Goal: Task Accomplishment & Management: Use online tool/utility

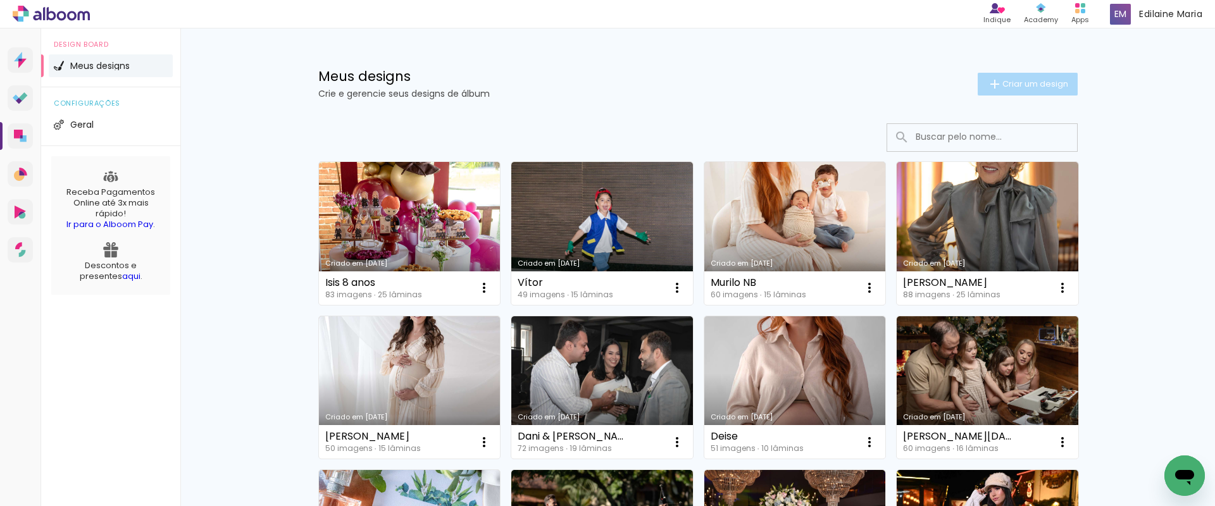
click at [1028, 85] on span "Criar um design" at bounding box center [1035, 84] width 66 height 8
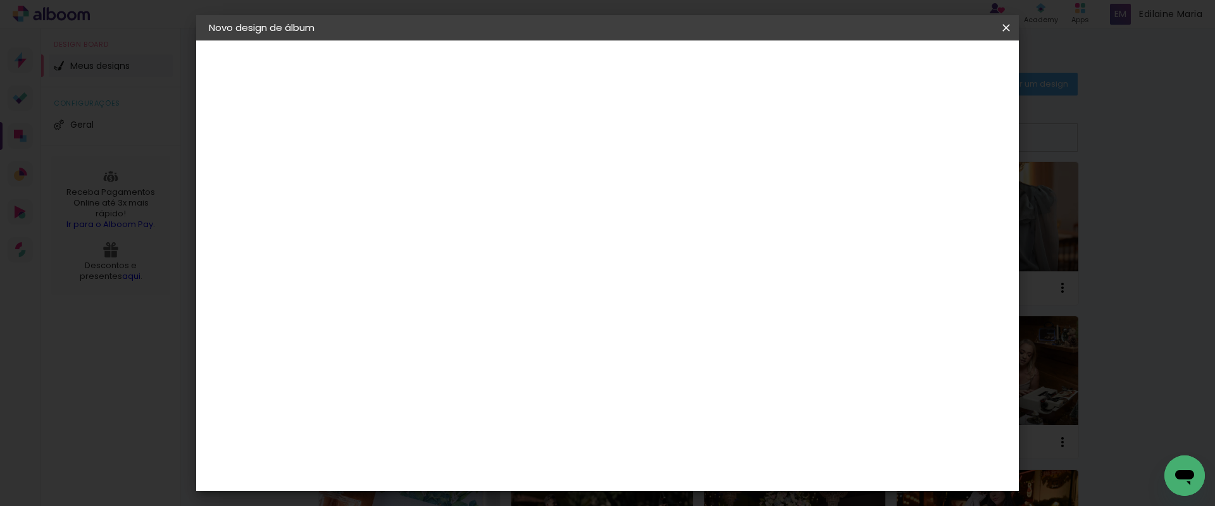
click at [416, 162] on input at bounding box center [416, 170] width 0 height 20
type input "[PERSON_NAME] e [PERSON_NAME] Espera"
type paper-input "[PERSON_NAME] e [PERSON_NAME] Espera"
click at [0, 0] on slot "Avançar" at bounding box center [0, 0] width 0 height 0
click at [512, 246] on input at bounding box center [448, 241] width 128 height 16
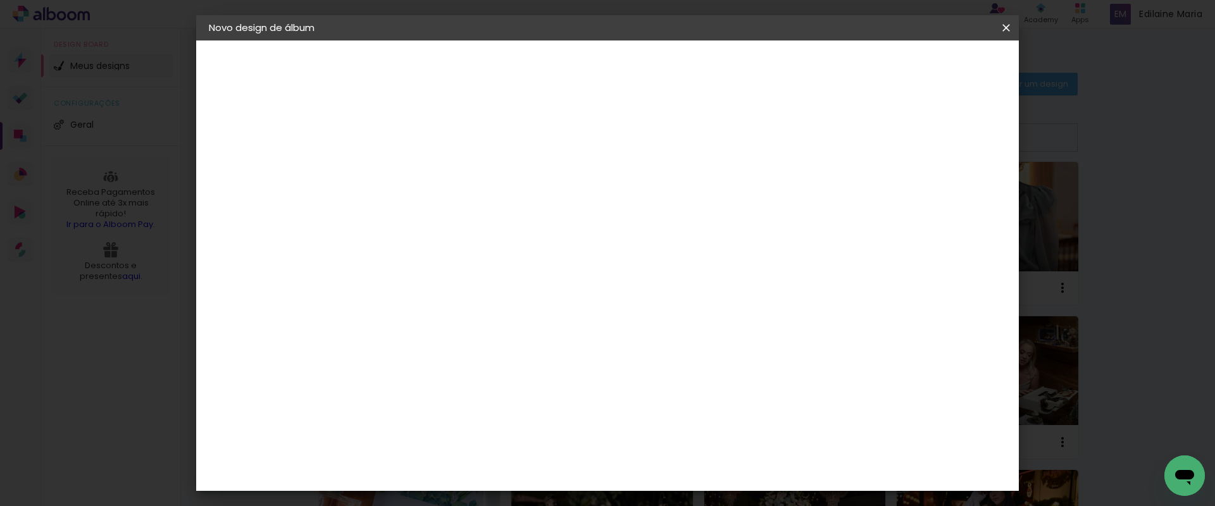
type input "lui"
type paper-input "lui"
click at [472, 283] on div "[PERSON_NAME]" at bounding box center [449, 286] width 84 height 10
click at [0, 0] on slot "Avançar" at bounding box center [0, 0] width 0 height 0
click at [480, 213] on iron-icon at bounding box center [472, 220] width 15 height 15
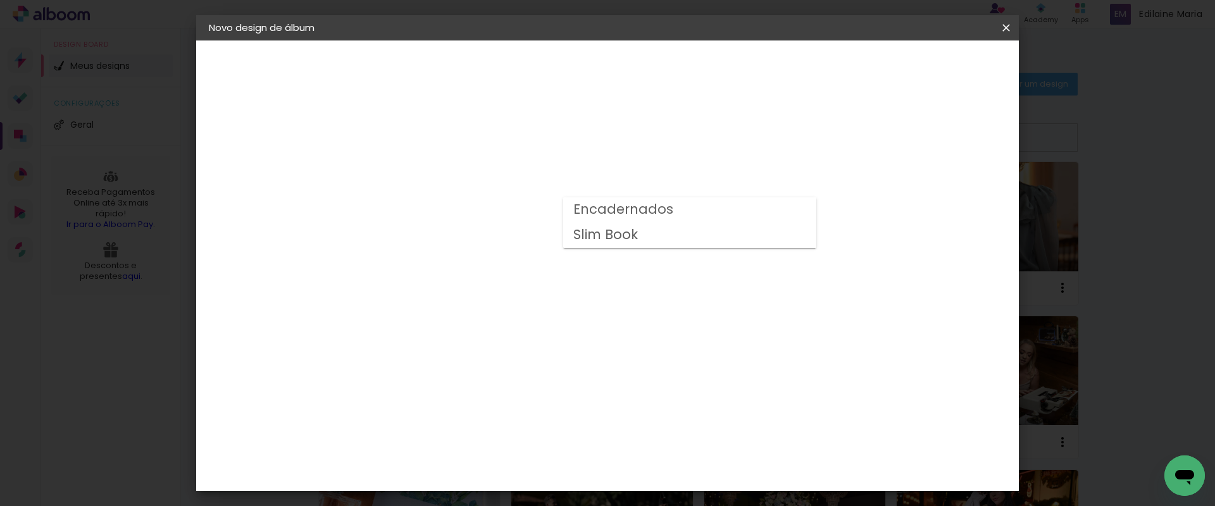
click at [744, 206] on paper-item "Encadernados" at bounding box center [689, 209] width 253 height 25
type input "Encadernados"
click at [501, 343] on span "25 x 50" at bounding box center [471, 356] width 59 height 26
click at [0, 0] on slot "Avançar" at bounding box center [0, 0] width 0 height 0
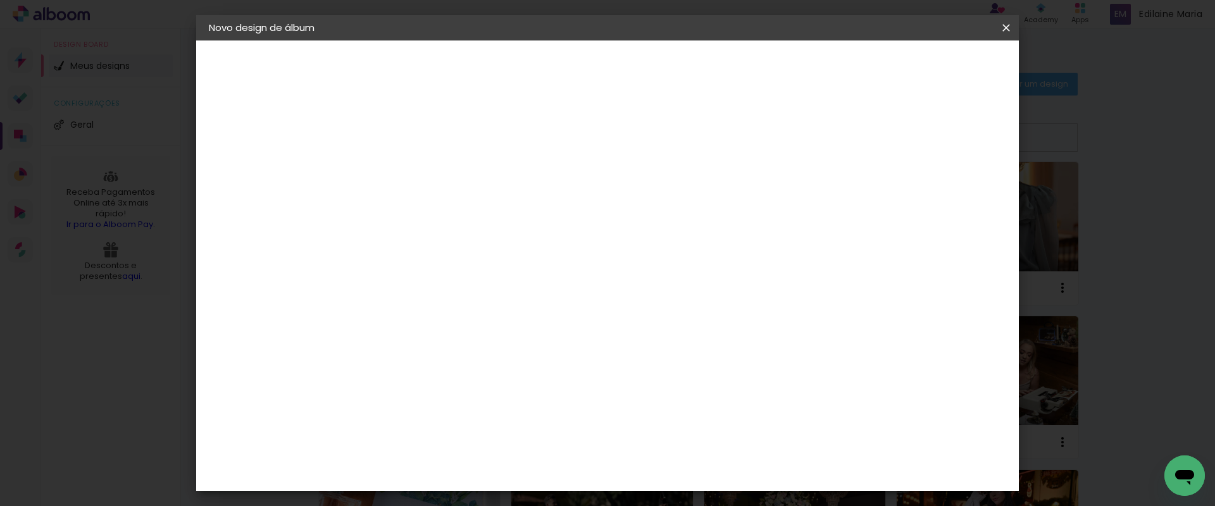
click at [772, 137] on div at bounding box center [766, 136] width 11 height 11
type paper-checkbox "on"
click at [844, 64] on span "Iniciar design" at bounding box center [815, 67] width 58 height 9
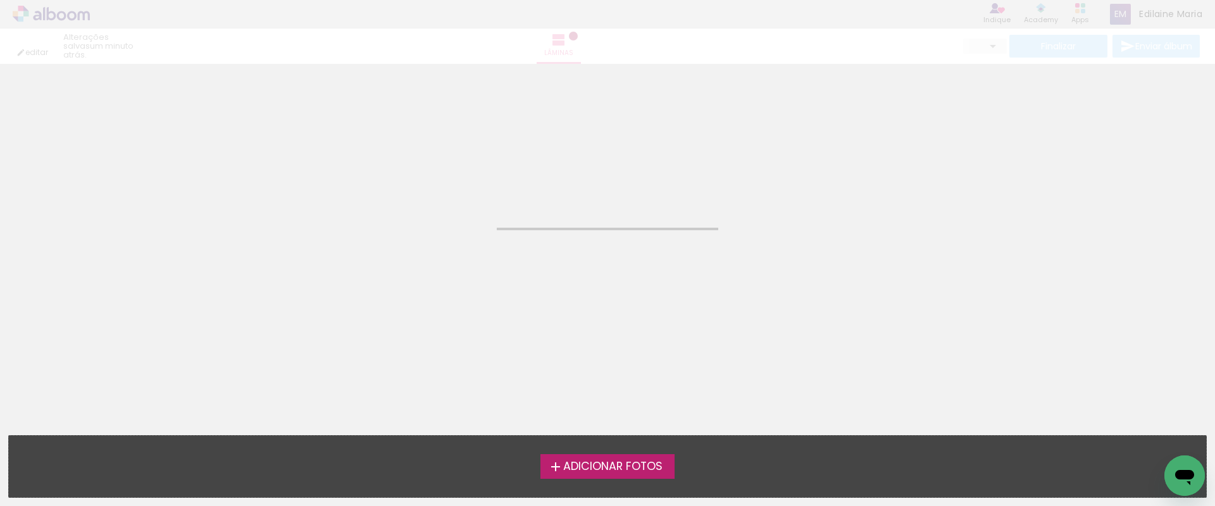
click at [610, 466] on span "Adicionar Fotos" at bounding box center [612, 466] width 99 height 11
click at [0, 0] on input "file" at bounding box center [0, 0] width 0 height 0
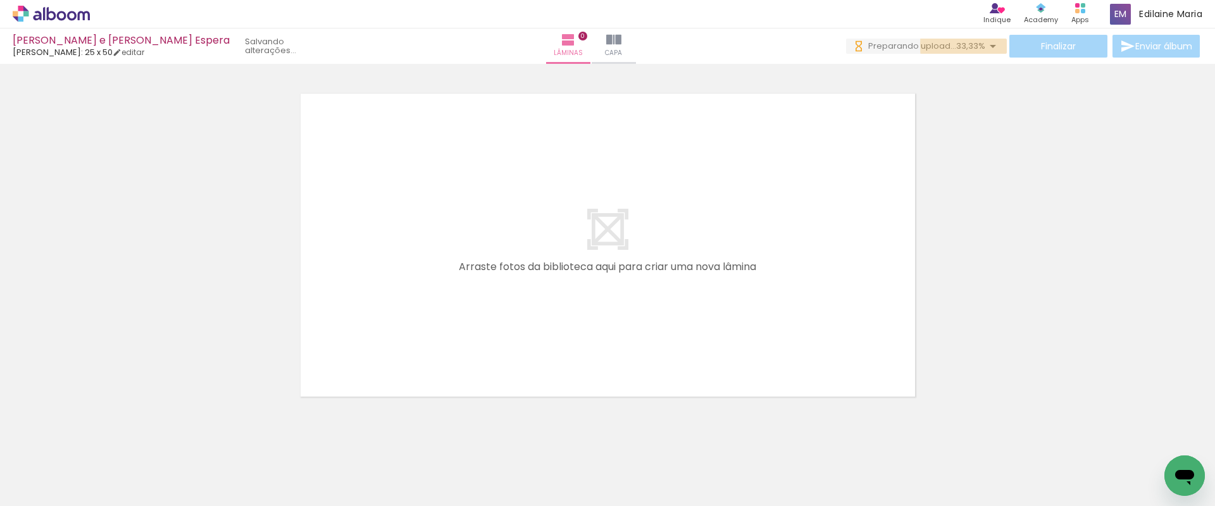
click at [990, 45] on iron-icon at bounding box center [992, 46] width 15 height 15
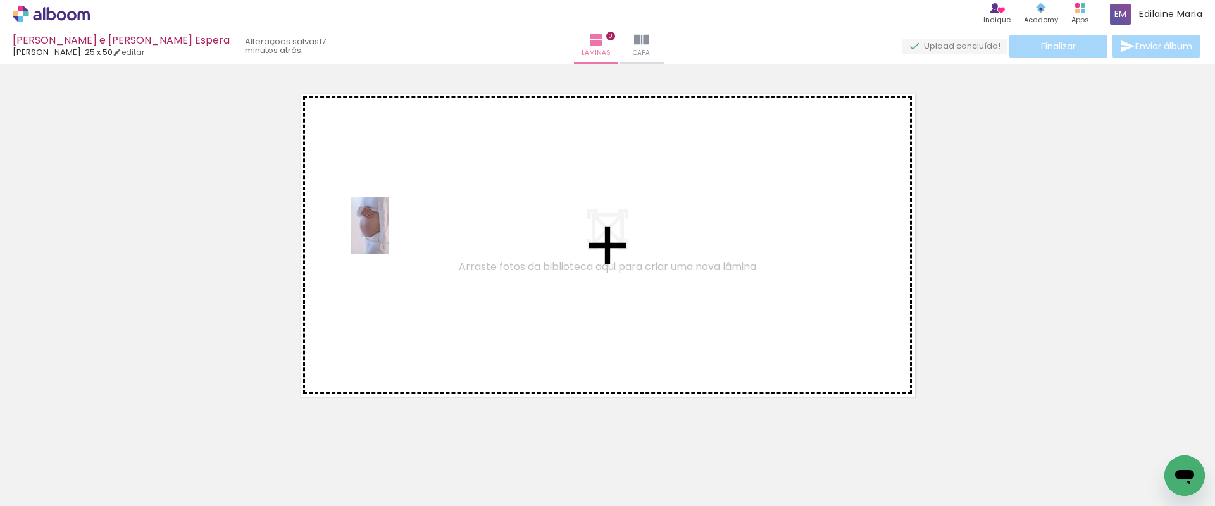
drag, startPoint x: 128, startPoint y: 476, endPoint x: 393, endPoint y: 230, distance: 362.2
click at [393, 230] on quentale-workspace at bounding box center [607, 253] width 1215 height 506
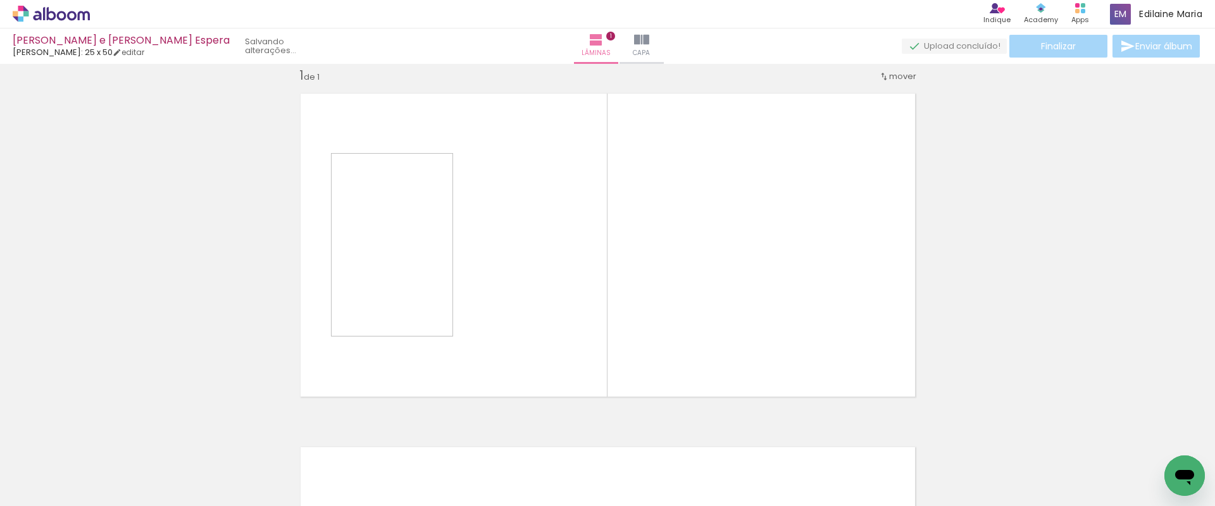
scroll to position [16, 0]
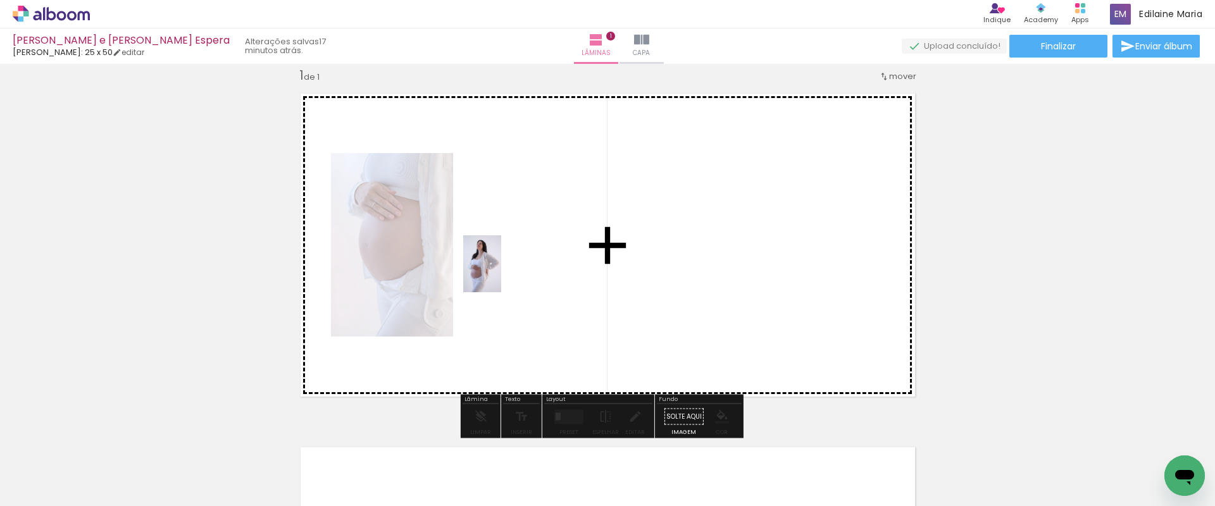
drag, startPoint x: 208, startPoint y: 473, endPoint x: 505, endPoint y: 268, distance: 361.1
click at [505, 268] on quentale-workspace at bounding box center [607, 253] width 1215 height 506
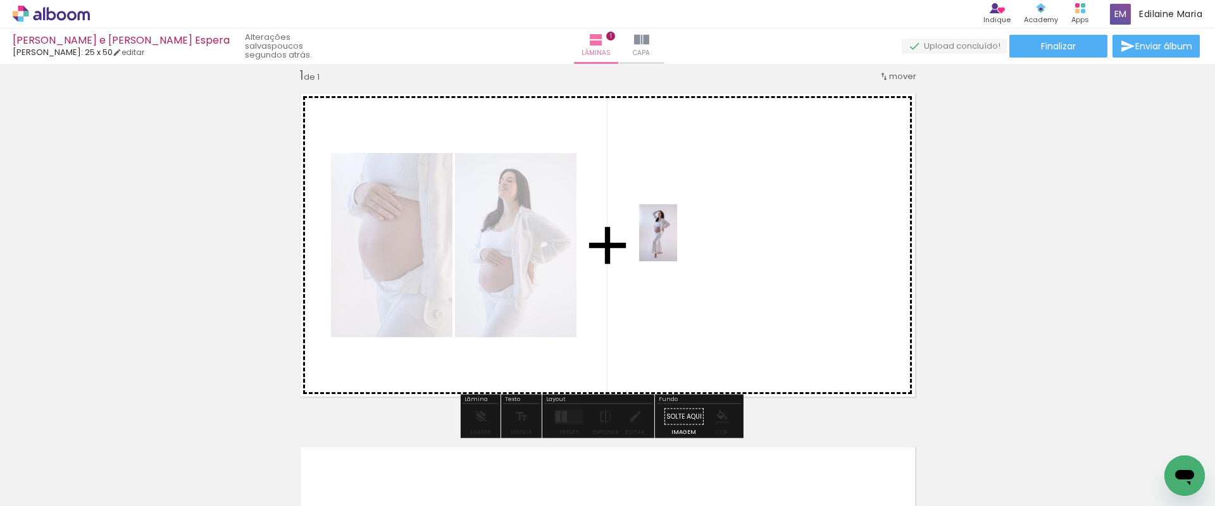
drag, startPoint x: 270, startPoint y: 456, endPoint x: 680, endPoint y: 241, distance: 462.9
click at [680, 241] on quentale-workspace at bounding box center [607, 253] width 1215 height 506
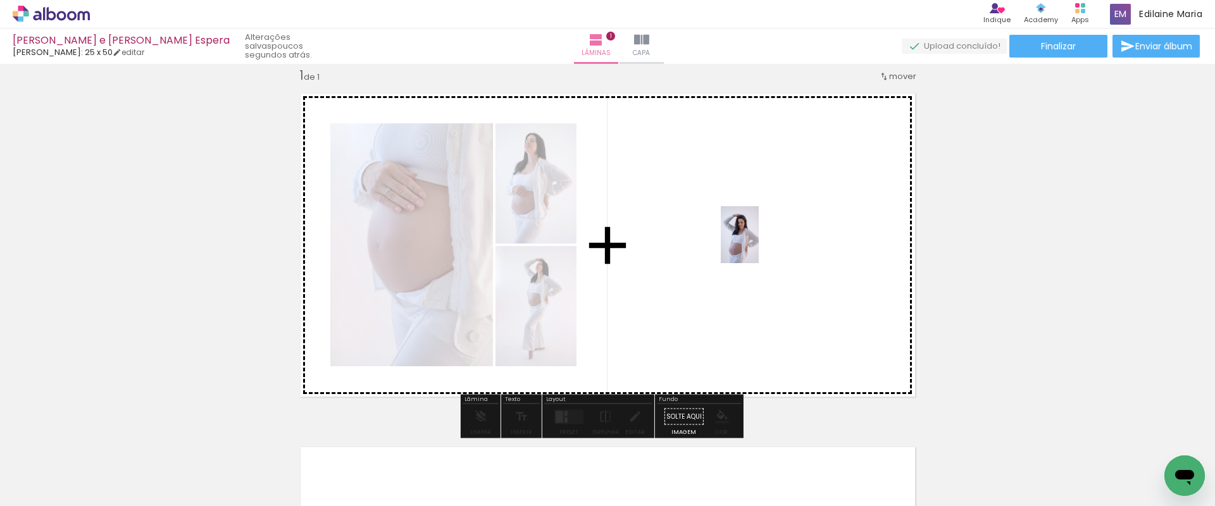
drag, startPoint x: 344, startPoint y: 479, endPoint x: 759, endPoint y: 245, distance: 475.6
click at [759, 245] on quentale-workspace at bounding box center [607, 253] width 1215 height 506
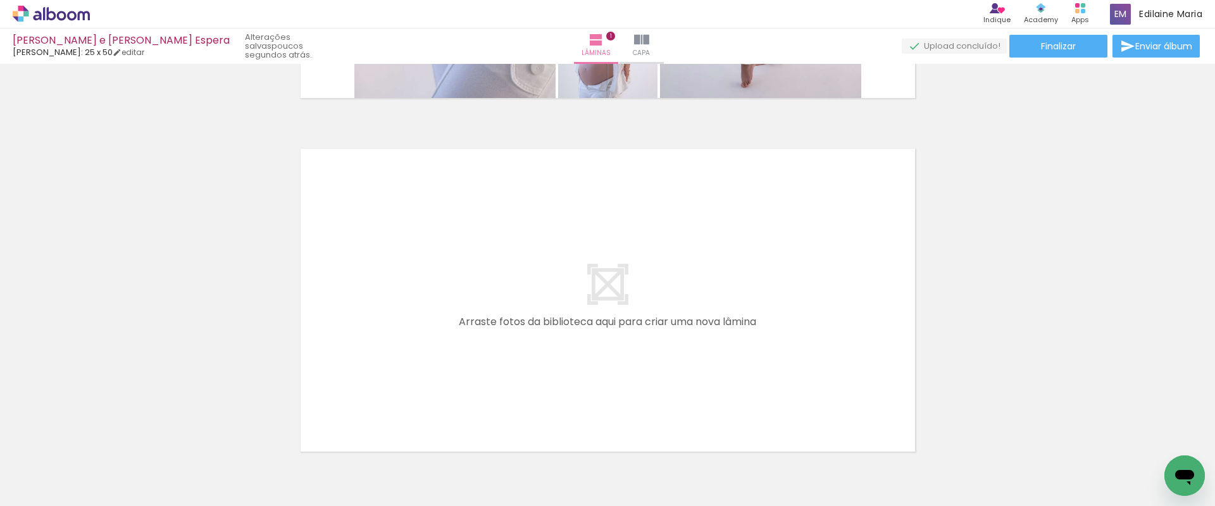
scroll to position [320, 0]
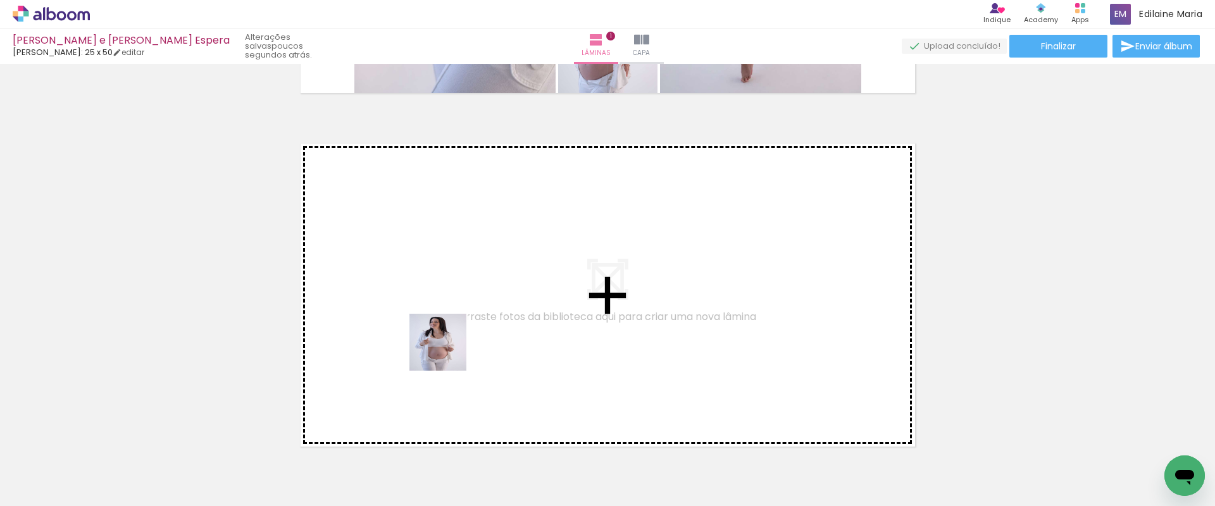
drag, startPoint x: 419, startPoint y: 457, endPoint x: 451, endPoint y: 331, distance: 129.2
click at [451, 331] on quentale-workspace at bounding box center [607, 253] width 1215 height 506
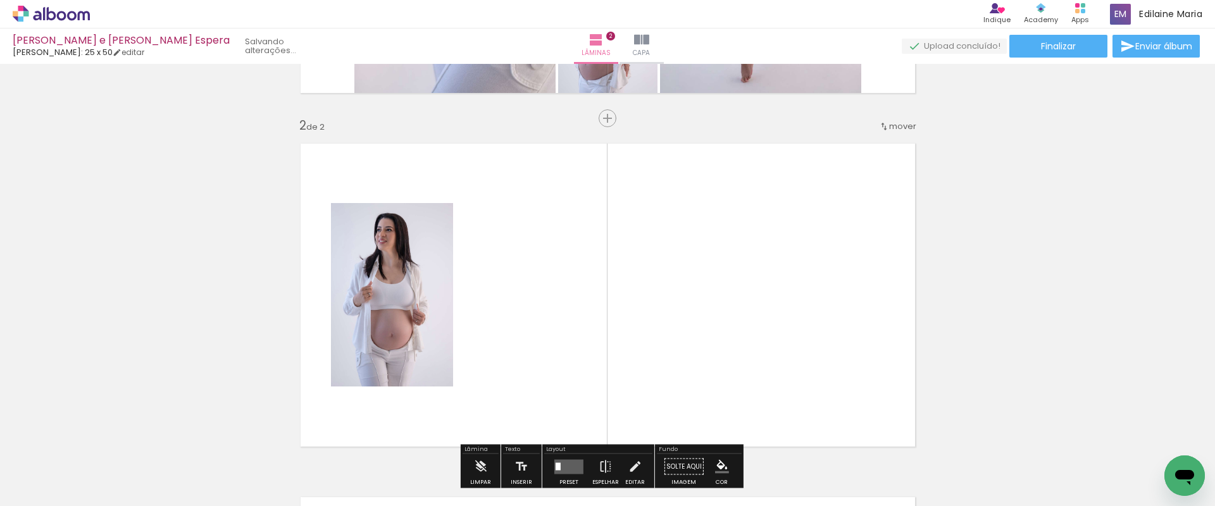
scroll to position [370, 0]
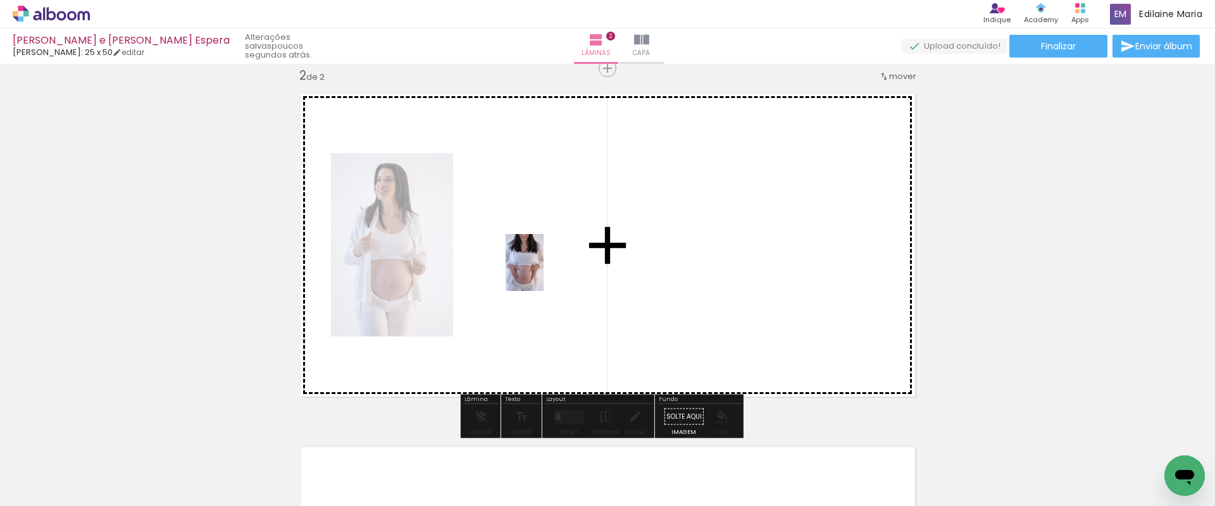
drag, startPoint x: 489, startPoint y: 473, endPoint x: 546, endPoint y: 268, distance: 213.3
click at [546, 268] on quentale-workspace at bounding box center [607, 253] width 1215 height 506
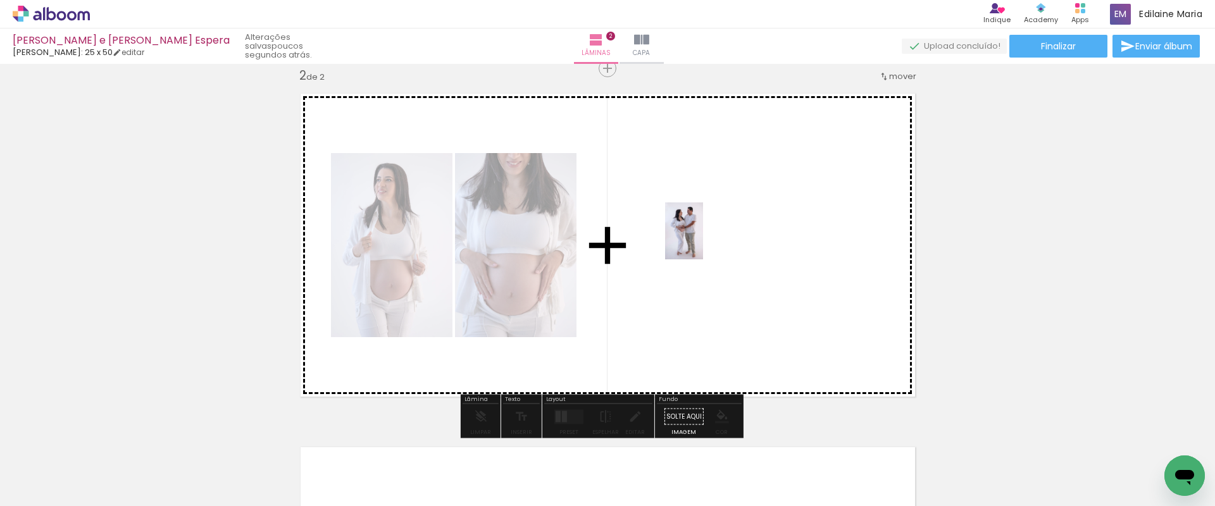
drag, startPoint x: 554, startPoint y: 473, endPoint x: 703, endPoint y: 240, distance: 276.6
click at [703, 240] on quentale-workspace at bounding box center [607, 253] width 1215 height 506
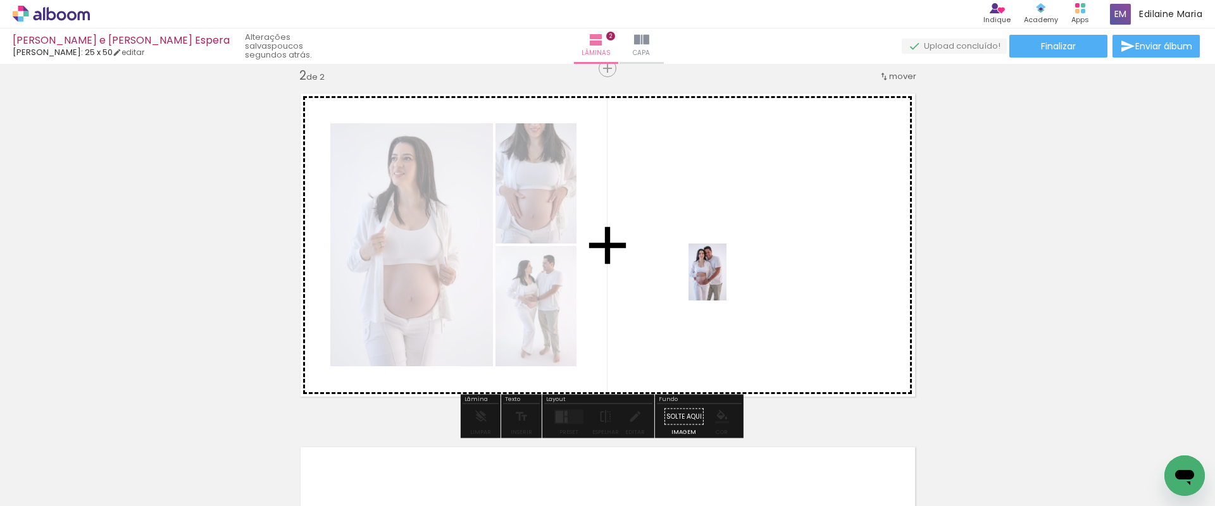
drag, startPoint x: 621, startPoint y: 479, endPoint x: 728, endPoint y: 278, distance: 227.3
click at [728, 278] on quentale-workspace at bounding box center [607, 253] width 1215 height 506
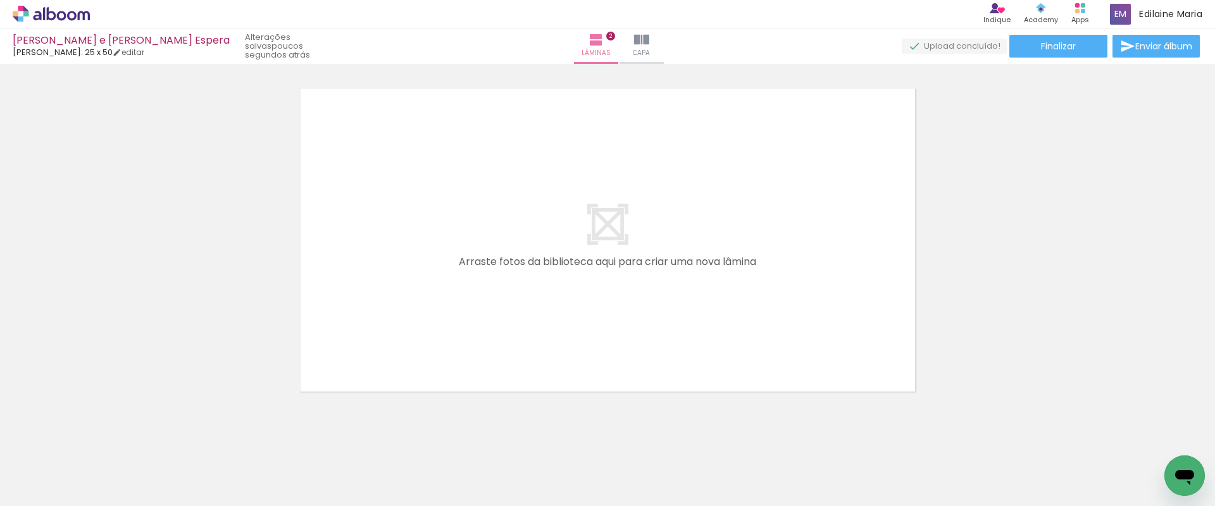
scroll to position [743, 0]
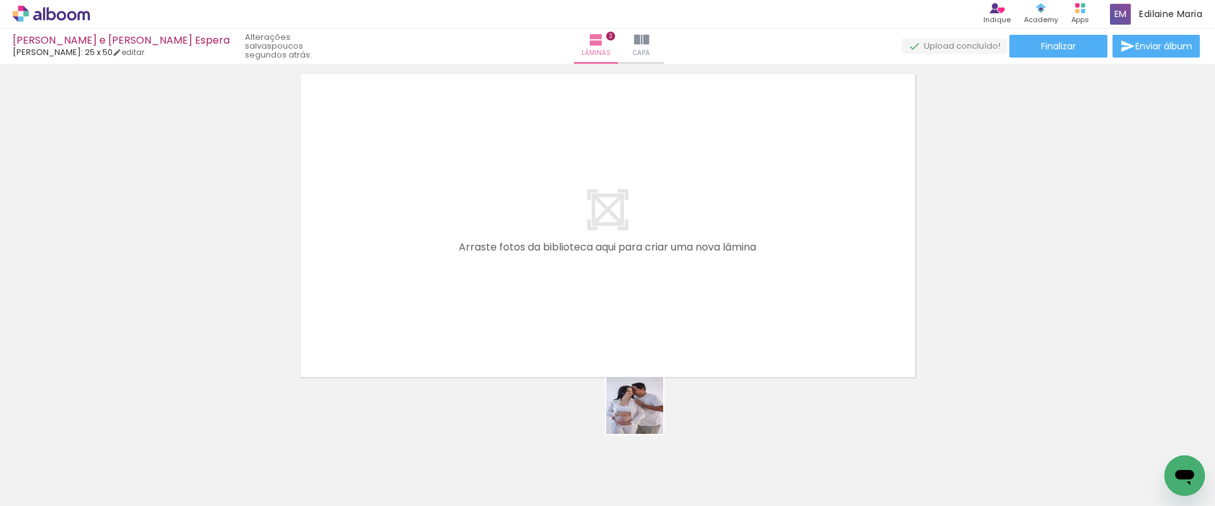
drag, startPoint x: 703, startPoint y: 470, endPoint x: 544, endPoint y: 301, distance: 231.8
click at [544, 301] on quentale-workspace at bounding box center [607, 253] width 1215 height 506
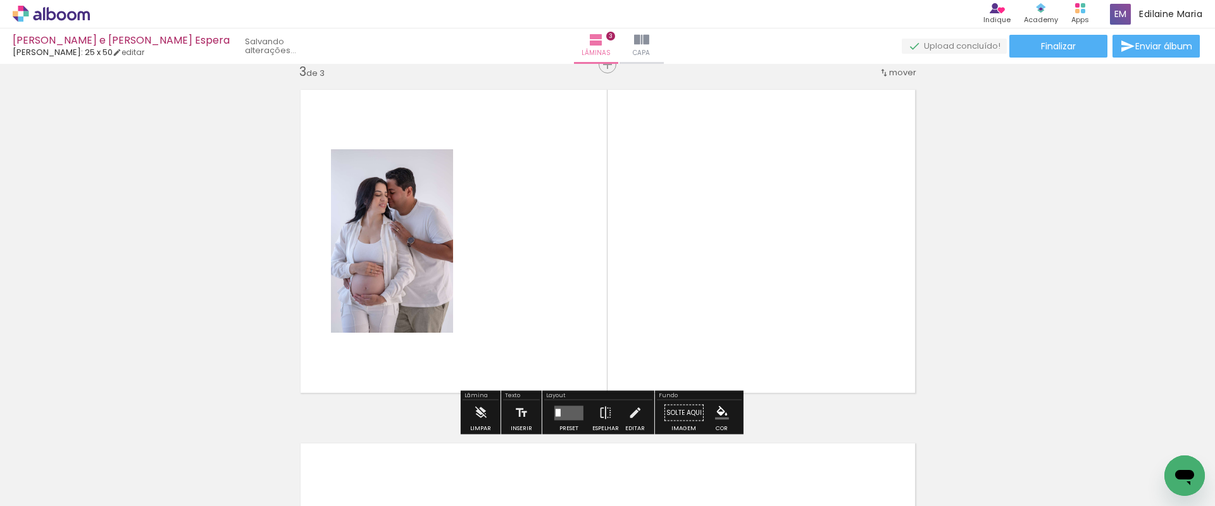
scroll to position [724, 0]
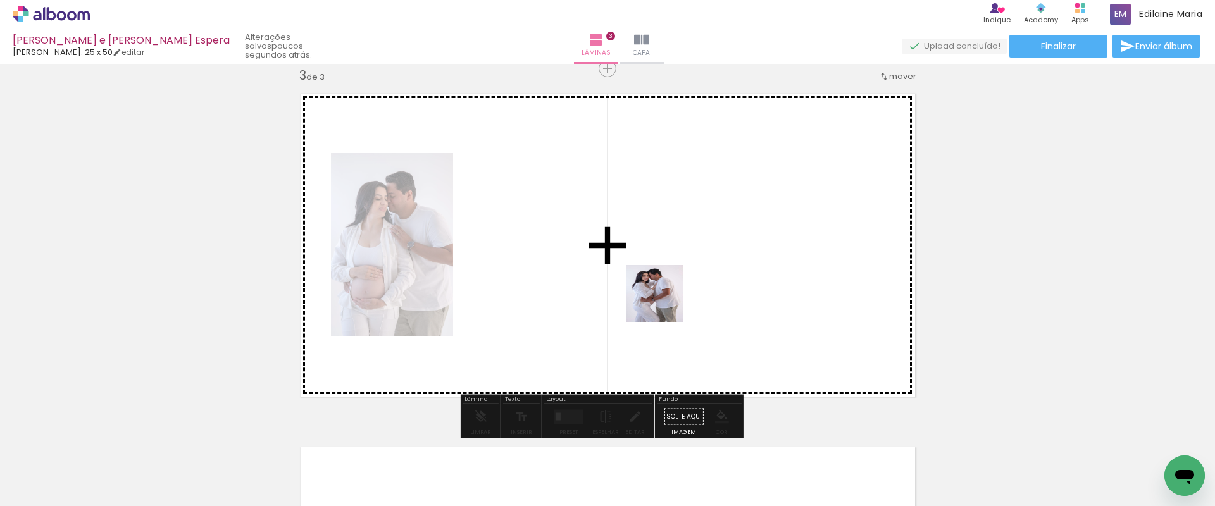
drag, startPoint x: 774, startPoint y: 477, endPoint x: 641, endPoint y: 271, distance: 245.3
click at [641, 271] on quentale-workspace at bounding box center [607, 253] width 1215 height 506
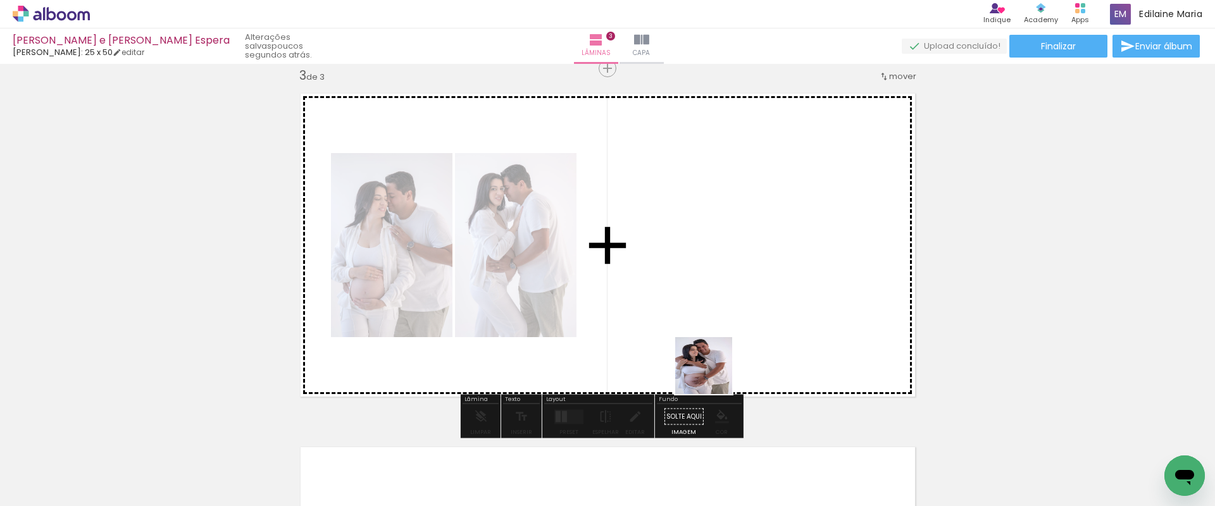
drag, startPoint x: 841, startPoint y: 488, endPoint x: 641, endPoint y: 304, distance: 272.2
click at [641, 304] on quentale-workspace at bounding box center [607, 253] width 1215 height 506
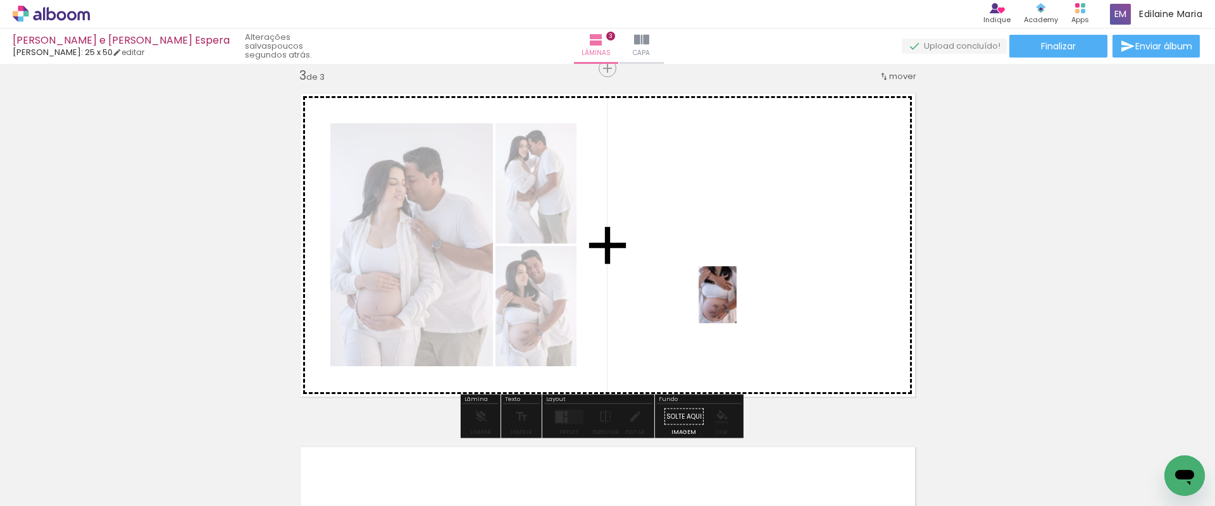
drag, startPoint x: 910, startPoint y: 480, endPoint x: 729, endPoint y: 264, distance: 281.6
click at [729, 264] on quentale-workspace at bounding box center [607, 253] width 1215 height 506
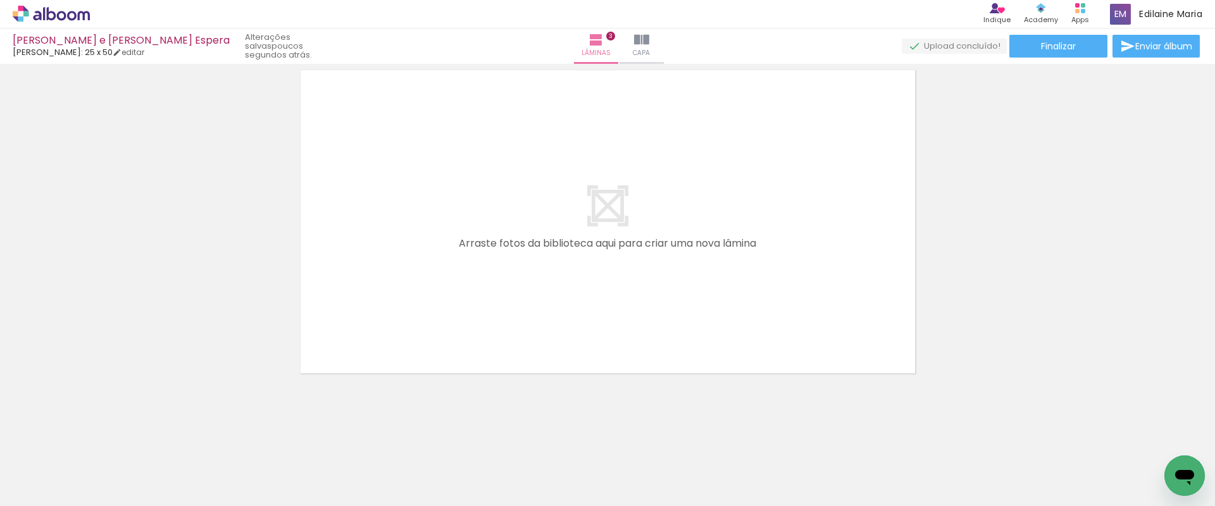
scroll to position [0, 732]
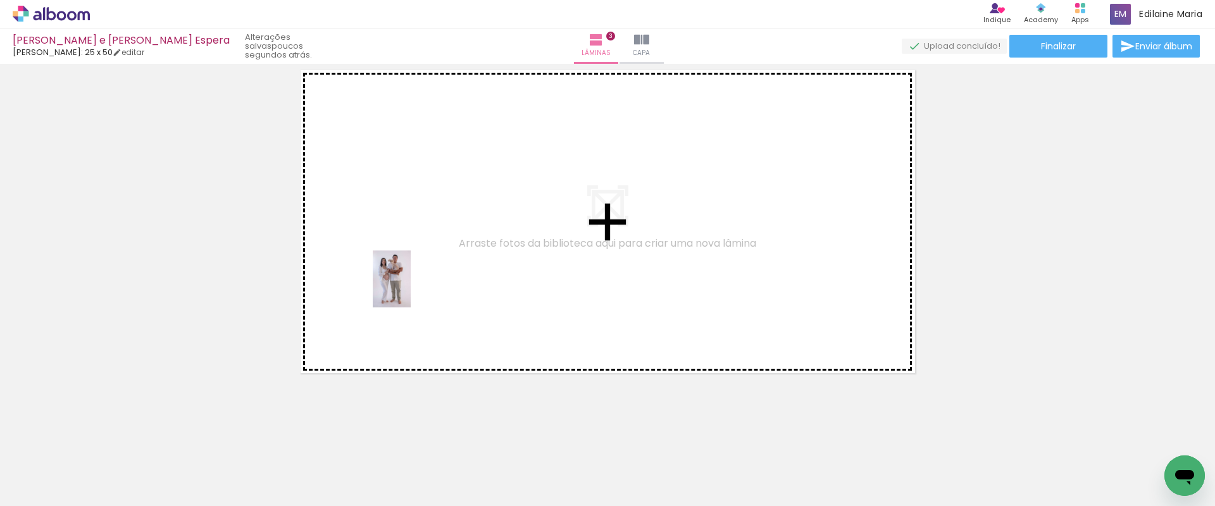
drag, startPoint x: 255, startPoint y: 470, endPoint x: 418, endPoint y: 265, distance: 261.6
click at [418, 265] on quentale-workspace at bounding box center [607, 253] width 1215 height 506
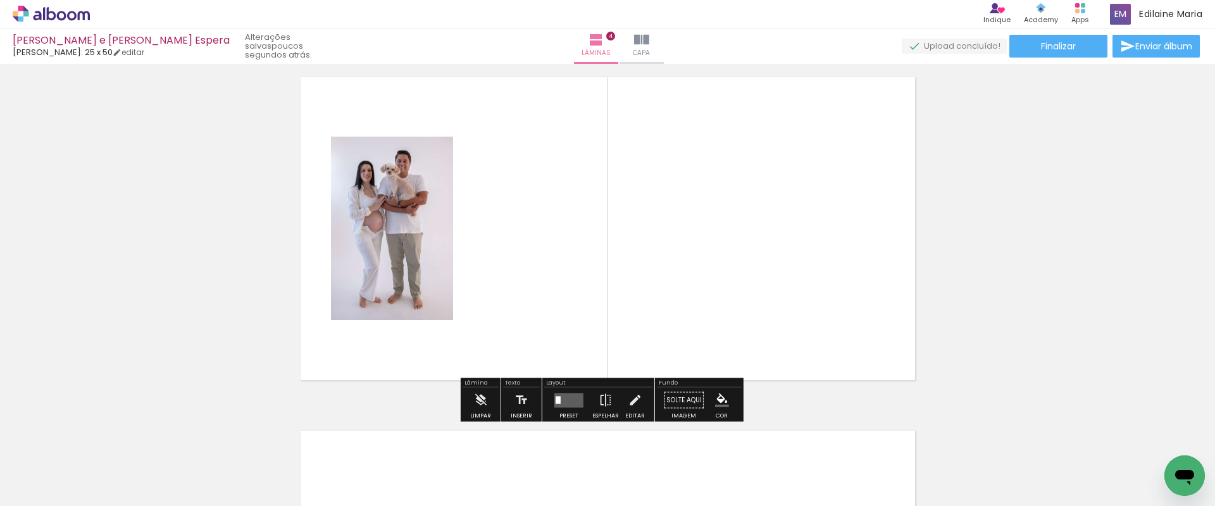
scroll to position [1077, 0]
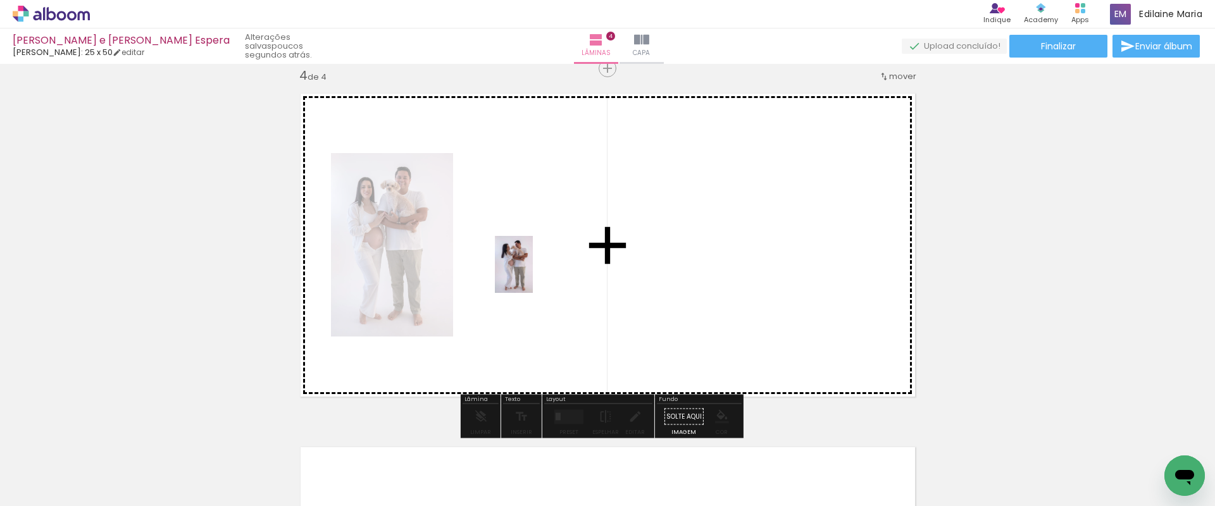
drag, startPoint x: 318, startPoint y: 468, endPoint x: 535, endPoint y: 271, distance: 292.5
click at [535, 271] on quentale-workspace at bounding box center [607, 253] width 1215 height 506
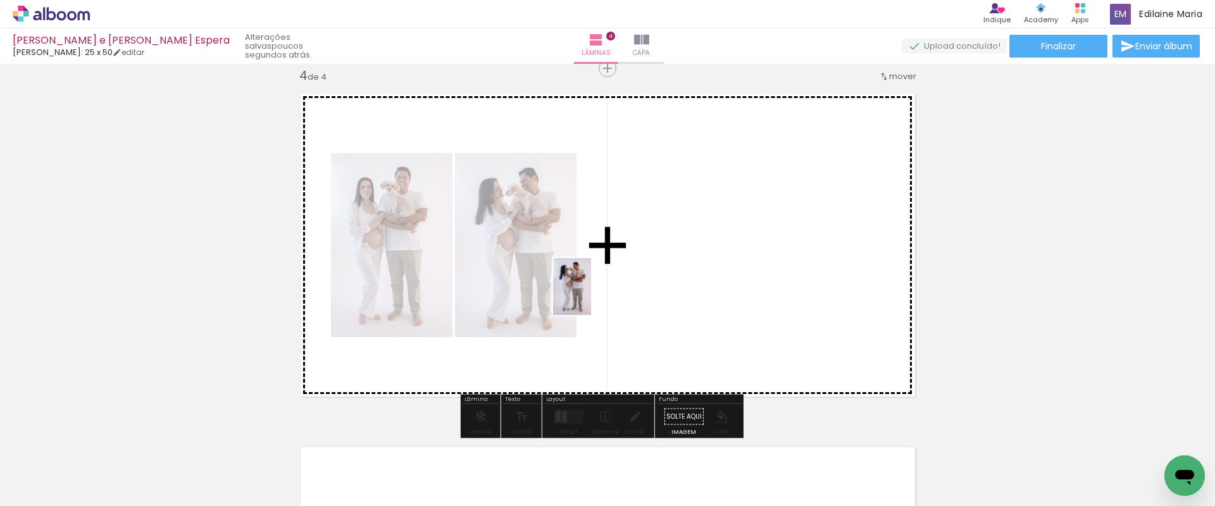
drag, startPoint x: 388, startPoint y: 474, endPoint x: 591, endPoint y: 297, distance: 269.5
click at [591, 297] on quentale-workspace at bounding box center [607, 253] width 1215 height 506
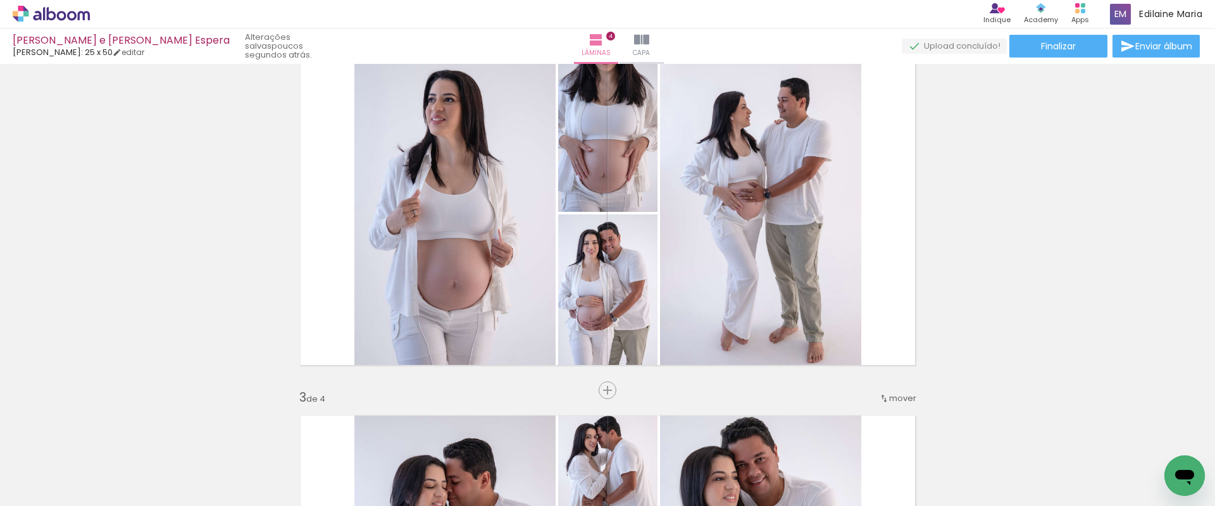
scroll to position [404, 0]
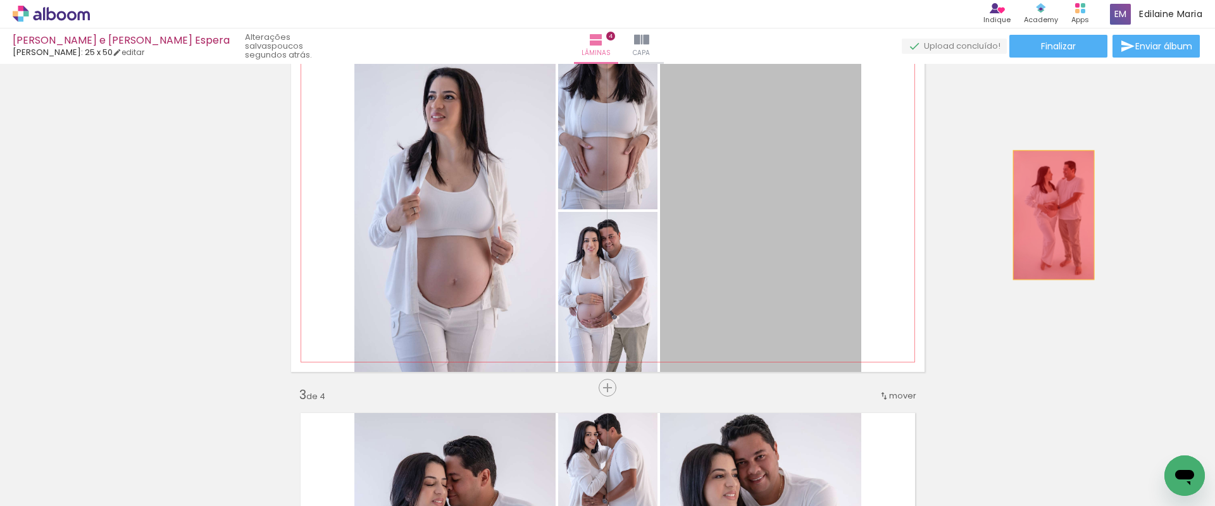
drag, startPoint x: 809, startPoint y: 235, endPoint x: 1055, endPoint y: 217, distance: 246.7
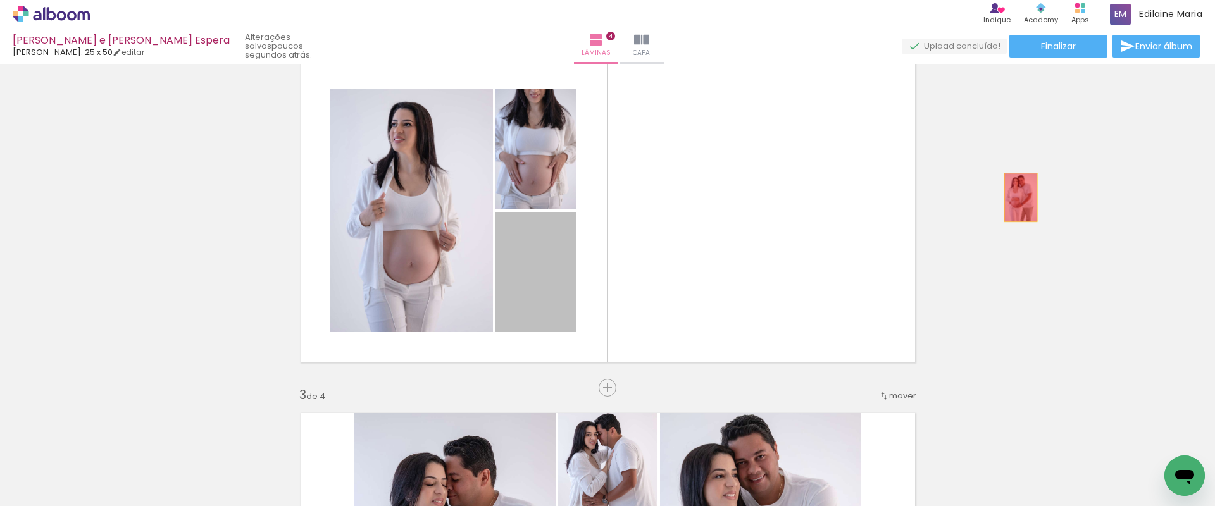
drag, startPoint x: 521, startPoint y: 297, endPoint x: 1015, endPoint y: 197, distance: 504.0
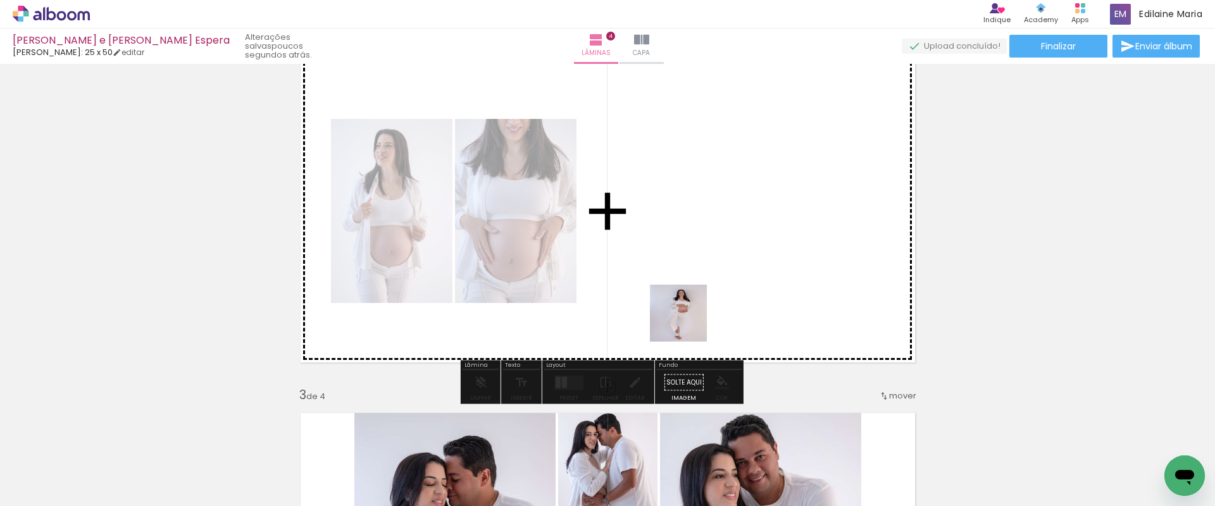
drag, startPoint x: 673, startPoint y: 474, endPoint x: 692, endPoint y: 272, distance: 203.3
click at [692, 272] on quentale-workspace at bounding box center [607, 253] width 1215 height 506
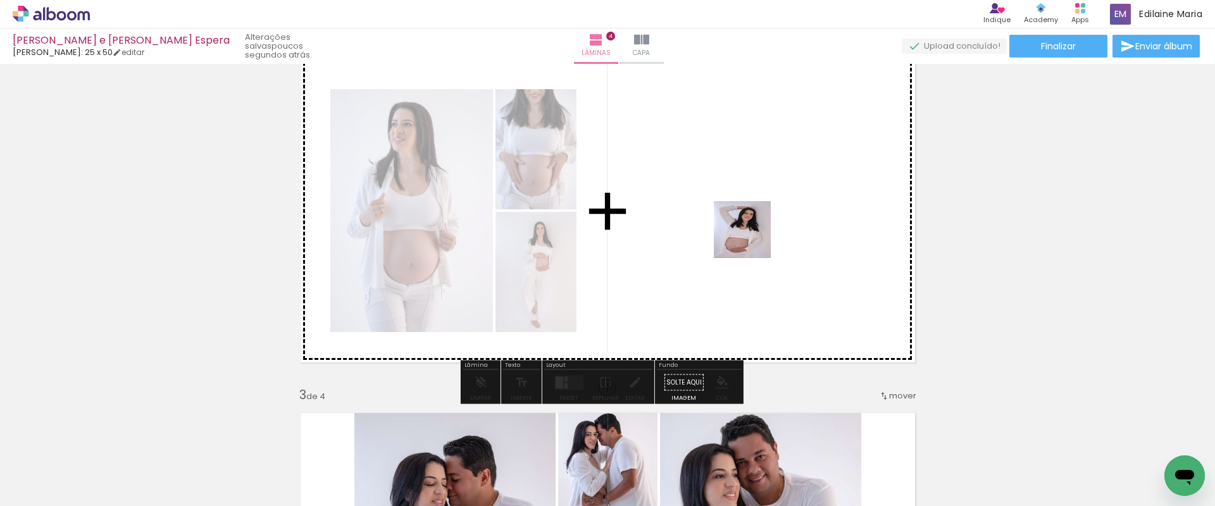
drag, startPoint x: 748, startPoint y: 459, endPoint x: 752, endPoint y: 239, distance: 220.2
click at [752, 239] on quentale-workspace at bounding box center [607, 253] width 1215 height 506
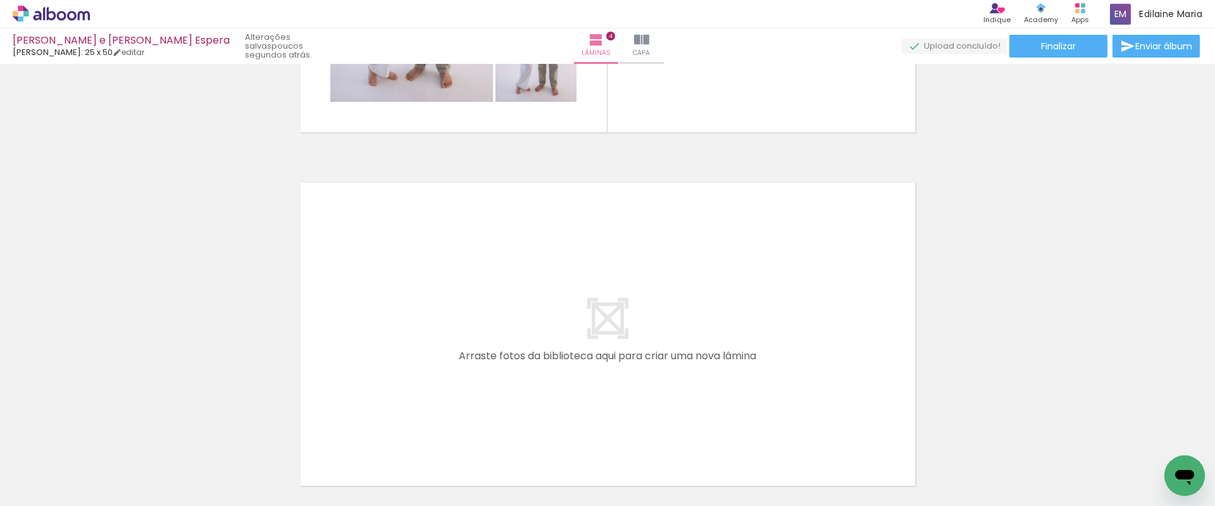
scroll to position [1415, 0]
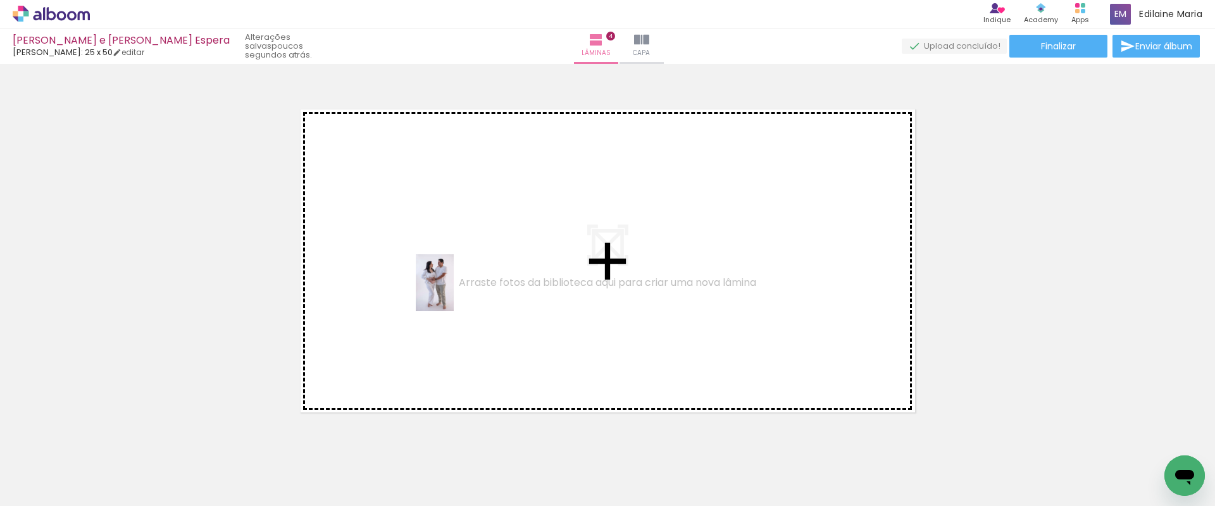
drag, startPoint x: 462, startPoint y: 485, endPoint x: 453, endPoint y: 289, distance: 195.7
click at [453, 289] on quentale-workspace at bounding box center [607, 253] width 1215 height 506
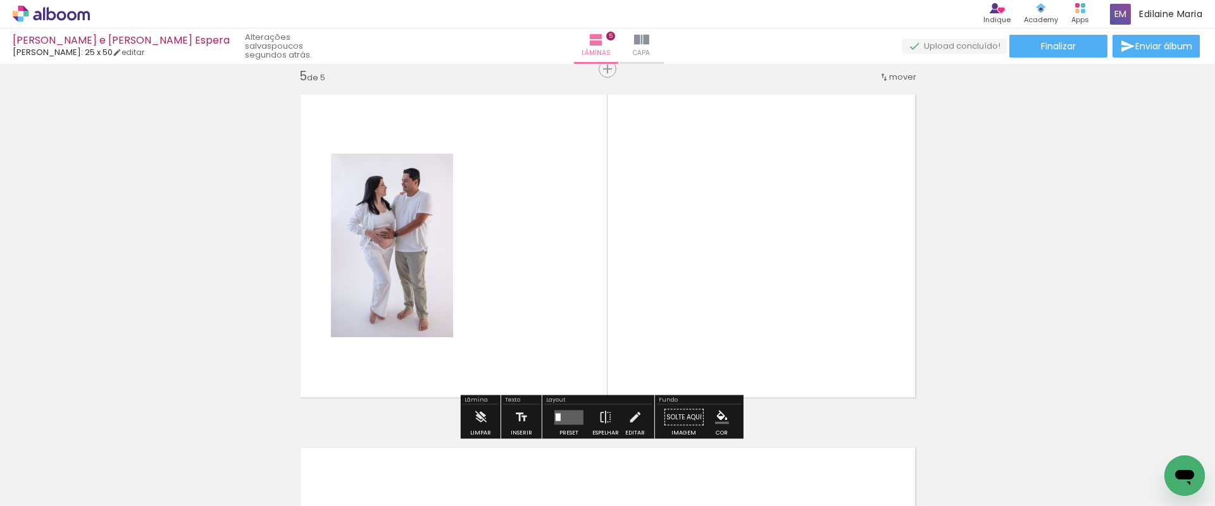
scroll to position [1431, 0]
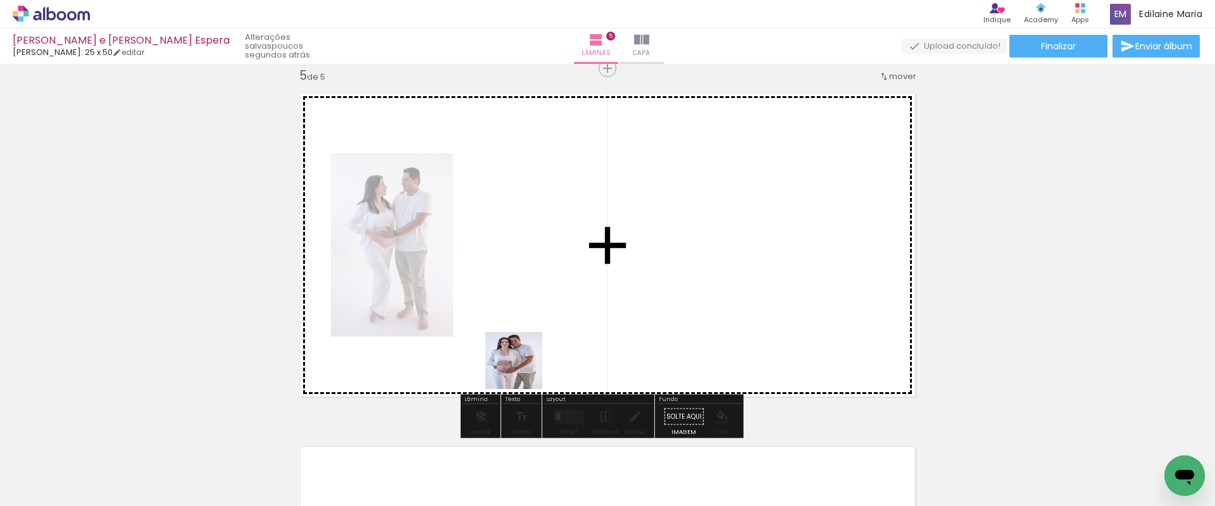
drag, startPoint x: 527, startPoint y: 462, endPoint x: 522, endPoint y: 261, distance: 200.6
click at [522, 261] on quentale-workspace at bounding box center [607, 253] width 1215 height 506
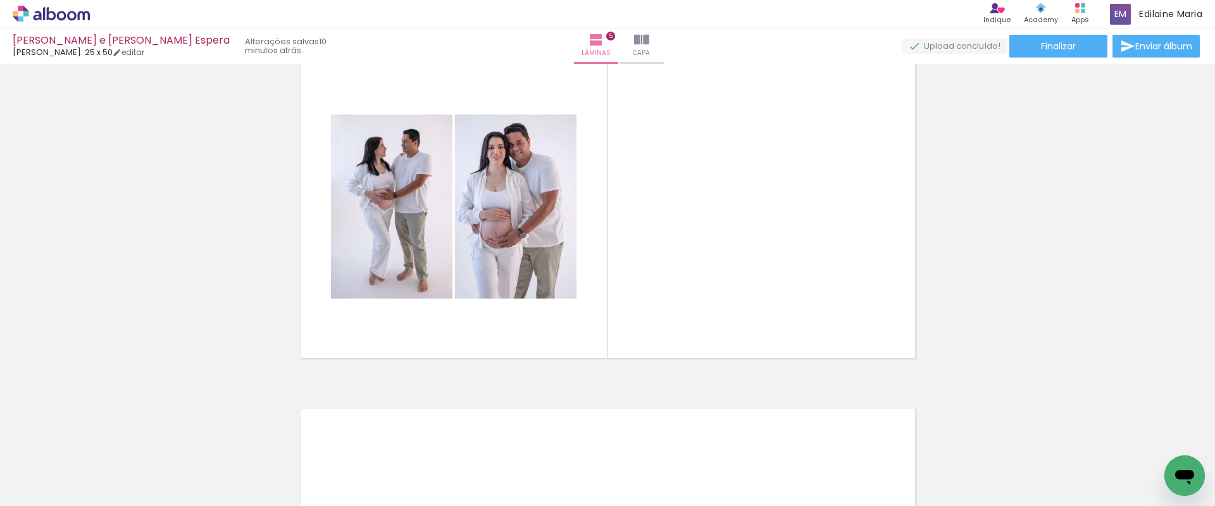
scroll to position [1466, 0]
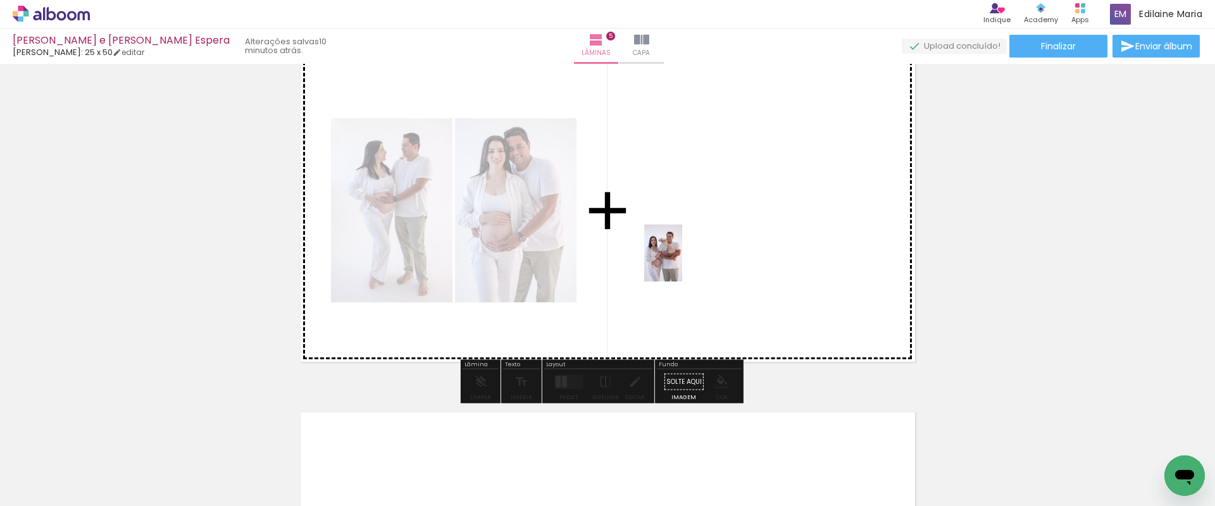
drag, startPoint x: 350, startPoint y: 474, endPoint x: 682, endPoint y: 263, distance: 392.8
click at [682, 263] on quentale-workspace at bounding box center [607, 253] width 1215 height 506
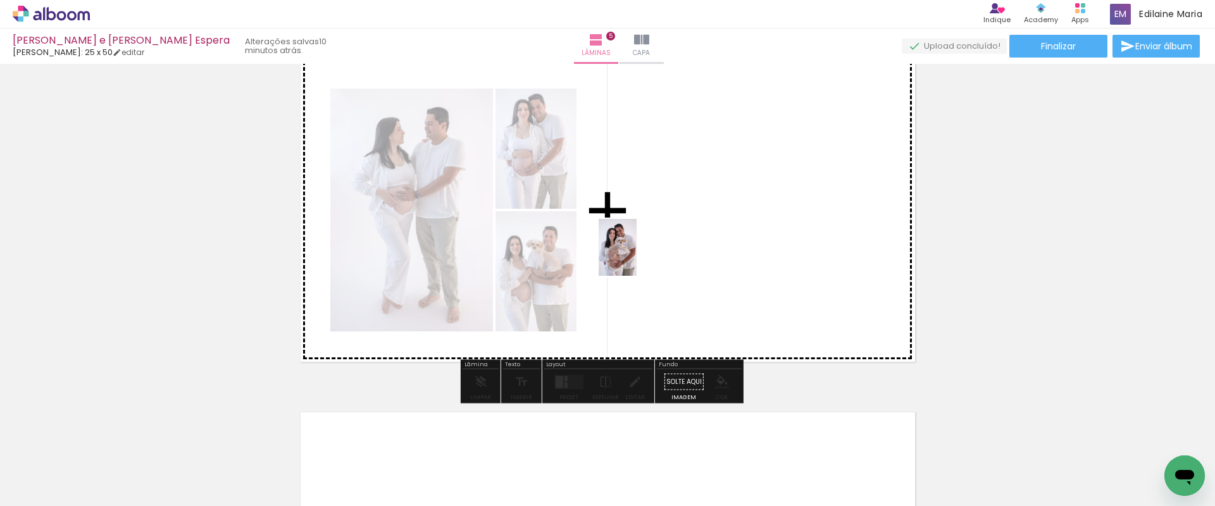
drag, startPoint x: 426, startPoint y: 464, endPoint x: 641, endPoint y: 254, distance: 300.2
click at [641, 254] on quentale-workspace at bounding box center [607, 253] width 1215 height 506
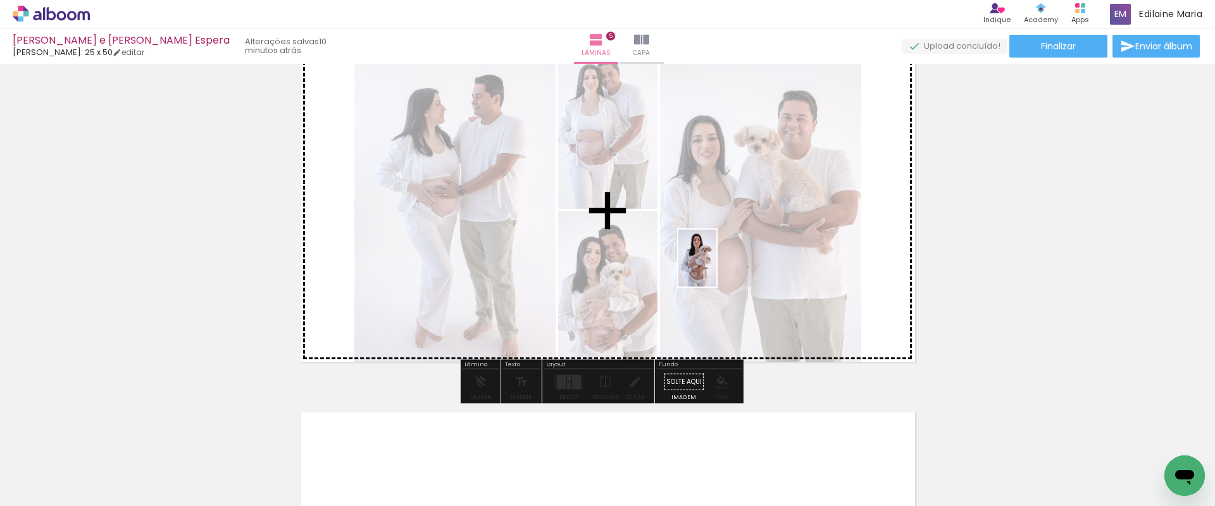
drag, startPoint x: 490, startPoint y: 471, endPoint x: 727, endPoint y: 259, distance: 317.2
click at [727, 259] on quentale-workspace at bounding box center [607, 253] width 1215 height 506
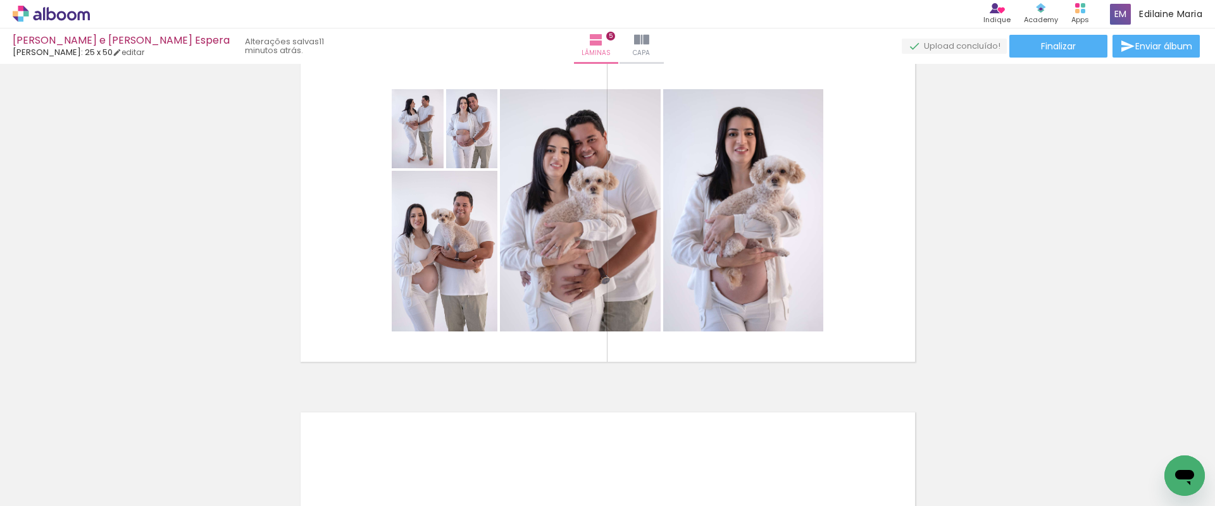
scroll to position [0, 1093]
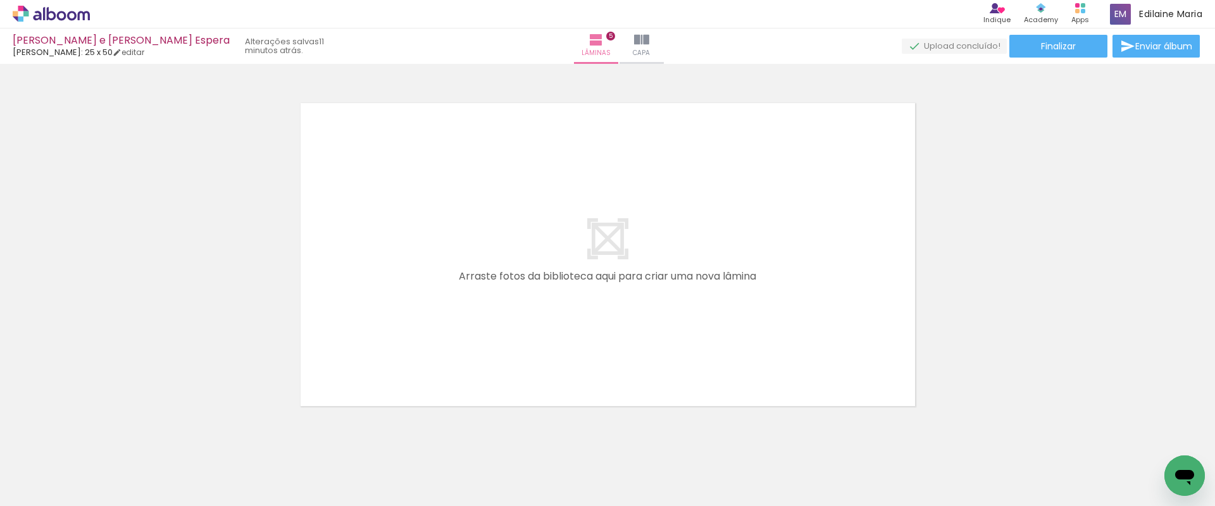
scroll to position [1785, 0]
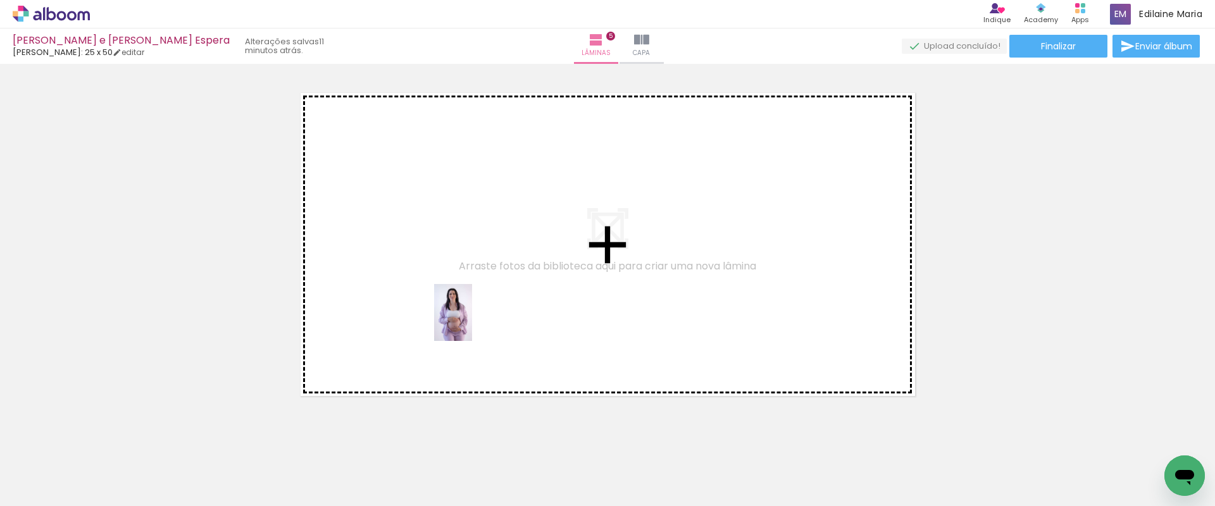
drag, startPoint x: 455, startPoint y: 477, endPoint x: 470, endPoint y: 283, distance: 194.8
click at [470, 283] on quentale-workspace at bounding box center [607, 253] width 1215 height 506
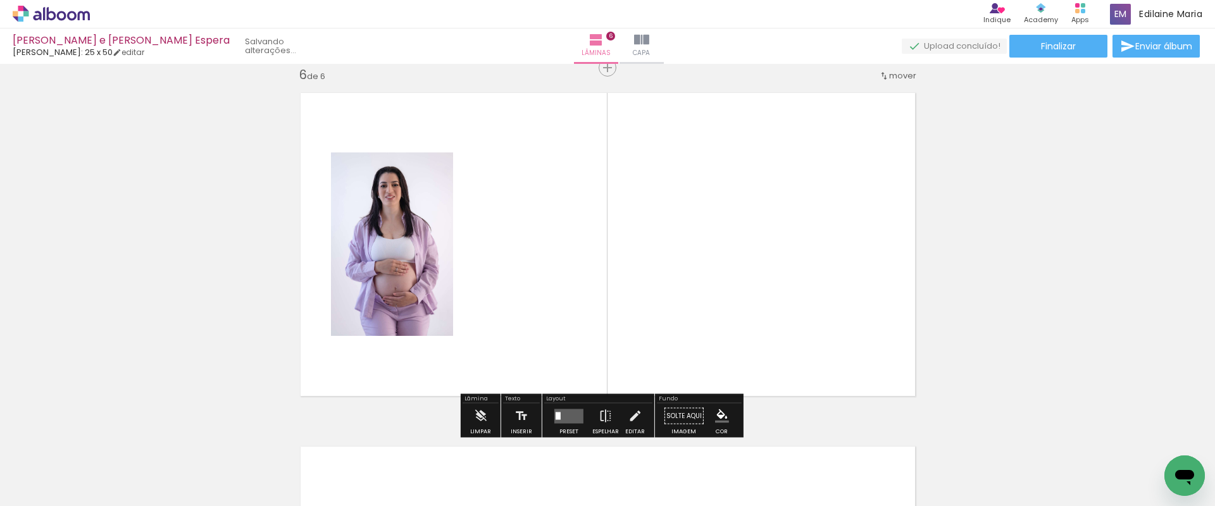
scroll to position [1785, 0]
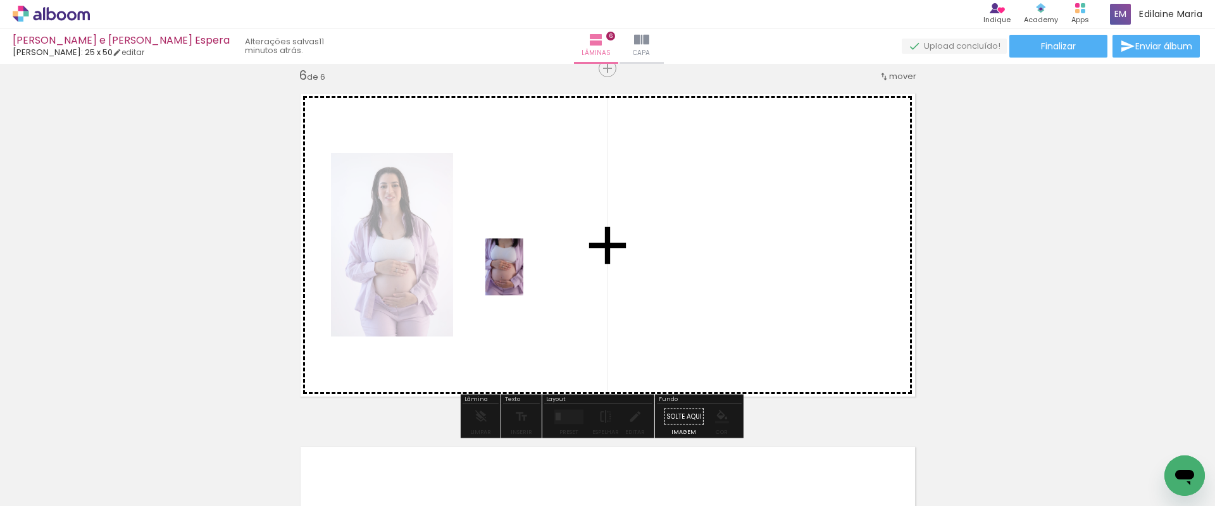
drag, startPoint x: 528, startPoint y: 473, endPoint x: 523, endPoint y: 275, distance: 198.1
click at [523, 275] on quentale-workspace at bounding box center [607, 253] width 1215 height 506
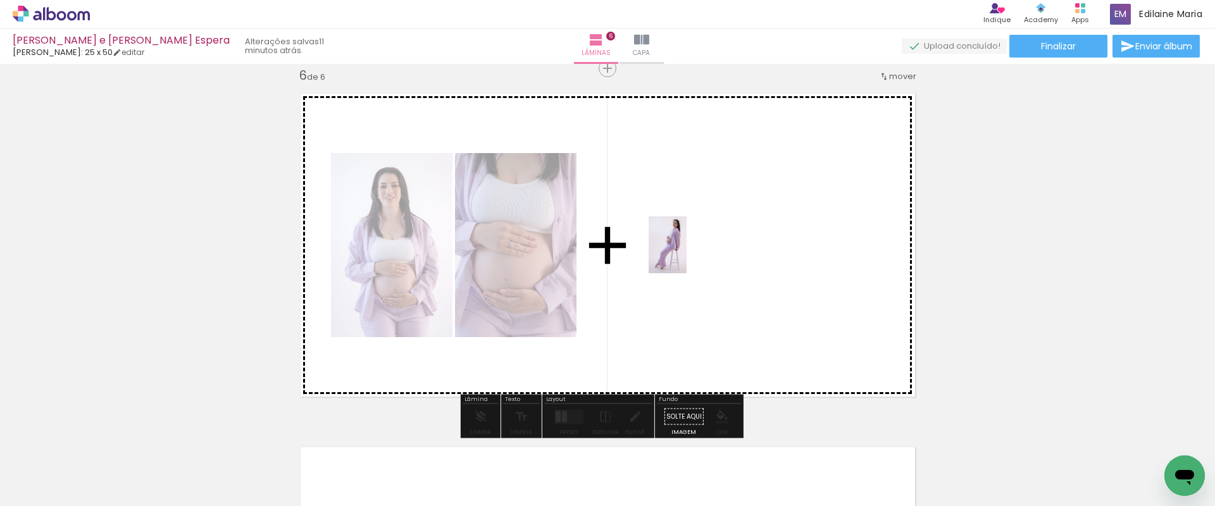
drag, startPoint x: 597, startPoint y: 461, endPoint x: 686, endPoint y: 245, distance: 233.4
click at [686, 245] on quentale-workspace at bounding box center [607, 253] width 1215 height 506
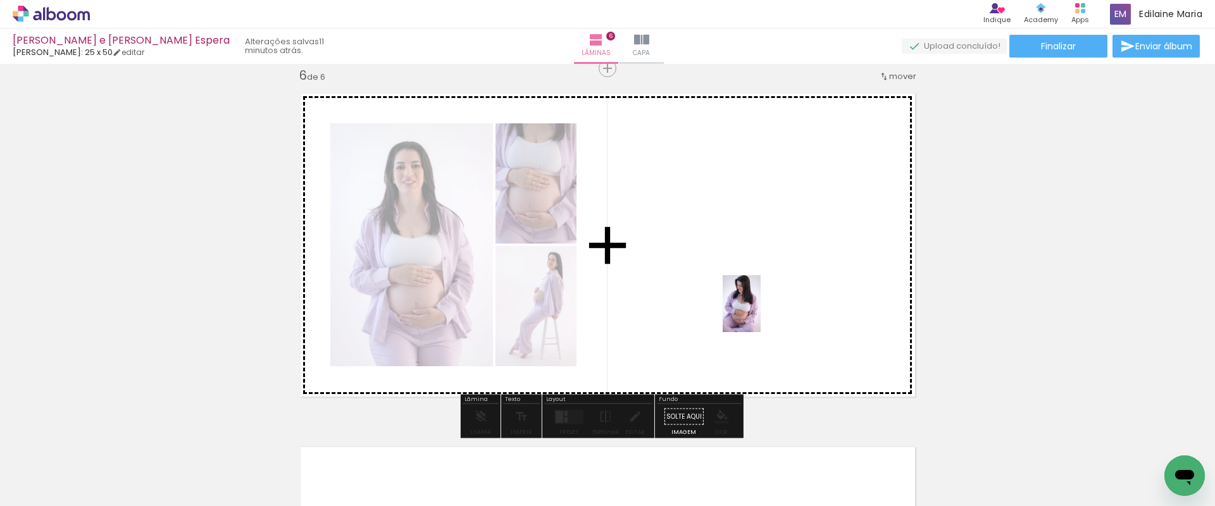
drag, startPoint x: 880, startPoint y: 472, endPoint x: 722, endPoint y: 274, distance: 253.0
click at [722, 274] on quentale-workspace at bounding box center [607, 253] width 1215 height 506
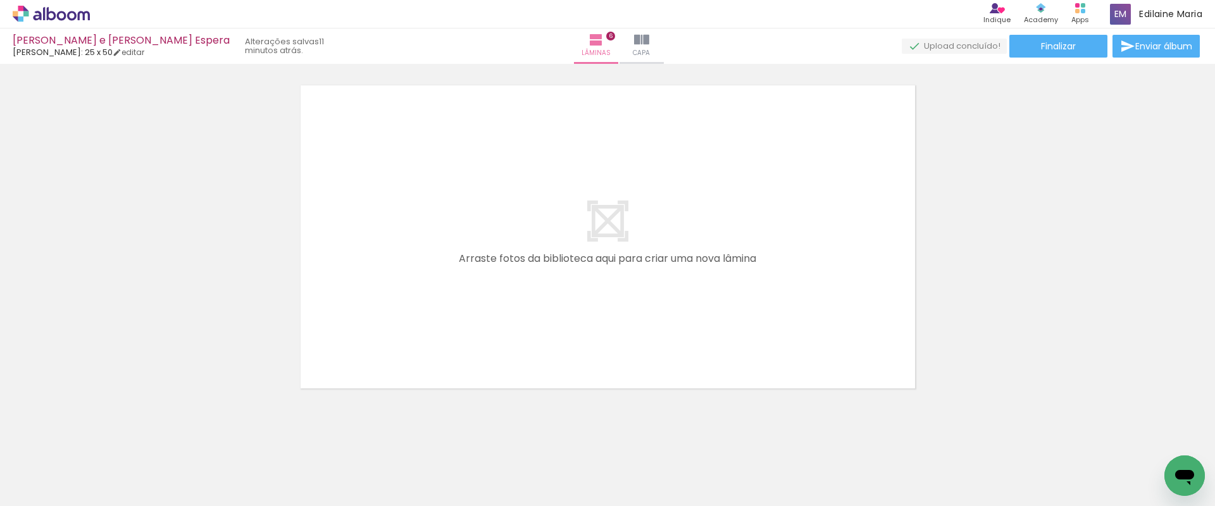
scroll to position [2159, 0]
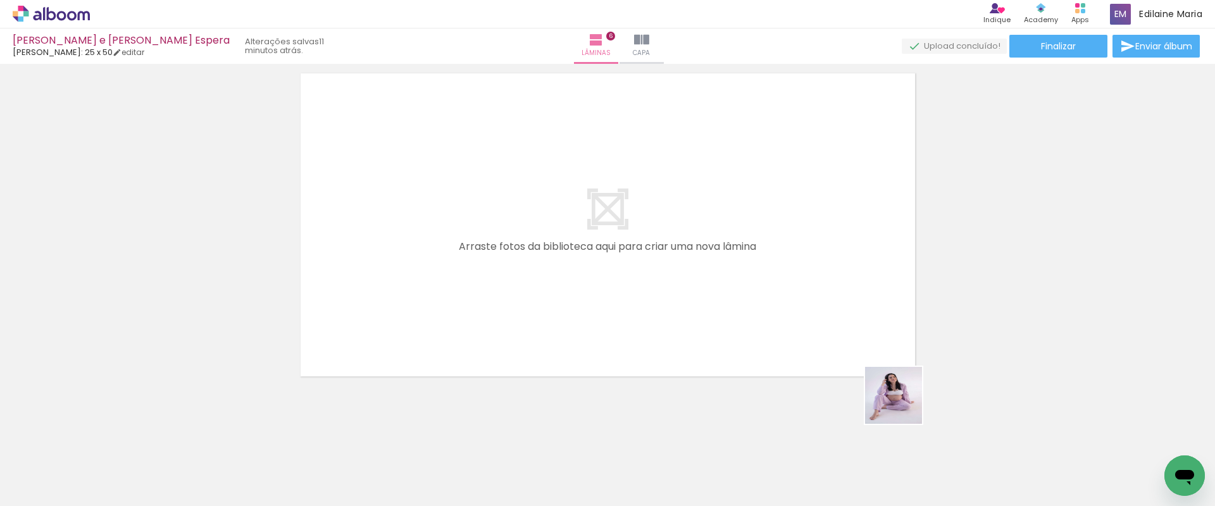
drag, startPoint x: 958, startPoint y: 468, endPoint x: 768, endPoint y: 235, distance: 299.9
click at [768, 235] on quentale-workspace at bounding box center [607, 253] width 1215 height 506
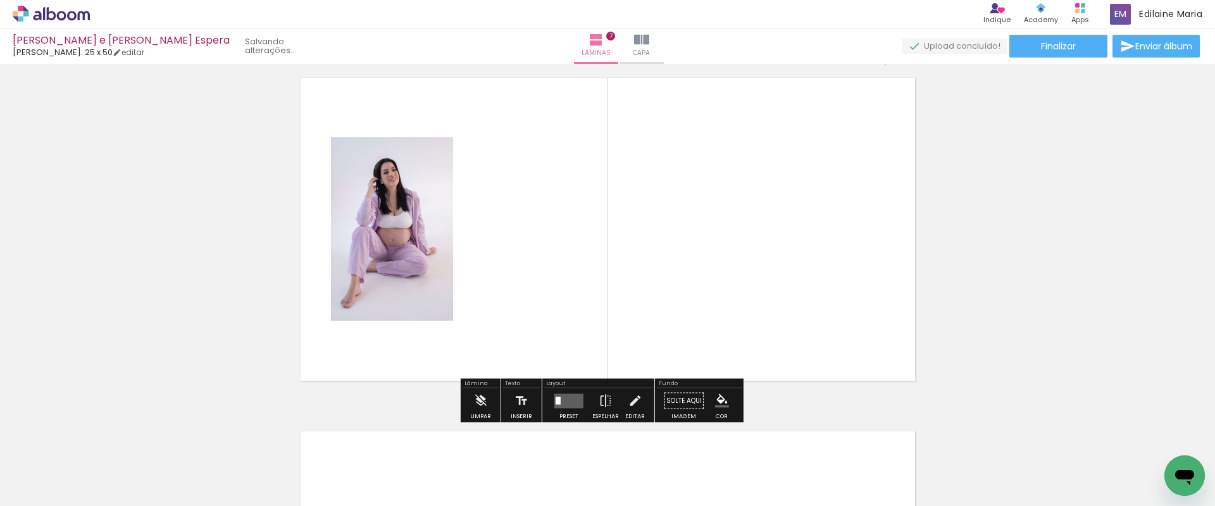
scroll to position [2138, 0]
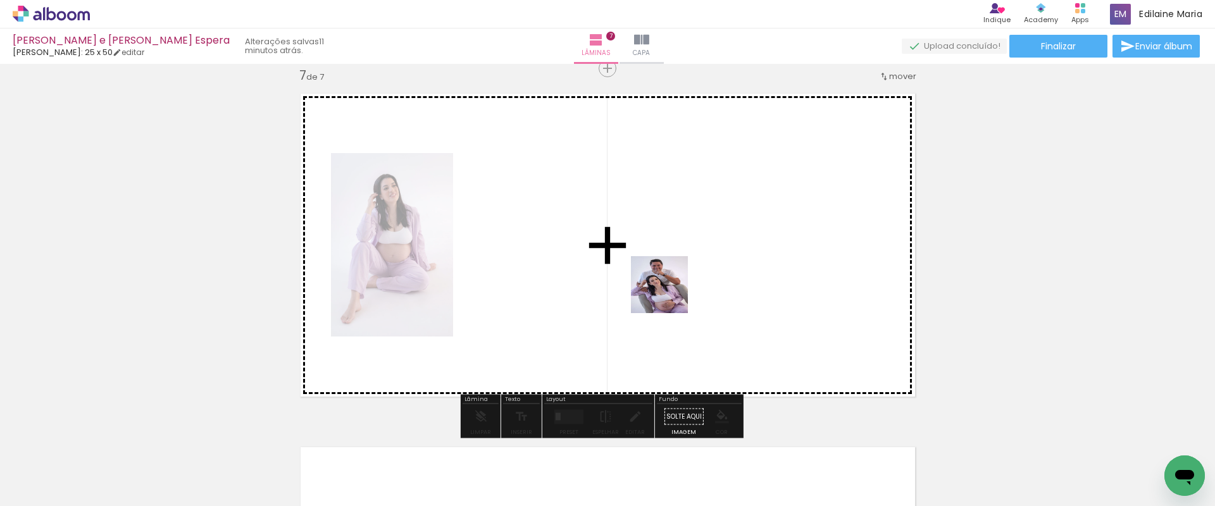
drag, startPoint x: 809, startPoint y: 467, endPoint x: 666, endPoint y: 287, distance: 230.0
click at [666, 287] on quentale-workspace at bounding box center [607, 253] width 1215 height 506
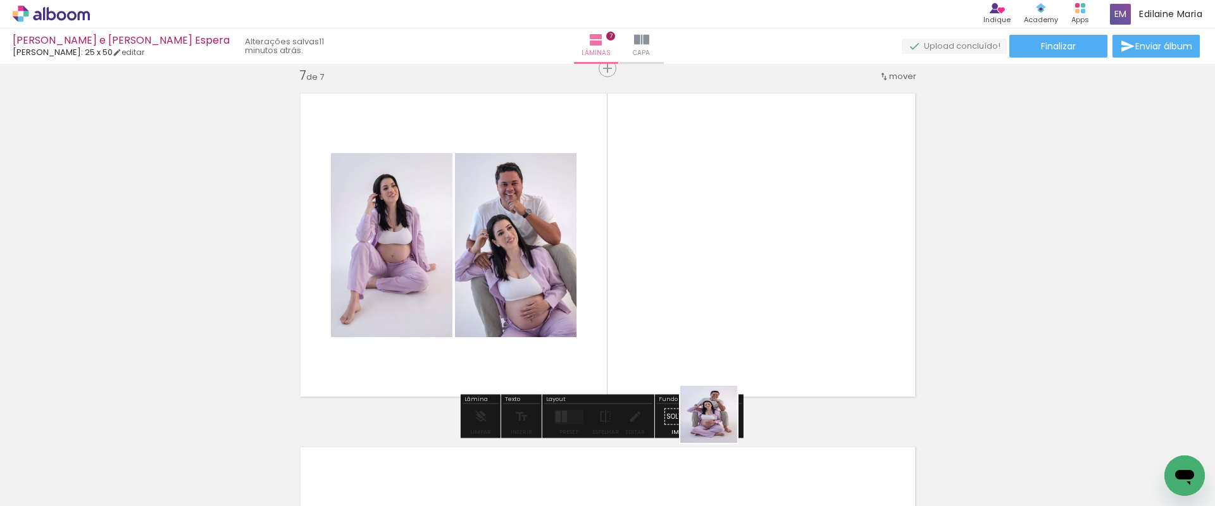
drag, startPoint x: 734, startPoint y: 469, endPoint x: 658, endPoint y: 271, distance: 212.7
click at [658, 271] on quentale-workspace at bounding box center [607, 253] width 1215 height 506
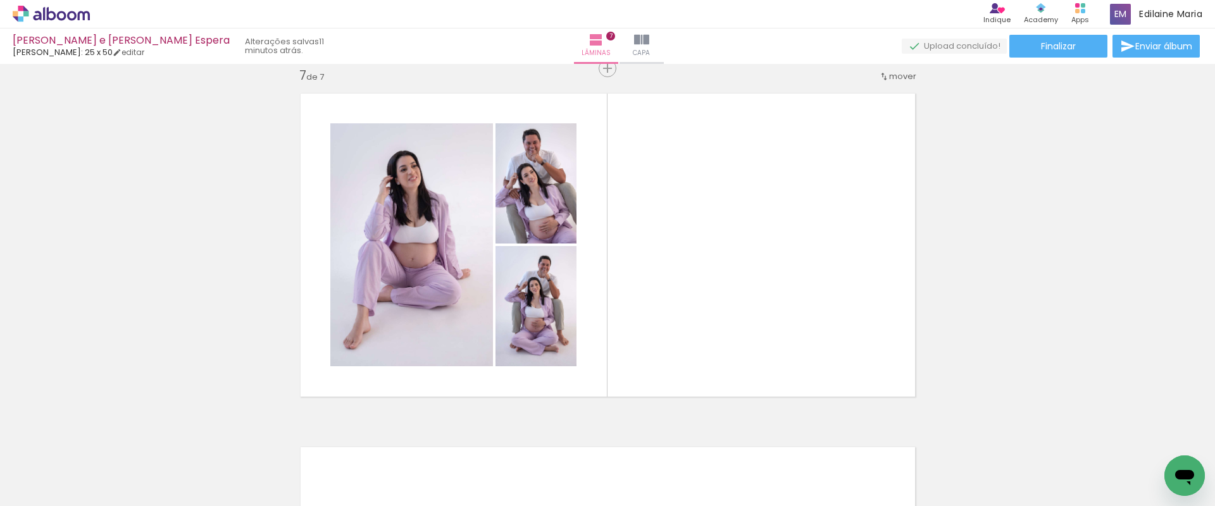
drag, startPoint x: 1199, startPoint y: 407, endPoint x: 1205, endPoint y: 412, distance: 7.6
click at [1205, 412] on div "Inserir lâmina 1 de 7 Inserir lâmina 2 de 7 Inserir lâmina 3 de 7 Inserir lâmin…" at bounding box center [607, 285] width 1215 height 442
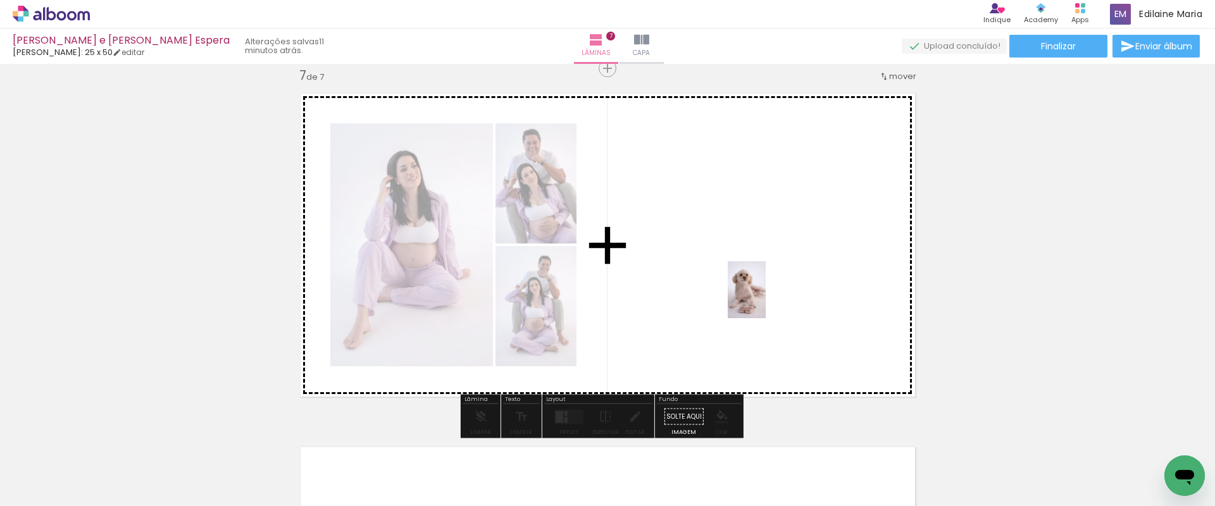
drag, startPoint x: 1161, startPoint y: 465, endPoint x: 762, endPoint y: 297, distance: 433.2
click at [762, 297] on quentale-workspace at bounding box center [607, 253] width 1215 height 506
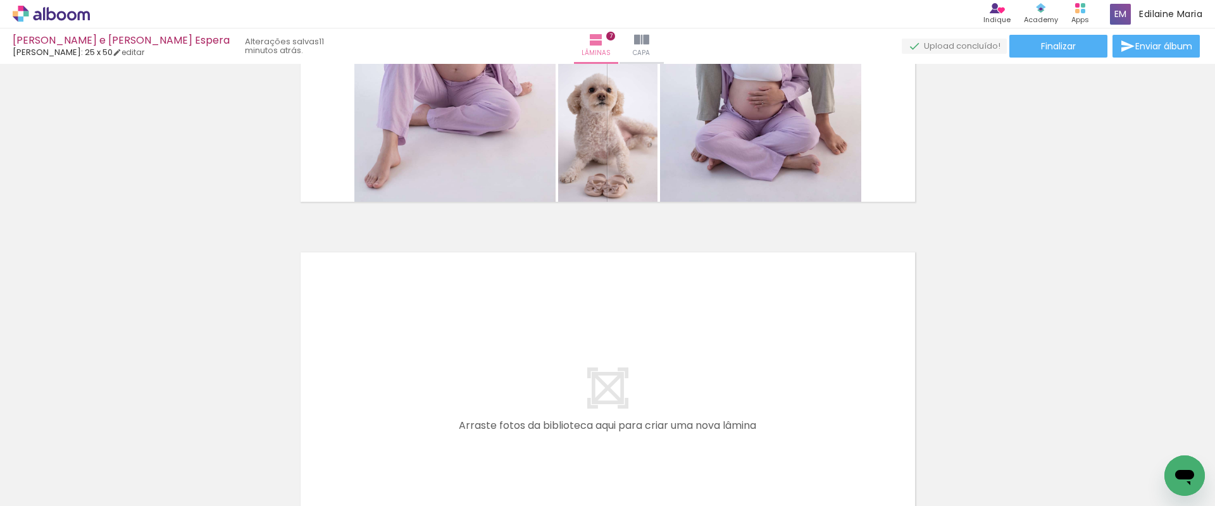
scroll to position [2452, 0]
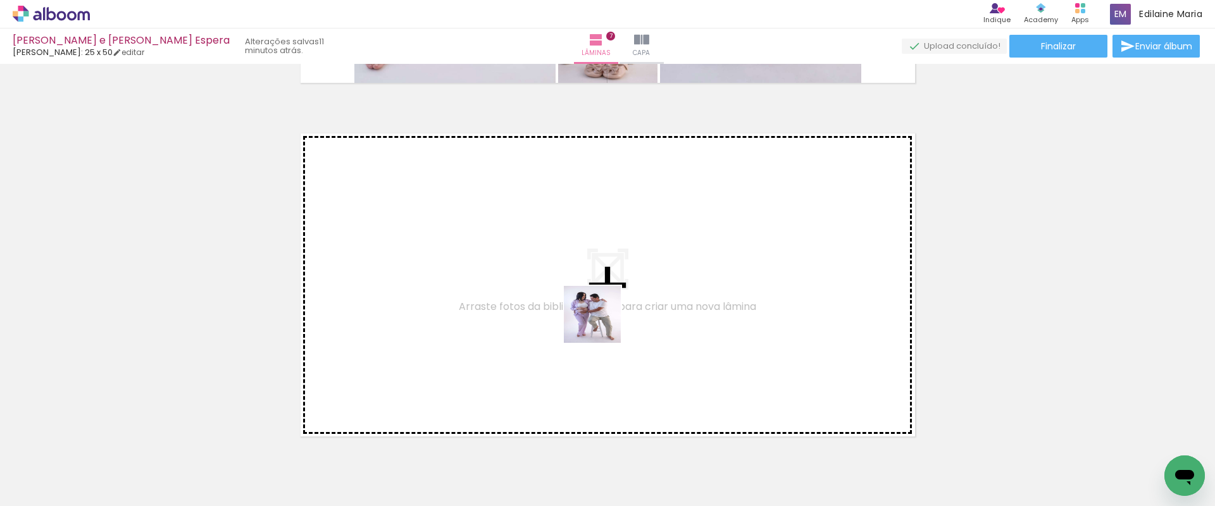
drag, startPoint x: 666, startPoint y: 474, endPoint x: 591, endPoint y: 303, distance: 186.7
click at [591, 303] on quentale-workspace at bounding box center [607, 253] width 1215 height 506
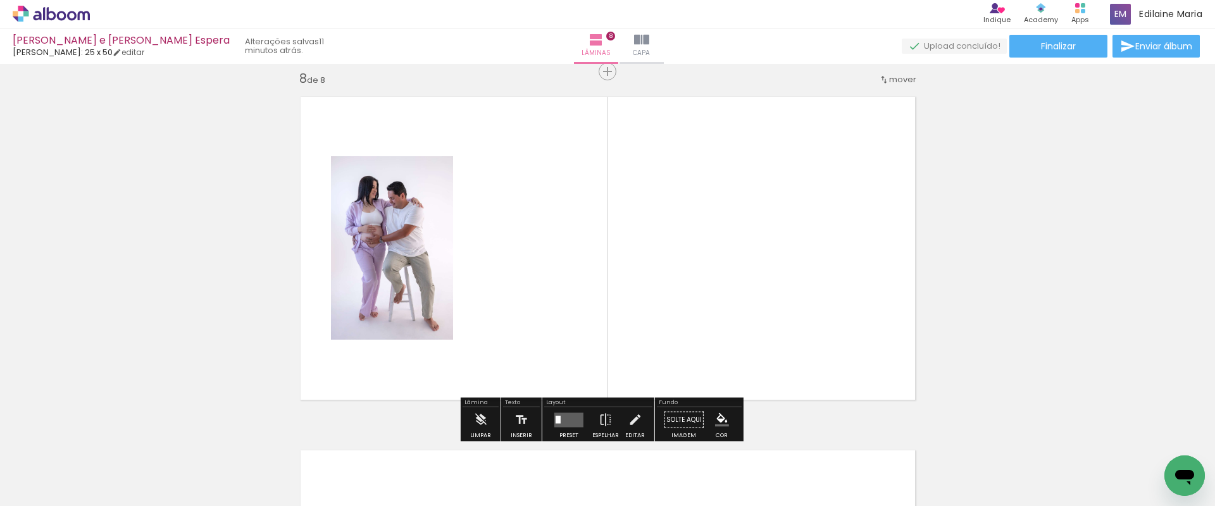
scroll to position [2492, 0]
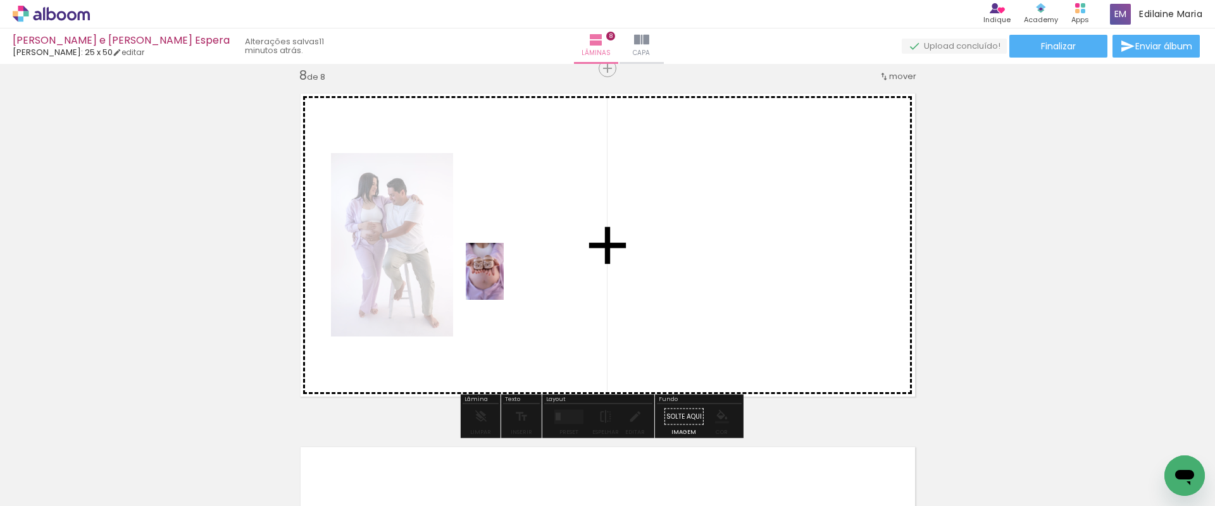
drag, startPoint x: 1022, startPoint y: 471, endPoint x: 504, endPoint y: 282, distance: 552.2
click at [504, 282] on quentale-workspace at bounding box center [607, 253] width 1215 height 506
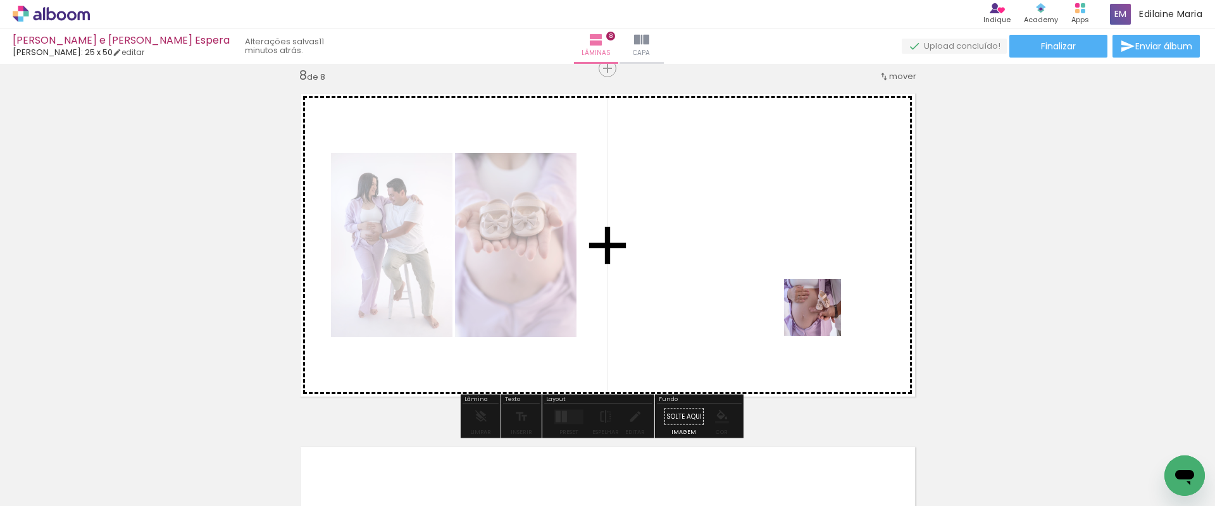
drag, startPoint x: 1098, startPoint y: 477, endPoint x: 730, endPoint y: 270, distance: 422.6
click at [730, 270] on quentale-workspace at bounding box center [607, 253] width 1215 height 506
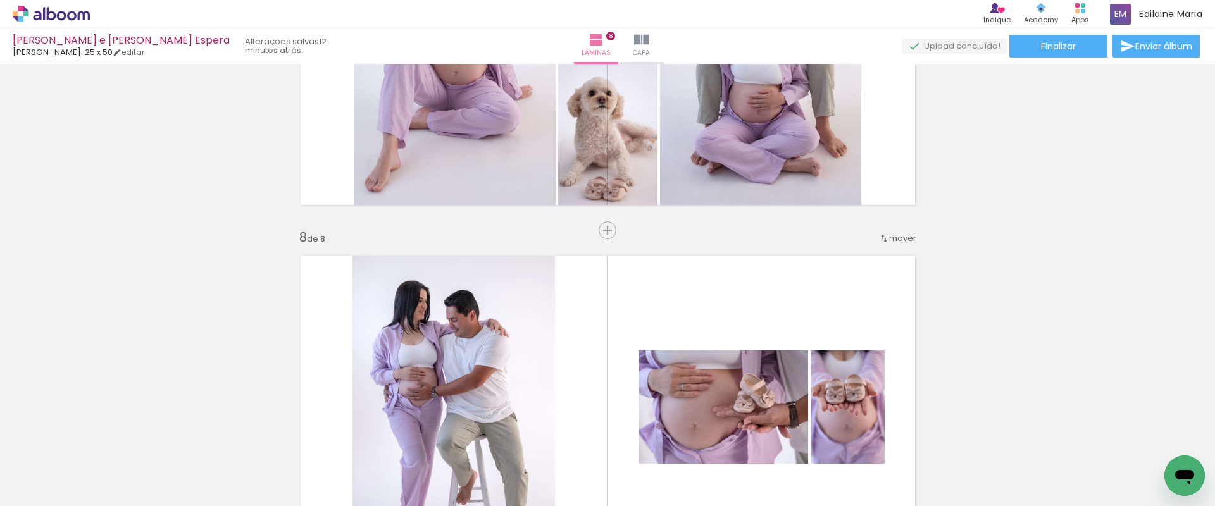
scroll to position [2336, 0]
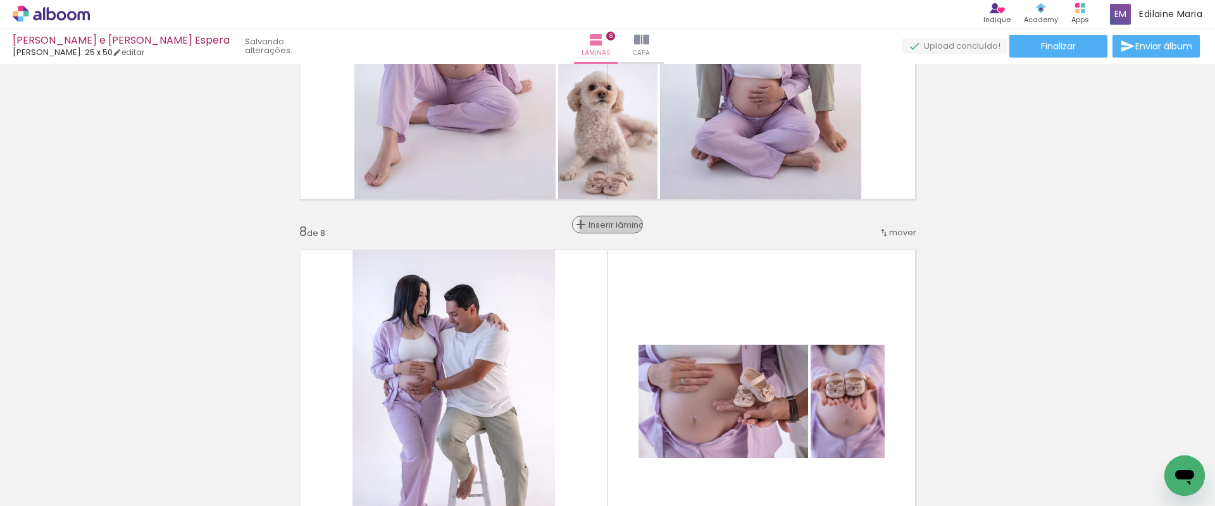
click at [603, 225] on span "Inserir lâmina" at bounding box center [612, 225] width 49 height 8
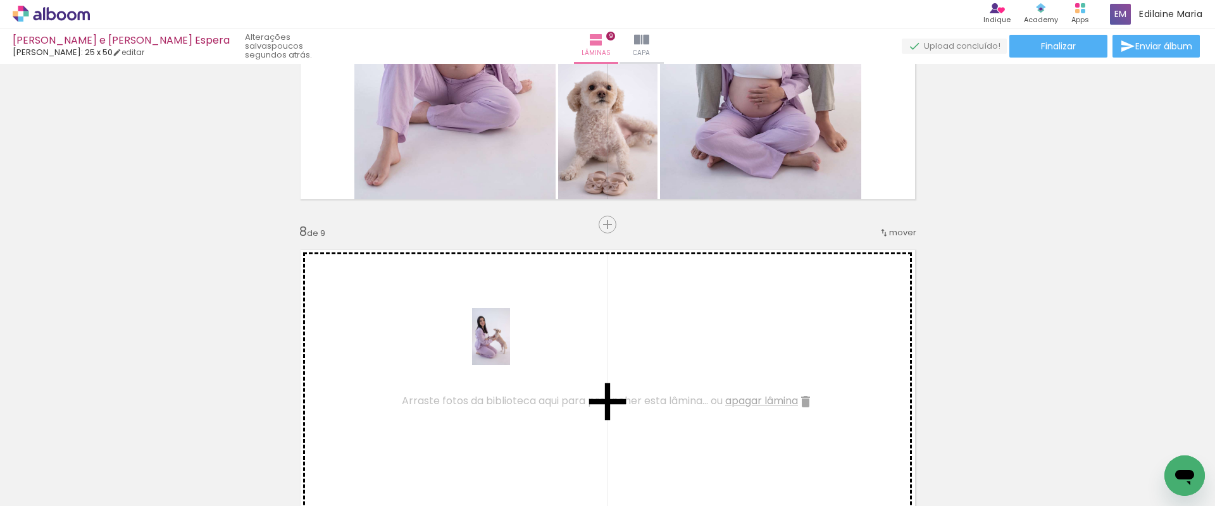
drag, startPoint x: 698, startPoint y: 473, endPoint x: 509, endPoint y: 346, distance: 227.4
click at [509, 346] on quentale-workspace at bounding box center [607, 253] width 1215 height 506
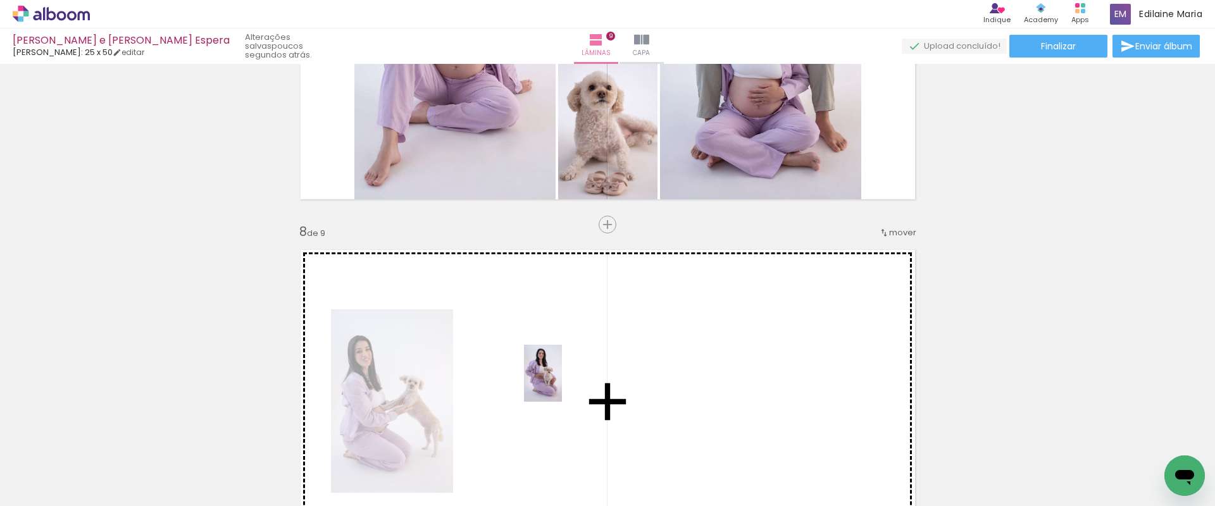
drag, startPoint x: 774, startPoint y: 474, endPoint x: 541, endPoint y: 376, distance: 252.4
click at [541, 376] on quentale-workspace at bounding box center [607, 253] width 1215 height 506
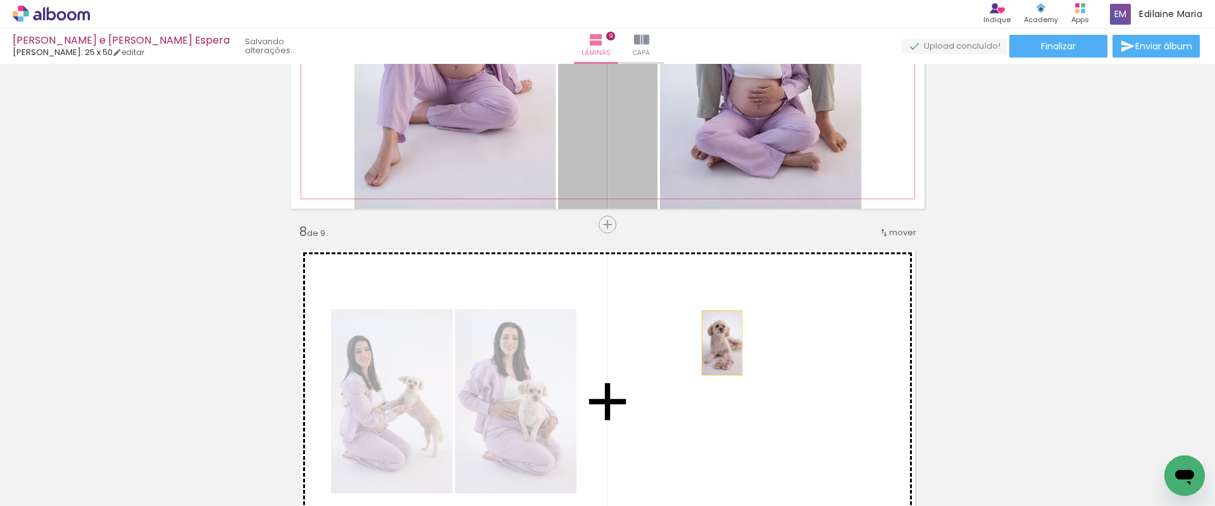
drag, startPoint x: 629, startPoint y: 123, endPoint x: 714, endPoint y: 347, distance: 239.5
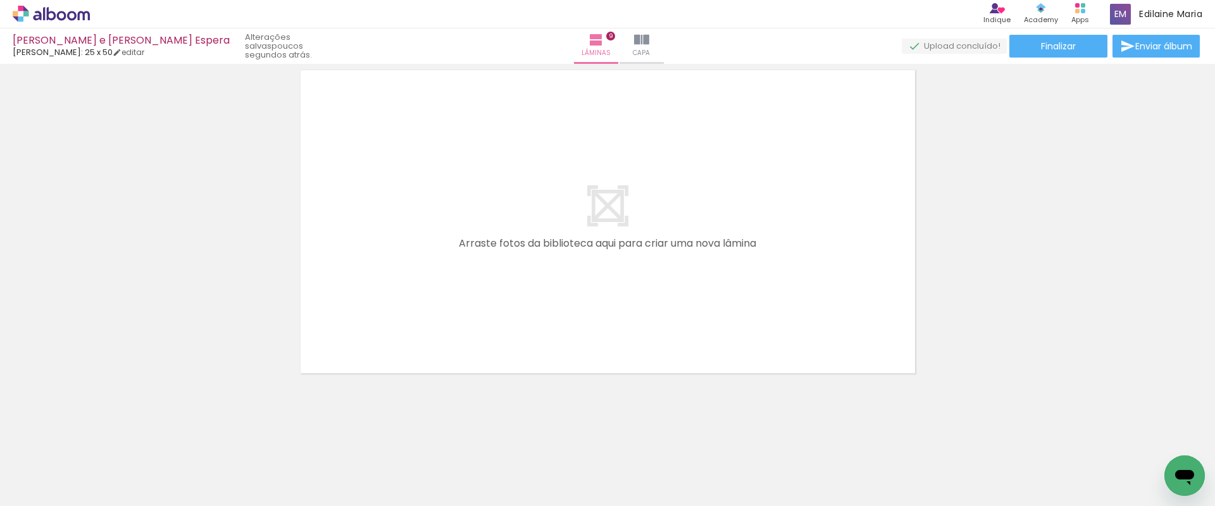
scroll to position [0, 1914]
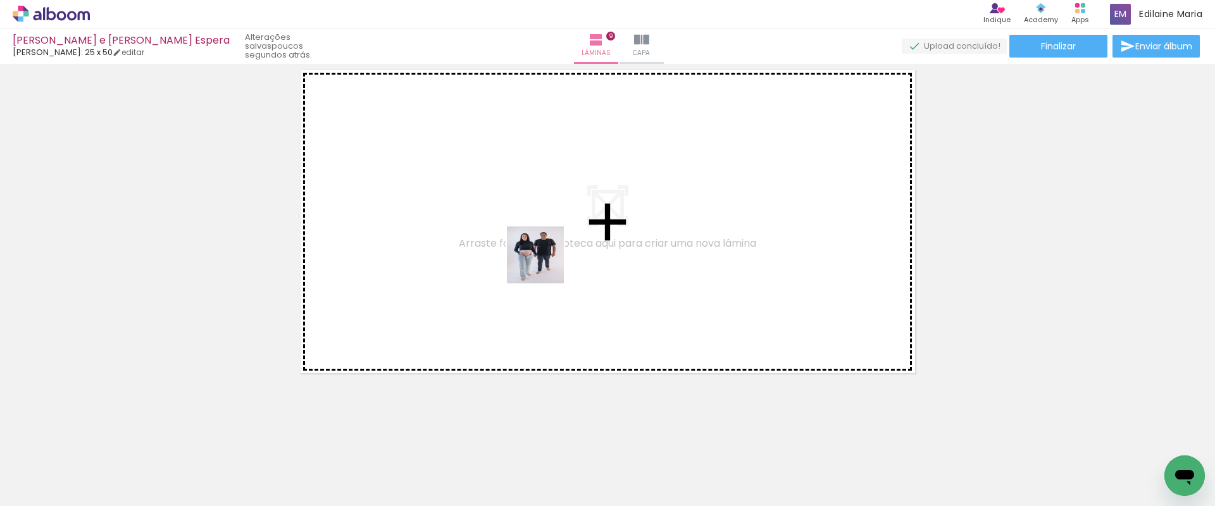
drag, startPoint x: 556, startPoint y: 473, endPoint x: 543, endPoint y: 234, distance: 238.8
click at [543, 234] on quentale-workspace at bounding box center [607, 253] width 1215 height 506
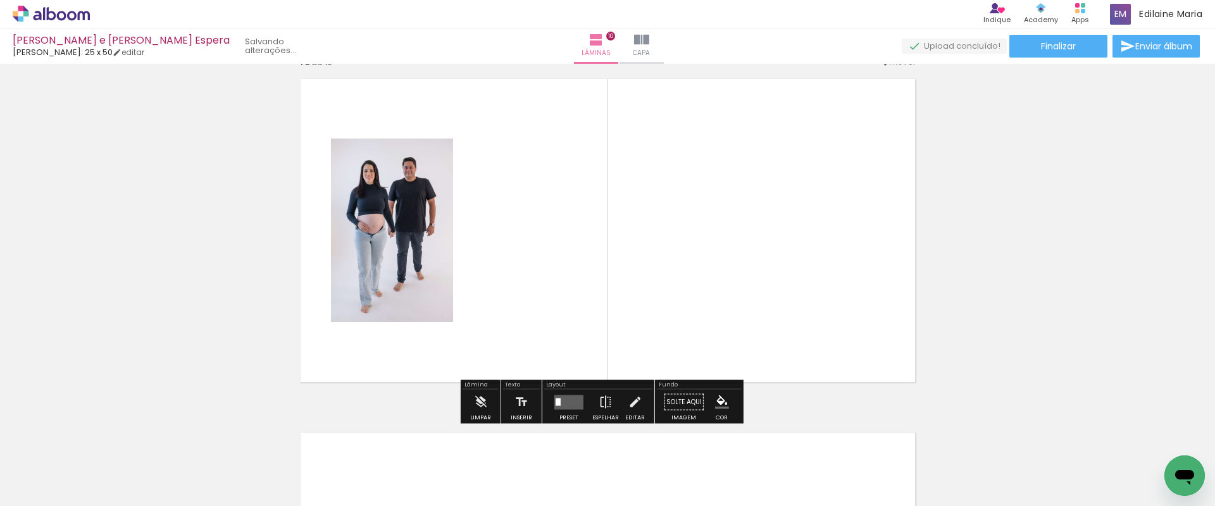
scroll to position [3199, 0]
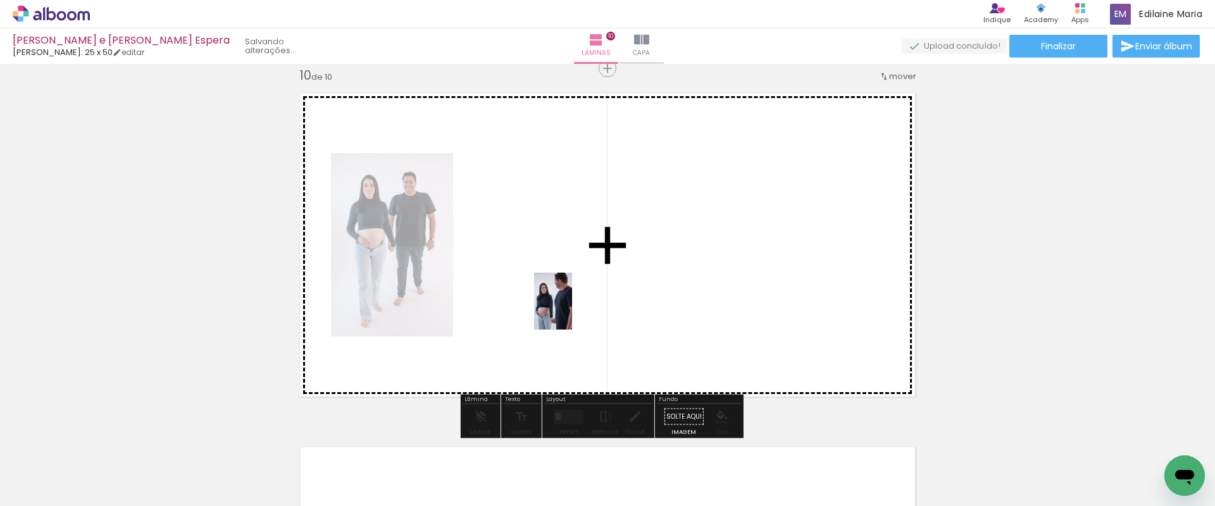
drag, startPoint x: 626, startPoint y: 471, endPoint x: 559, endPoint y: 275, distance: 207.9
click at [559, 275] on quentale-workspace at bounding box center [607, 253] width 1215 height 506
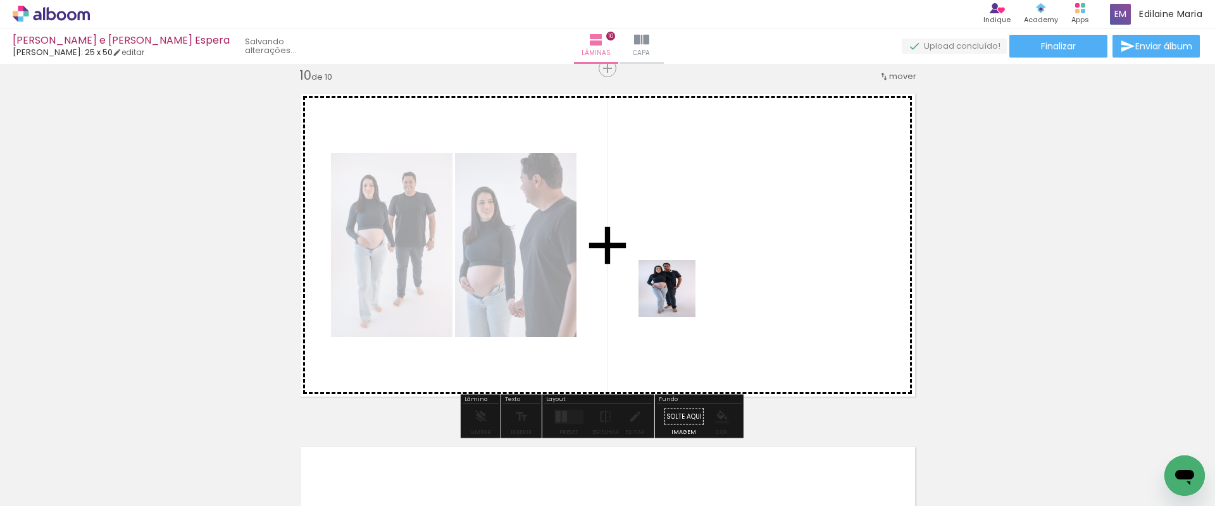
drag, startPoint x: 697, startPoint y: 454, endPoint x: 675, endPoint y: 278, distance: 177.2
click at [675, 278] on quentale-workspace at bounding box center [607, 253] width 1215 height 506
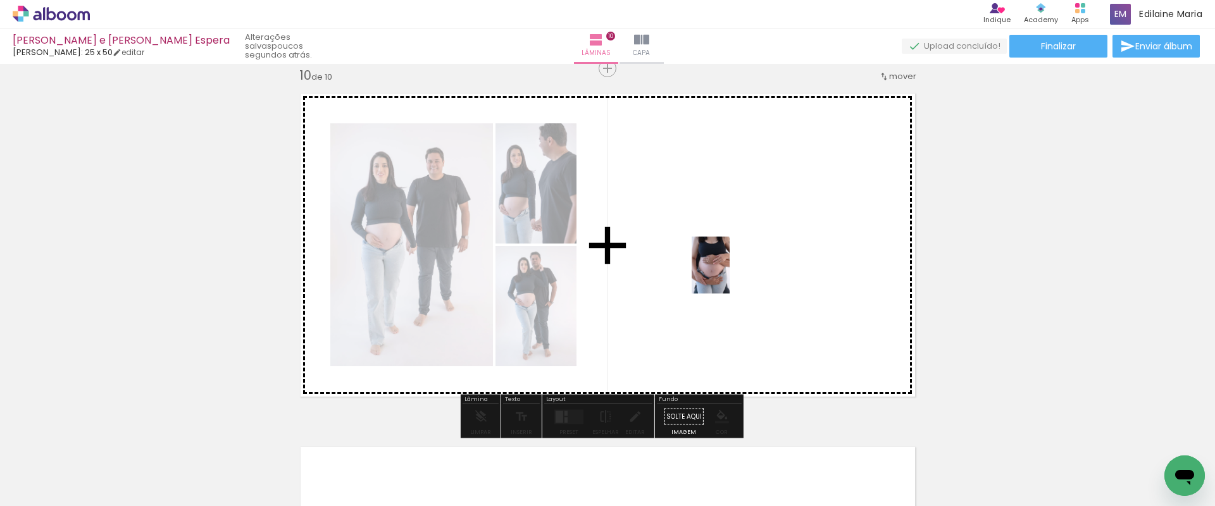
drag, startPoint x: 839, startPoint y: 469, endPoint x: 727, endPoint y: 270, distance: 228.6
click at [727, 270] on quentale-workspace at bounding box center [607, 253] width 1215 height 506
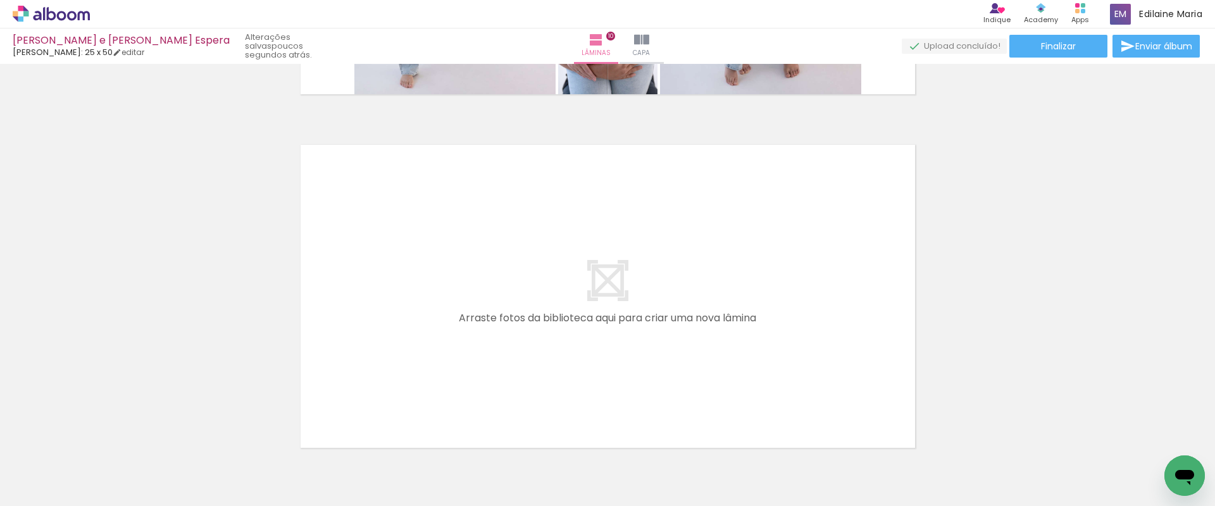
scroll to position [3576, 0]
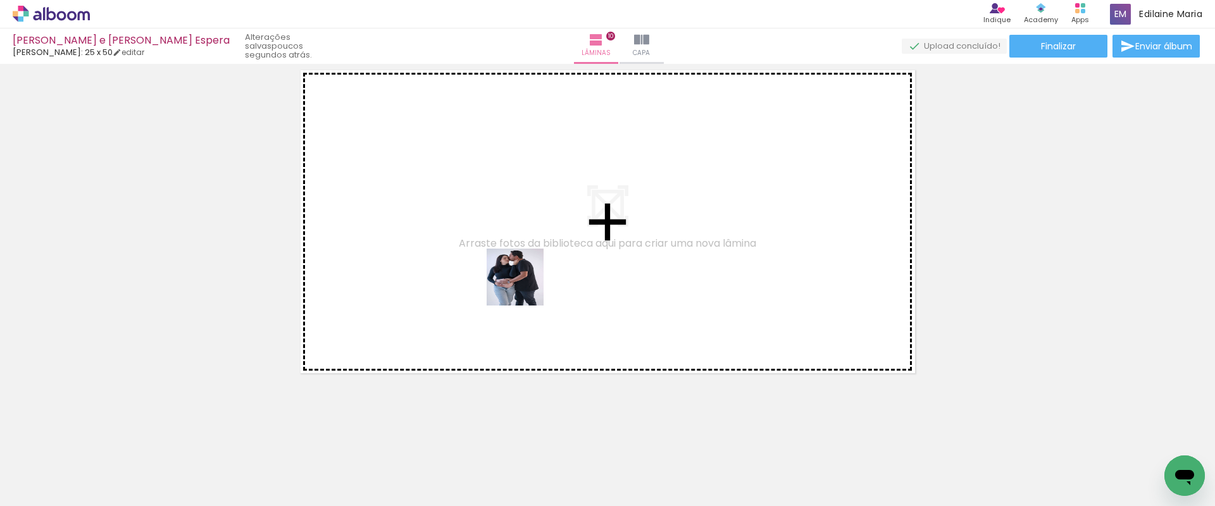
drag, startPoint x: 772, startPoint y: 480, endPoint x: 524, endPoint y: 287, distance: 314.2
click at [524, 287] on quentale-workspace at bounding box center [607, 253] width 1215 height 506
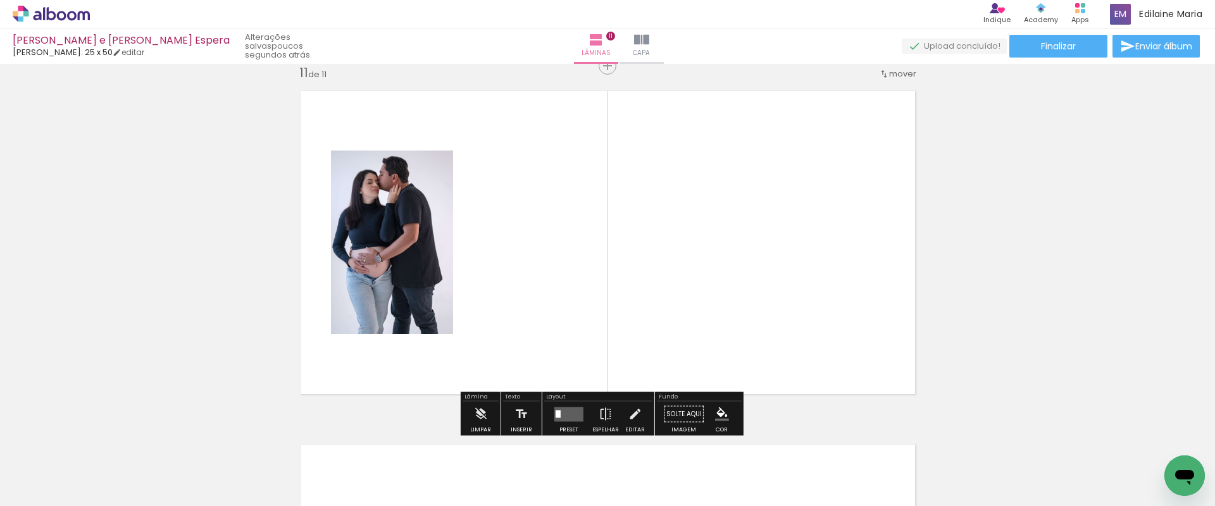
scroll to position [3553, 0]
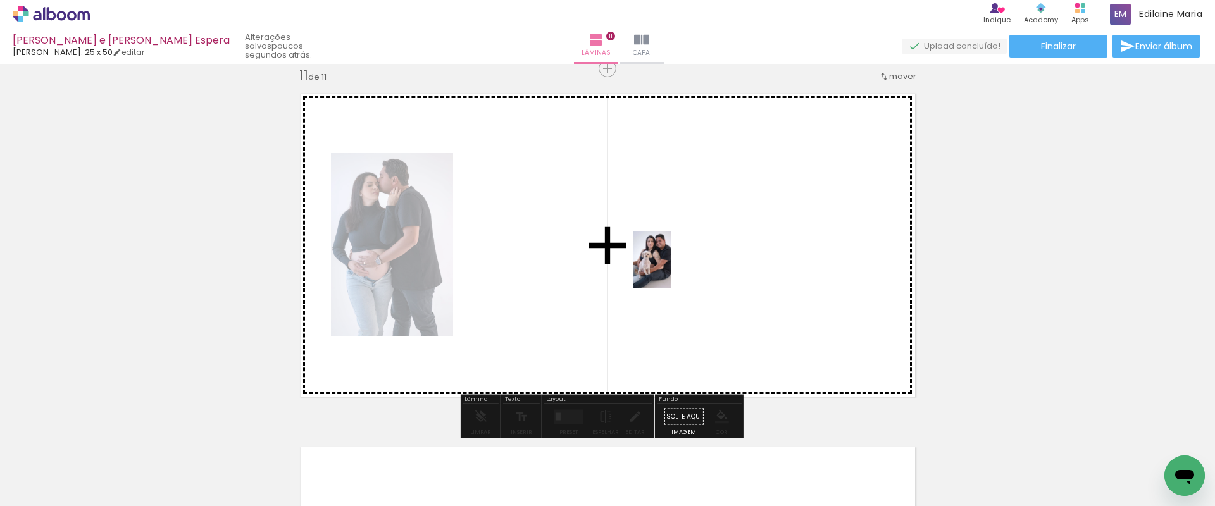
drag, startPoint x: 917, startPoint y: 477, endPoint x: 647, endPoint y: 251, distance: 352.5
click at [647, 251] on quentale-workspace at bounding box center [607, 253] width 1215 height 506
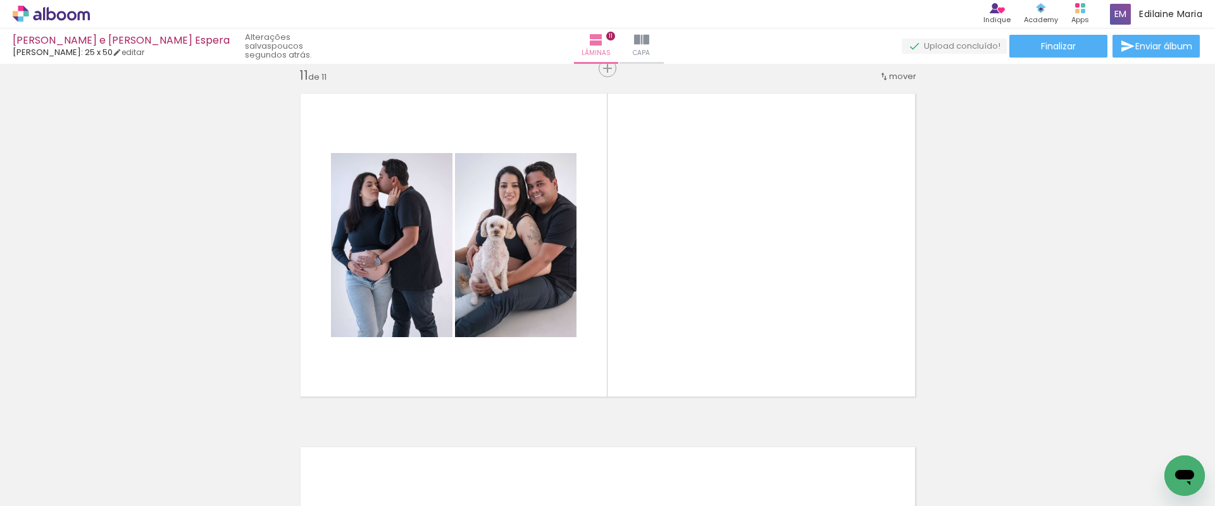
scroll to position [0, 2436]
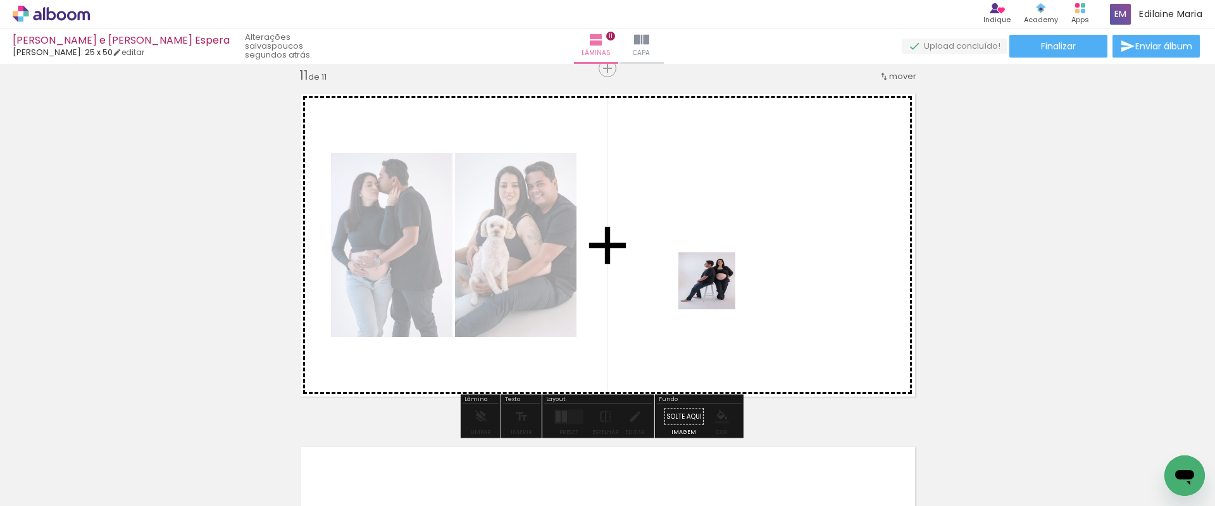
drag, startPoint x: 468, startPoint y: 474, endPoint x: 717, endPoint y: 288, distance: 310.1
click at [717, 288] on quentale-workspace at bounding box center [607, 253] width 1215 height 506
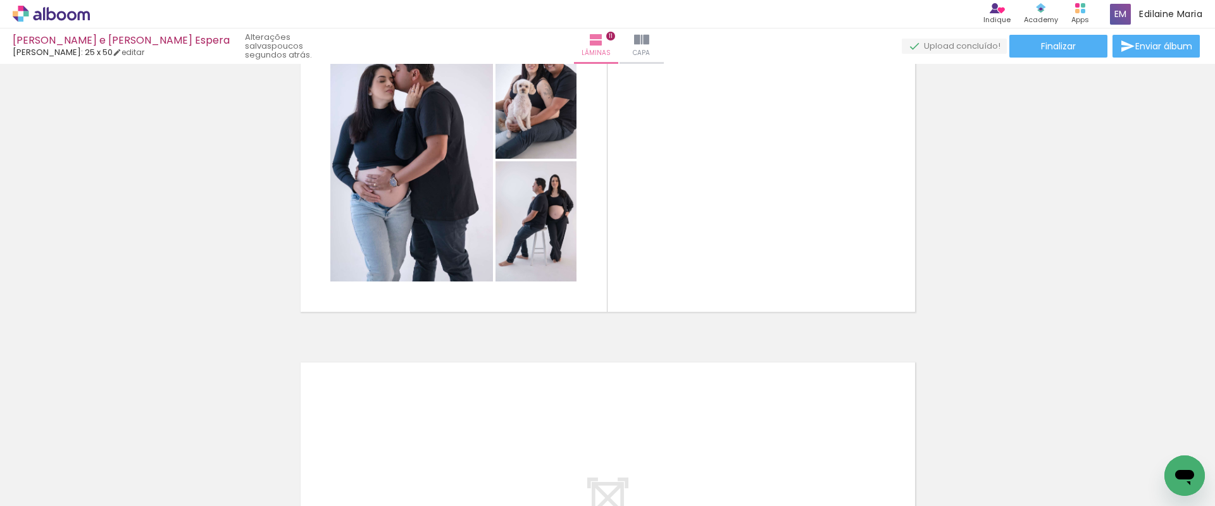
scroll to position [3624, 0]
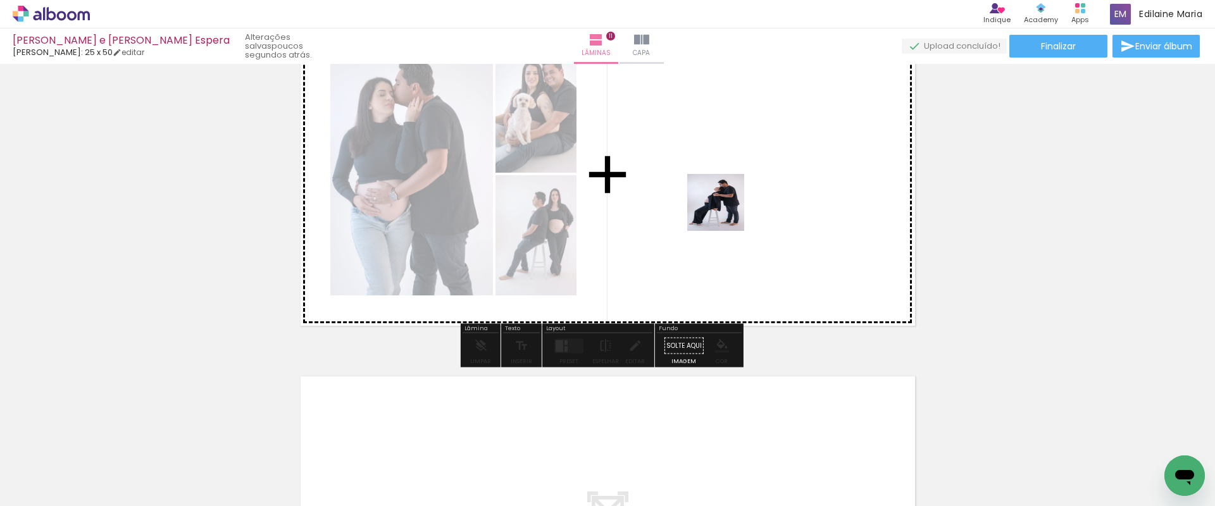
drag, startPoint x: 528, startPoint y: 480, endPoint x: 764, endPoint y: 154, distance: 403.2
click at [764, 154] on quentale-workspace at bounding box center [607, 253] width 1215 height 506
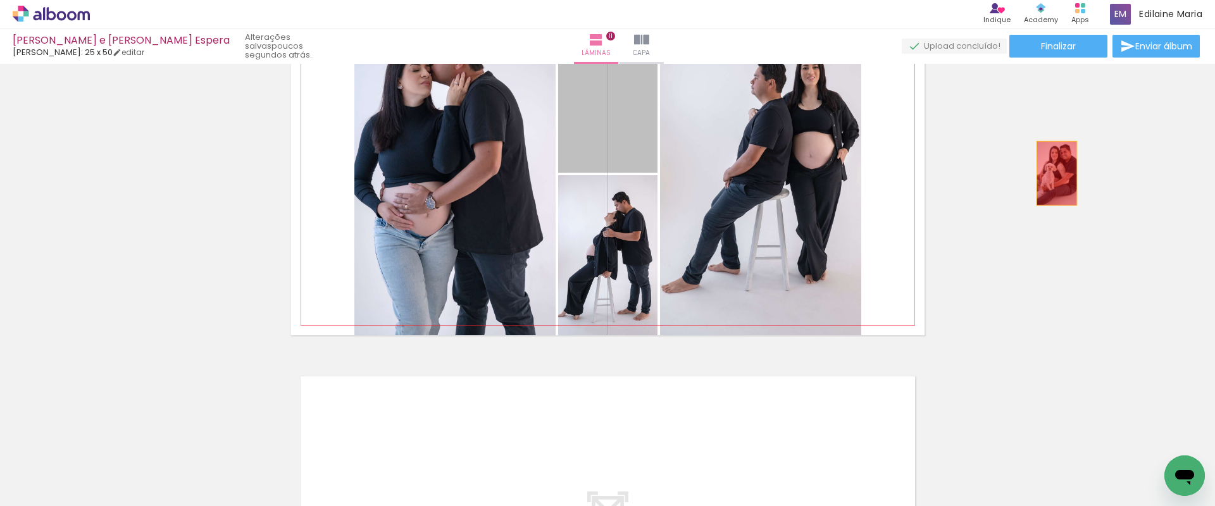
drag, startPoint x: 628, startPoint y: 104, endPoint x: 1055, endPoint y: 177, distance: 432.6
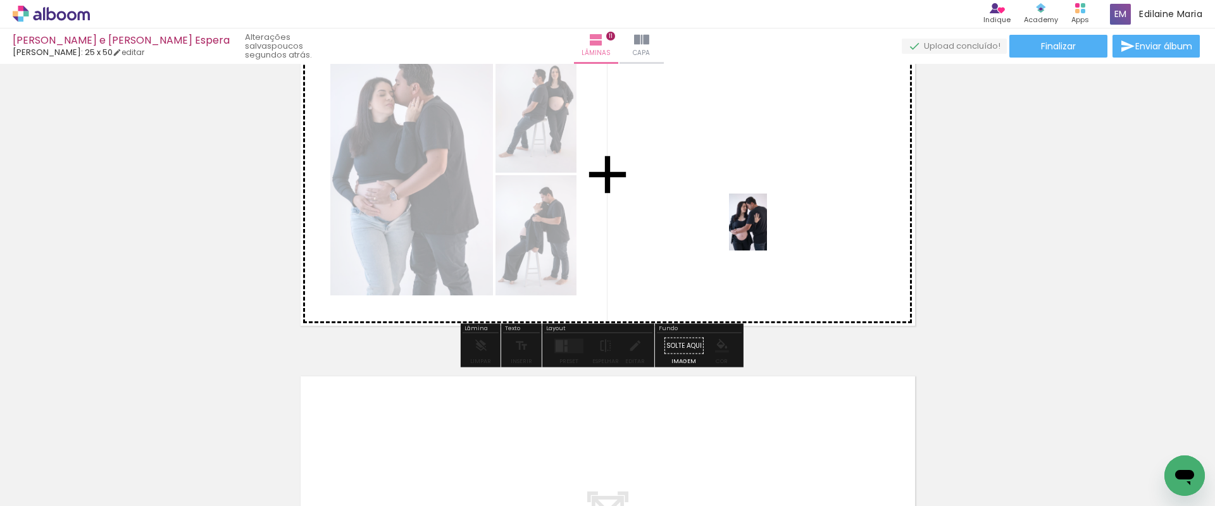
drag, startPoint x: 600, startPoint y: 471, endPoint x: 776, endPoint y: 198, distance: 325.3
click at [776, 198] on quentale-workspace at bounding box center [607, 253] width 1215 height 506
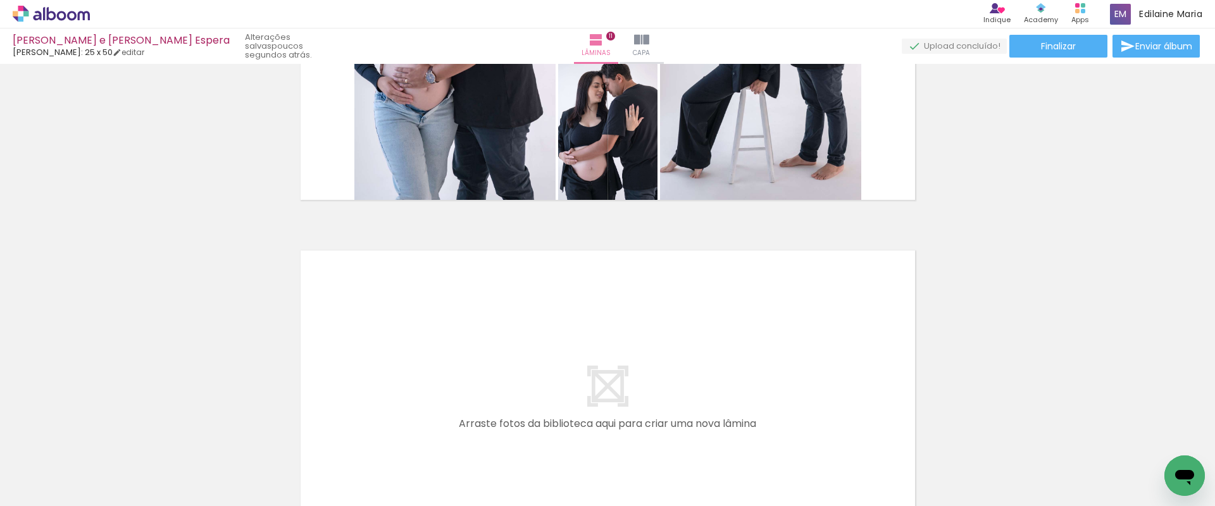
scroll to position [3756, 0]
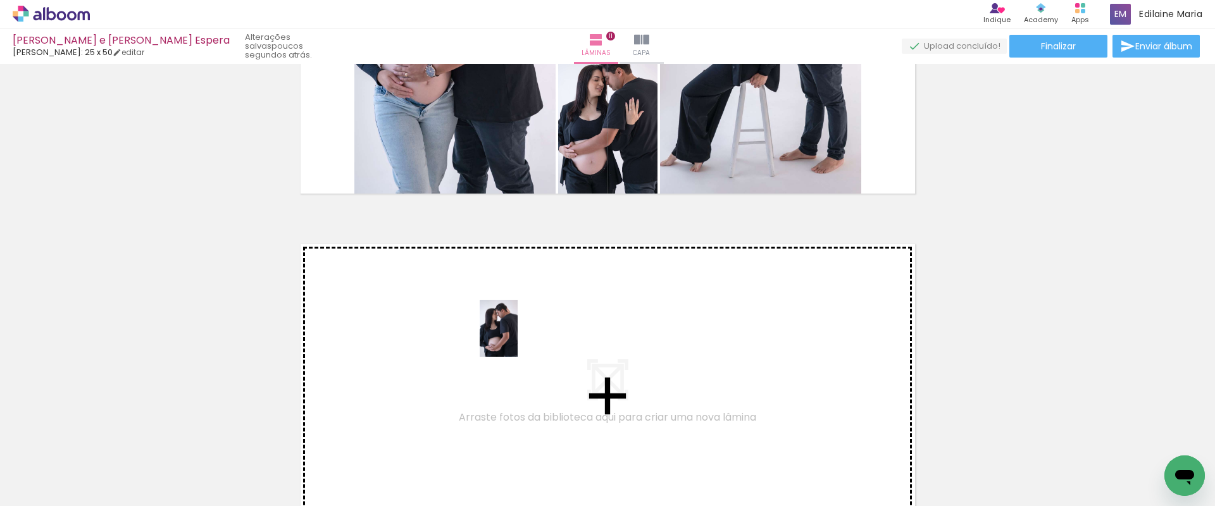
drag, startPoint x: 677, startPoint y: 478, endPoint x: 509, endPoint y: 348, distance: 212.5
click at [509, 348] on quentale-workspace at bounding box center [607, 253] width 1215 height 506
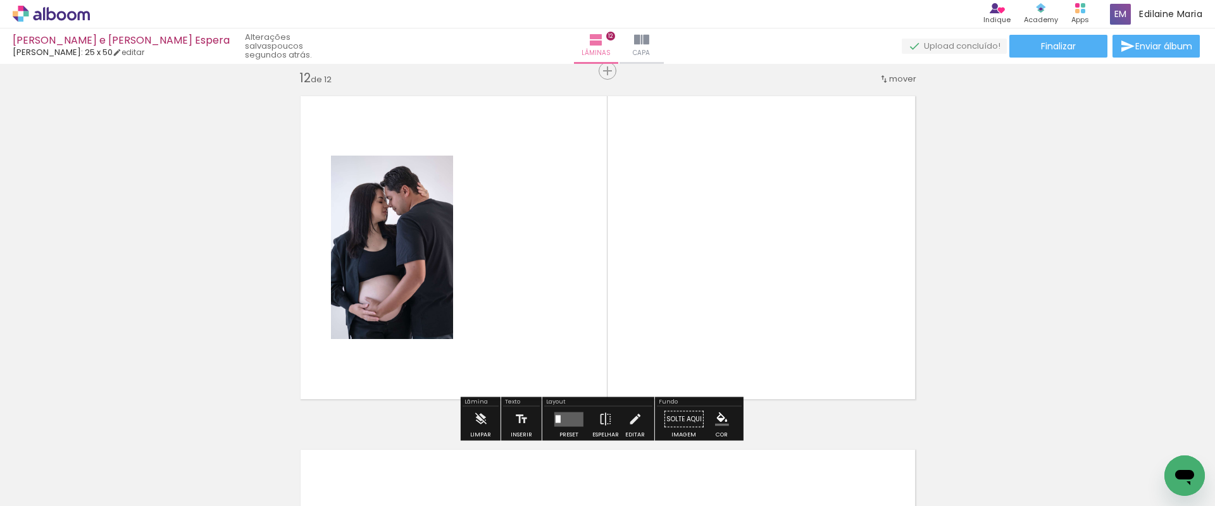
scroll to position [3906, 0]
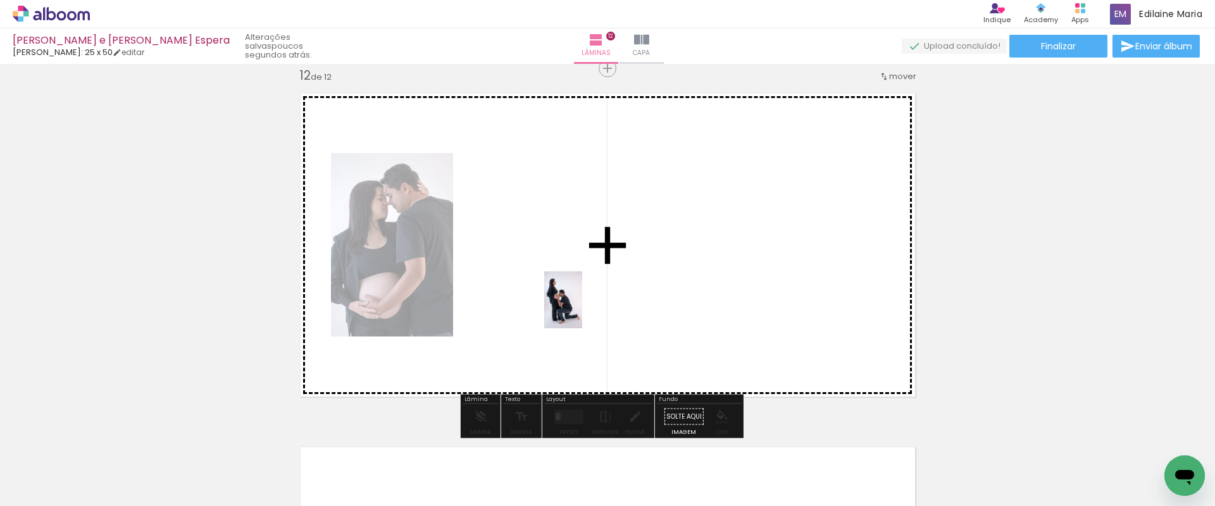
drag, startPoint x: 752, startPoint y: 473, endPoint x: 560, endPoint y: 272, distance: 277.9
click at [560, 272] on quentale-workspace at bounding box center [607, 253] width 1215 height 506
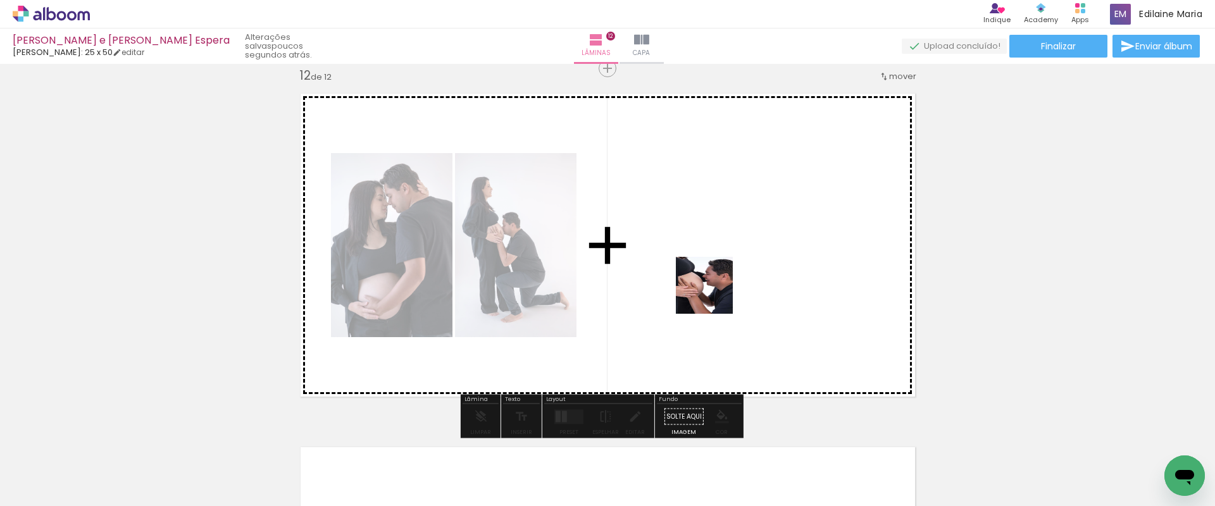
drag, startPoint x: 817, startPoint y: 471, endPoint x: 693, endPoint y: 260, distance: 244.4
click at [693, 260] on quentale-workspace at bounding box center [607, 253] width 1215 height 506
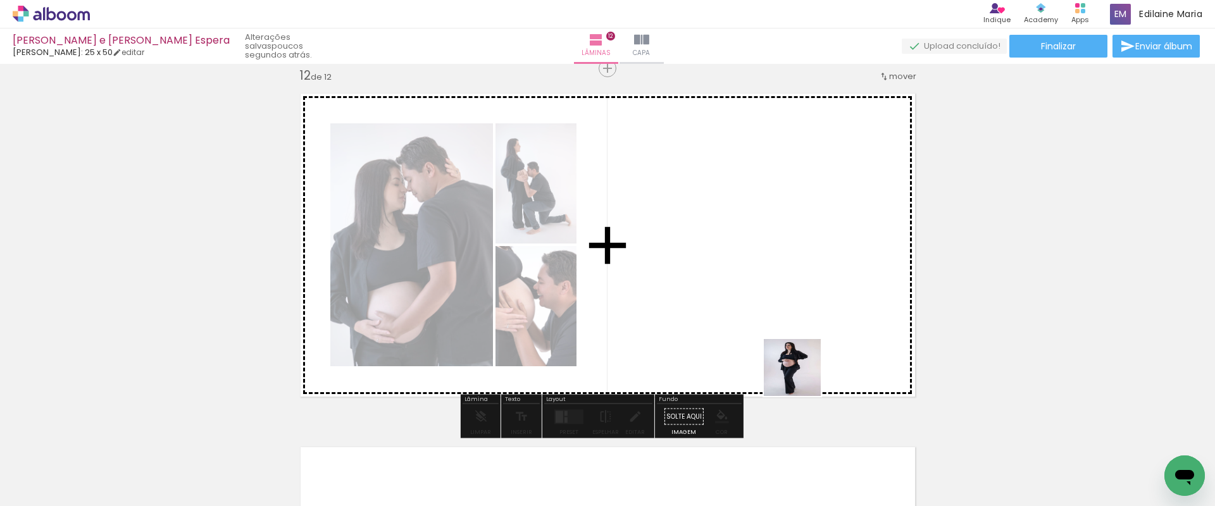
drag, startPoint x: 879, startPoint y: 482, endPoint x: 731, endPoint y: 292, distance: 240.7
click at [731, 292] on quentale-workspace at bounding box center [607, 253] width 1215 height 506
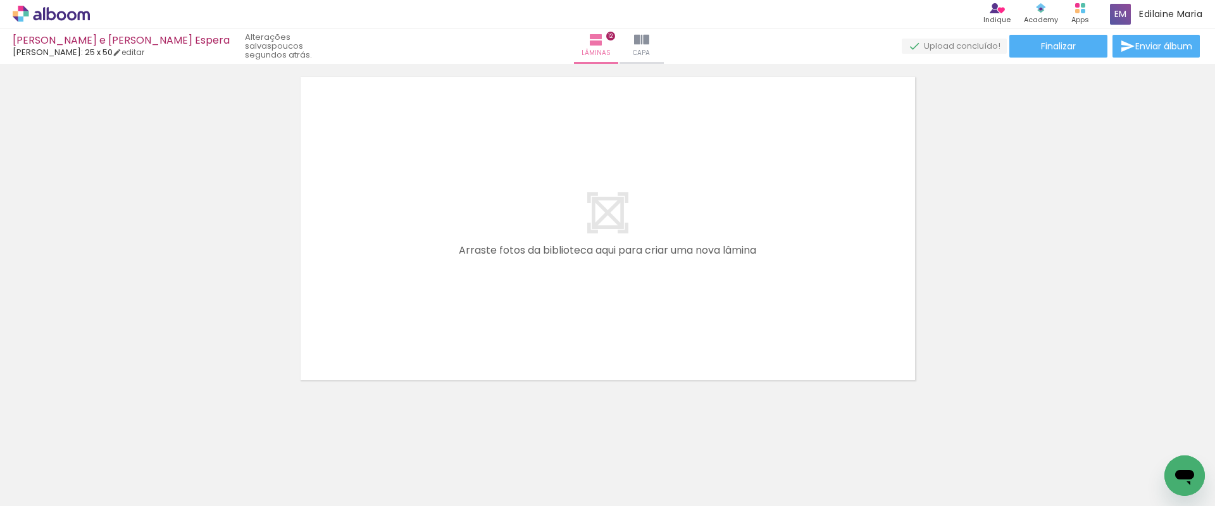
scroll to position [4284, 0]
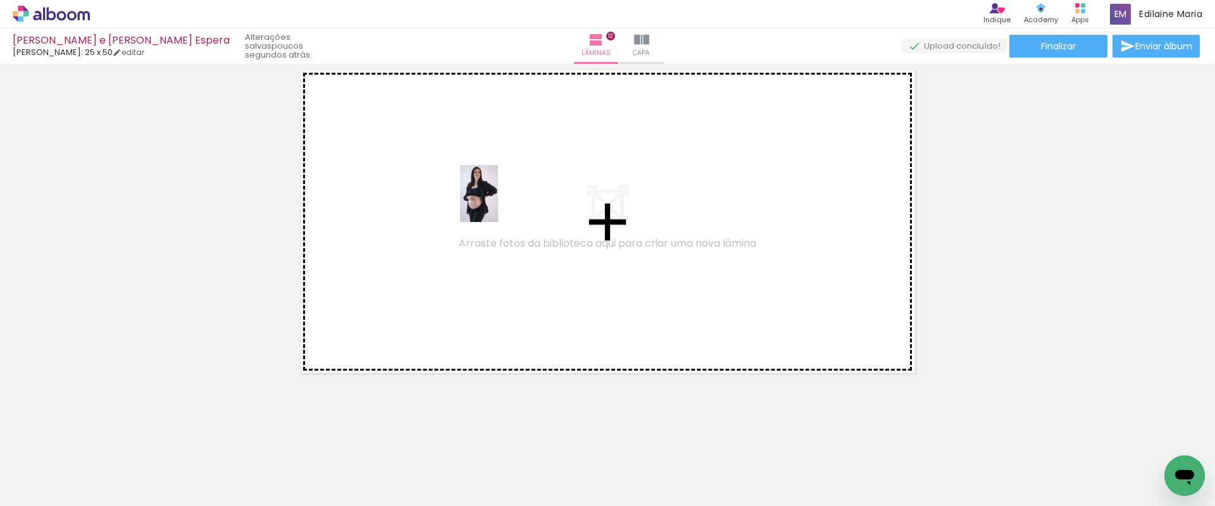
drag, startPoint x: 960, startPoint y: 468, endPoint x: 497, endPoint y: 198, distance: 536.1
click at [497, 198] on quentale-workspace at bounding box center [607, 253] width 1215 height 506
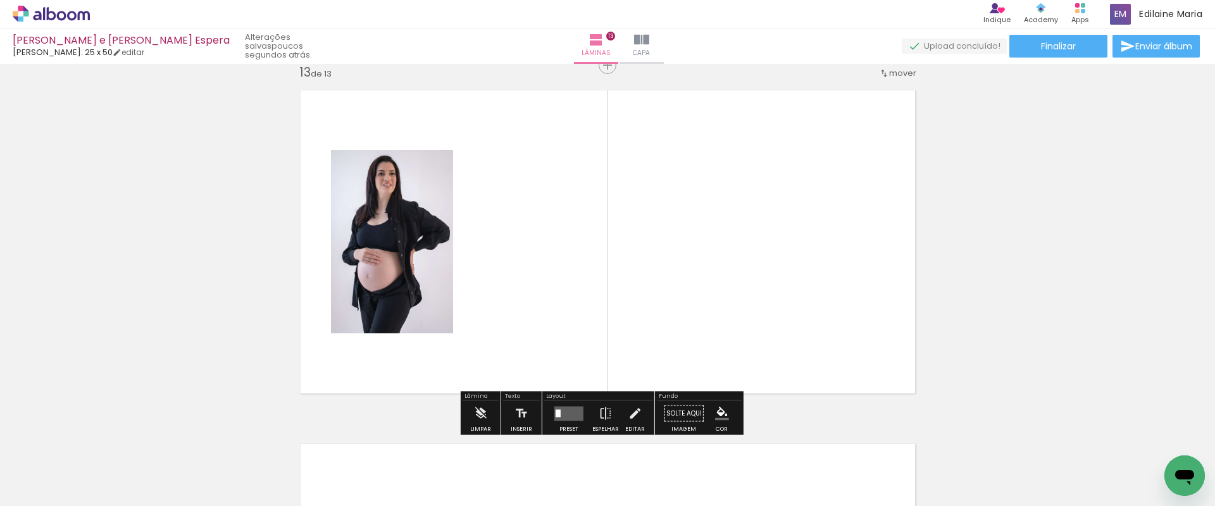
scroll to position [4260, 0]
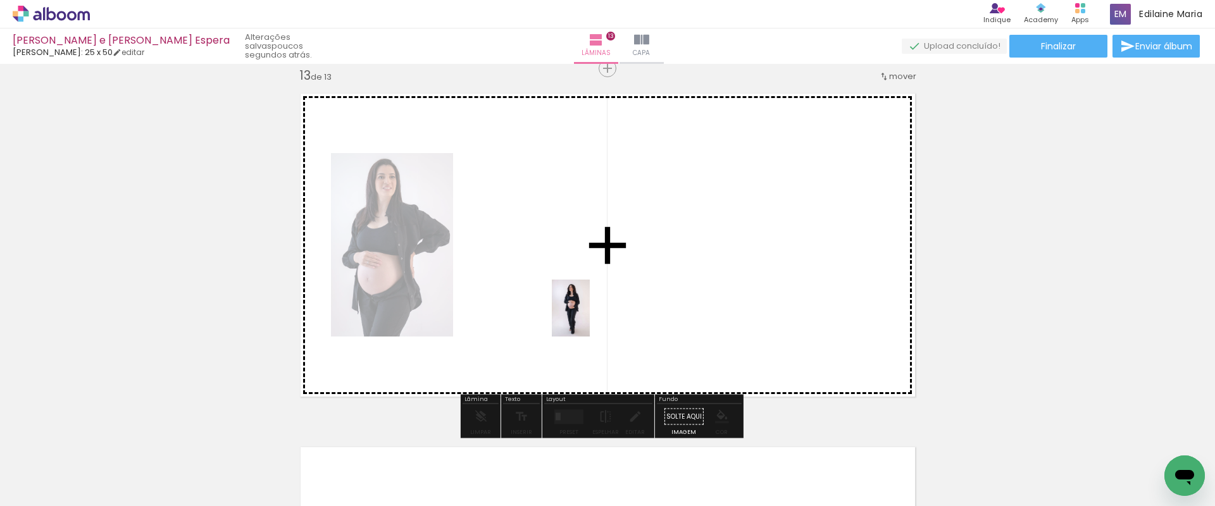
drag, startPoint x: 1037, startPoint y: 484, endPoint x: 574, endPoint y: 309, distance: 494.3
click at [574, 309] on quentale-workspace at bounding box center [607, 253] width 1215 height 506
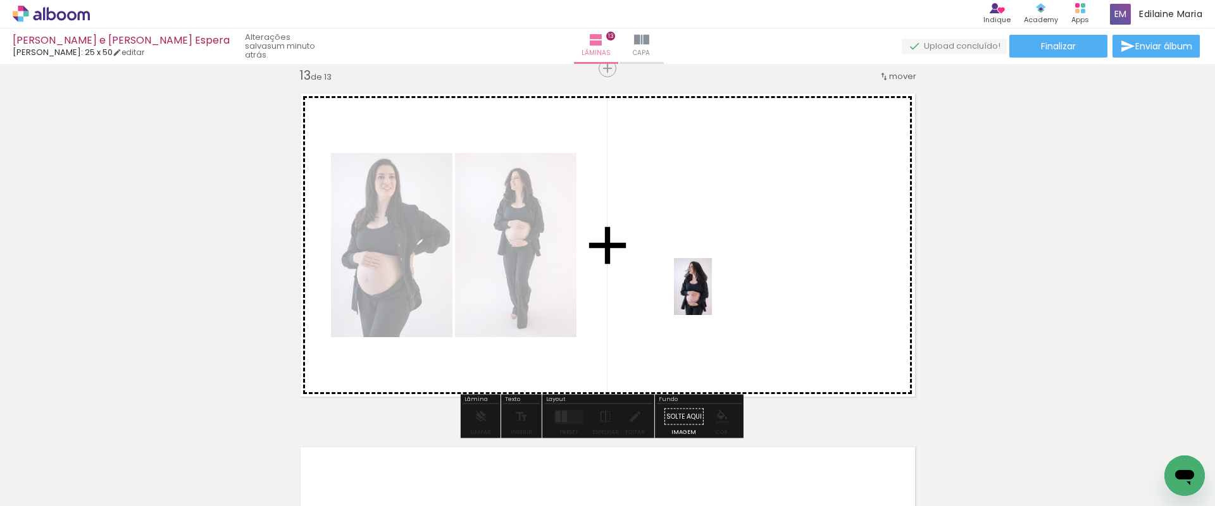
drag, startPoint x: 1095, startPoint y: 456, endPoint x: 699, endPoint y: 292, distance: 428.8
click at [699, 292] on quentale-workspace at bounding box center [607, 253] width 1215 height 506
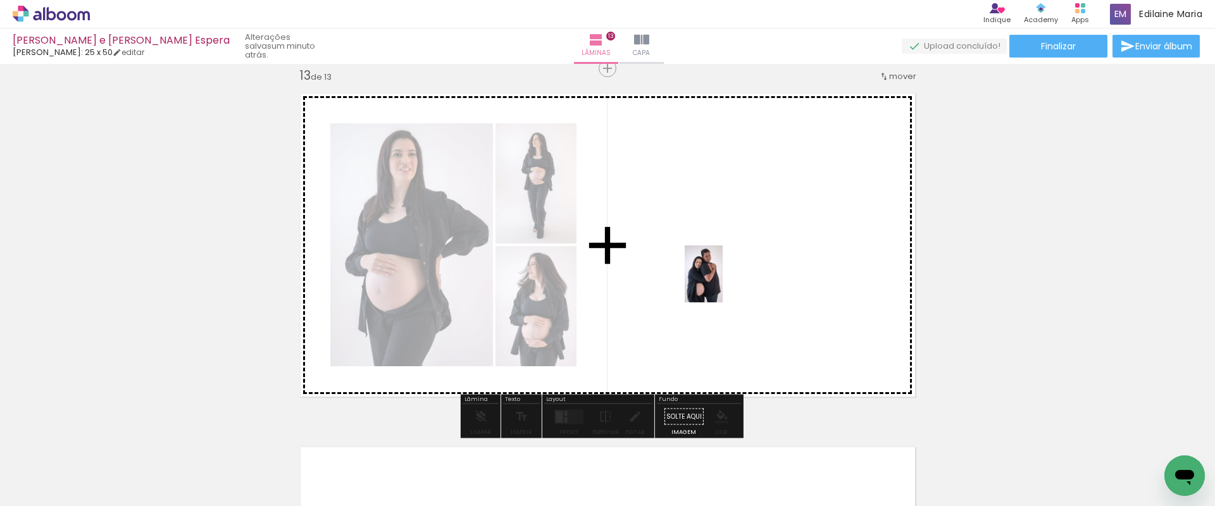
drag, startPoint x: 1161, startPoint y: 459, endPoint x: 694, endPoint y: 270, distance: 503.5
click at [694, 270] on quentale-workspace at bounding box center [607, 253] width 1215 height 506
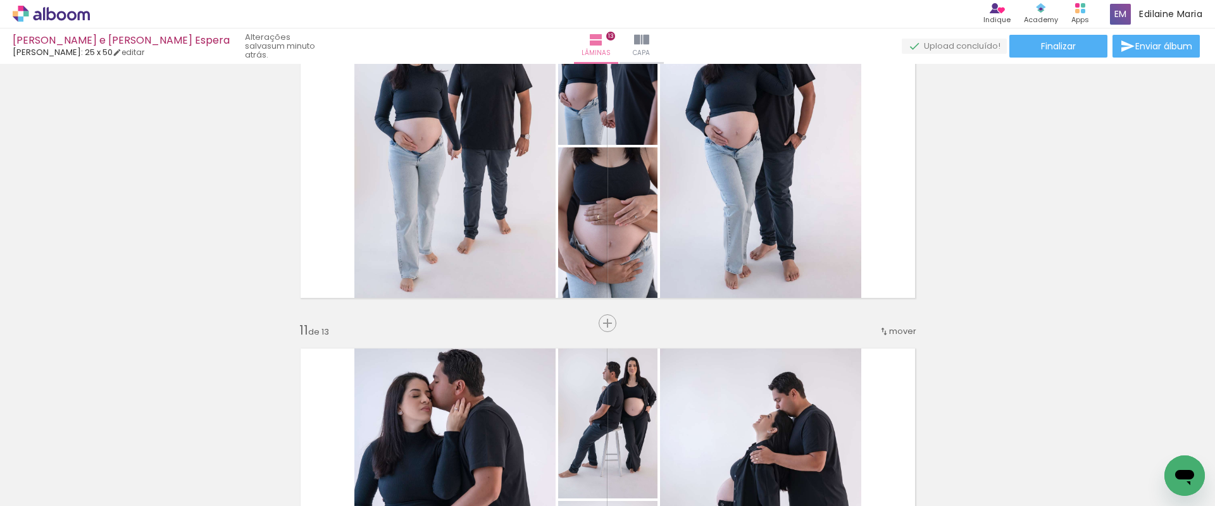
scroll to position [3235, 0]
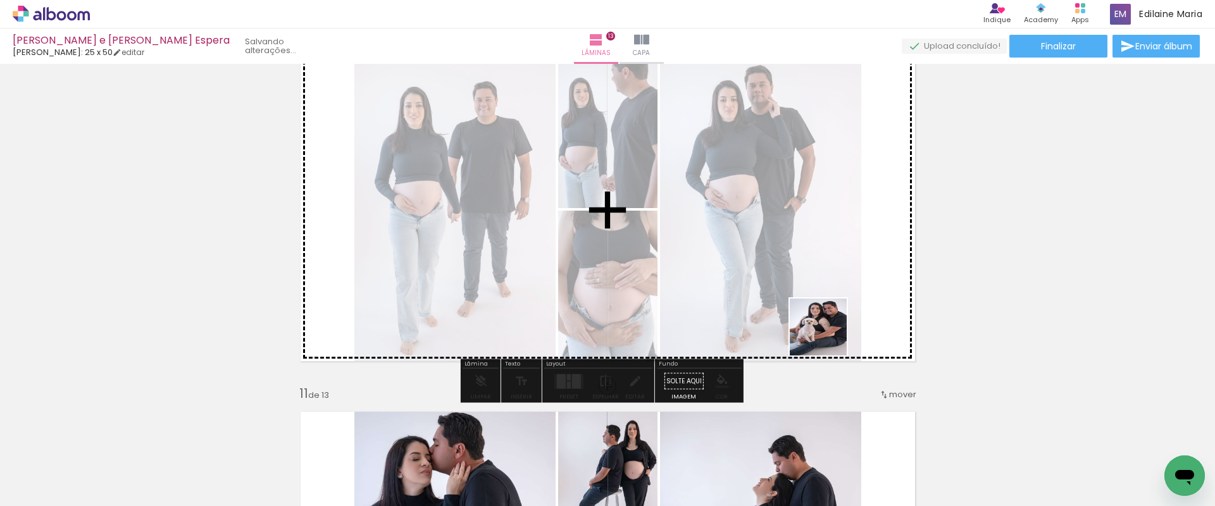
drag, startPoint x: 835, startPoint y: 462, endPoint x: 827, endPoint y: 248, distance: 214.0
click at [827, 248] on quentale-workspace at bounding box center [607, 253] width 1215 height 506
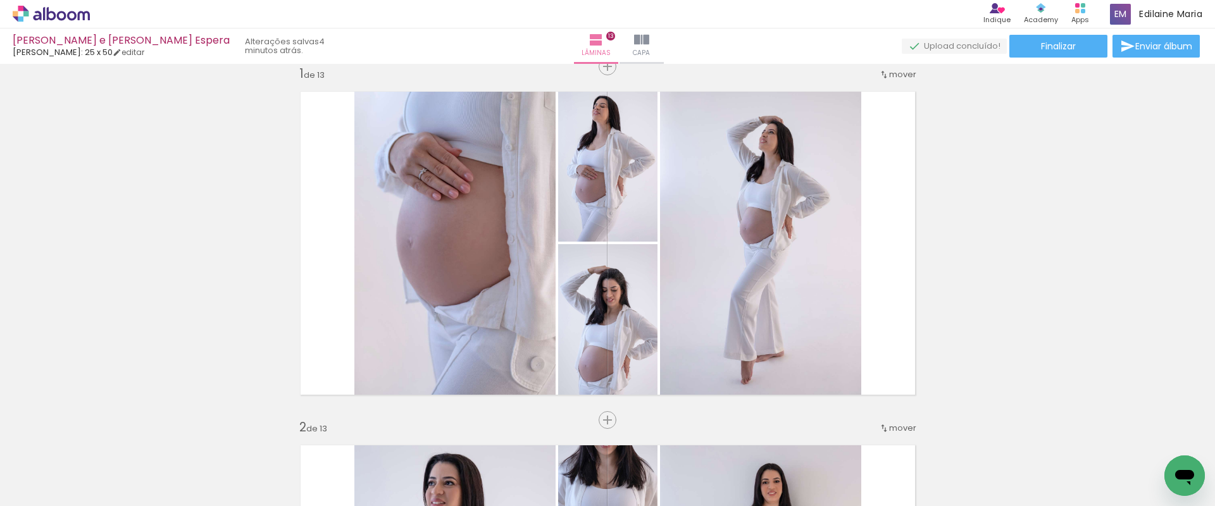
scroll to position [42, 0]
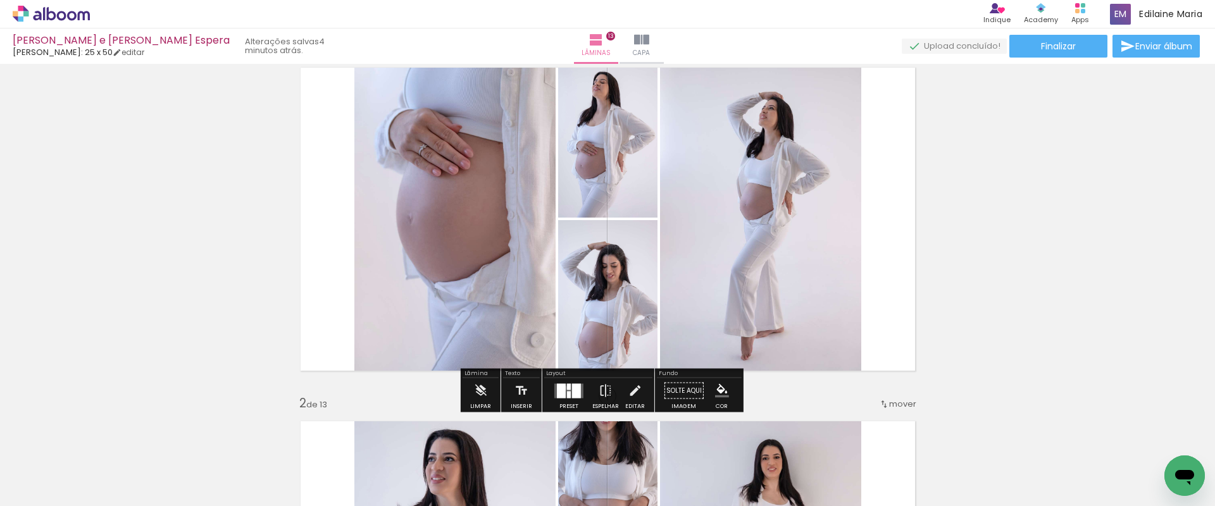
click at [561, 388] on div at bounding box center [561, 390] width 9 height 15
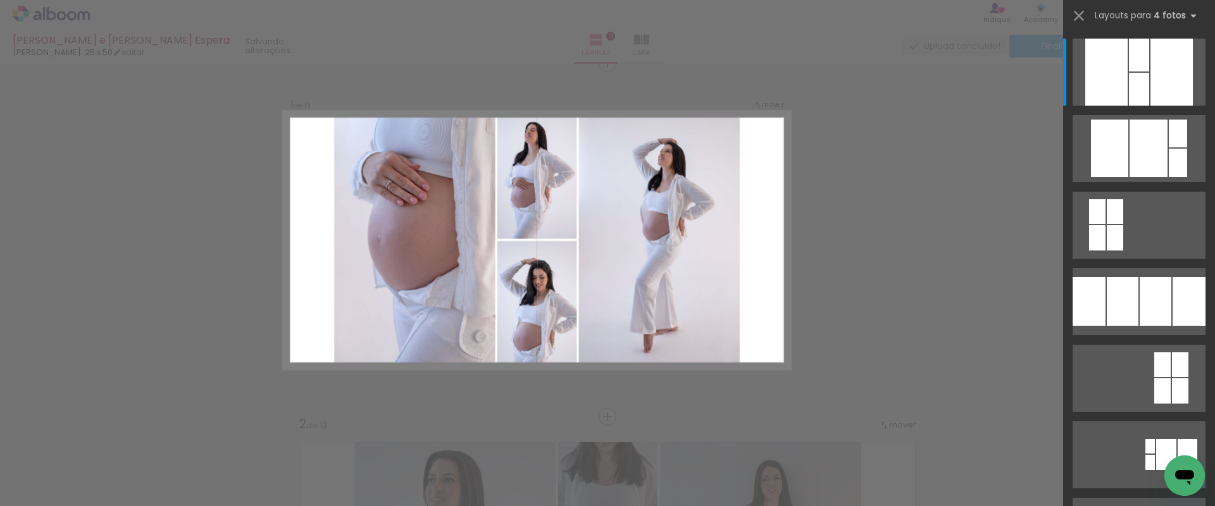
scroll to position [16, 0]
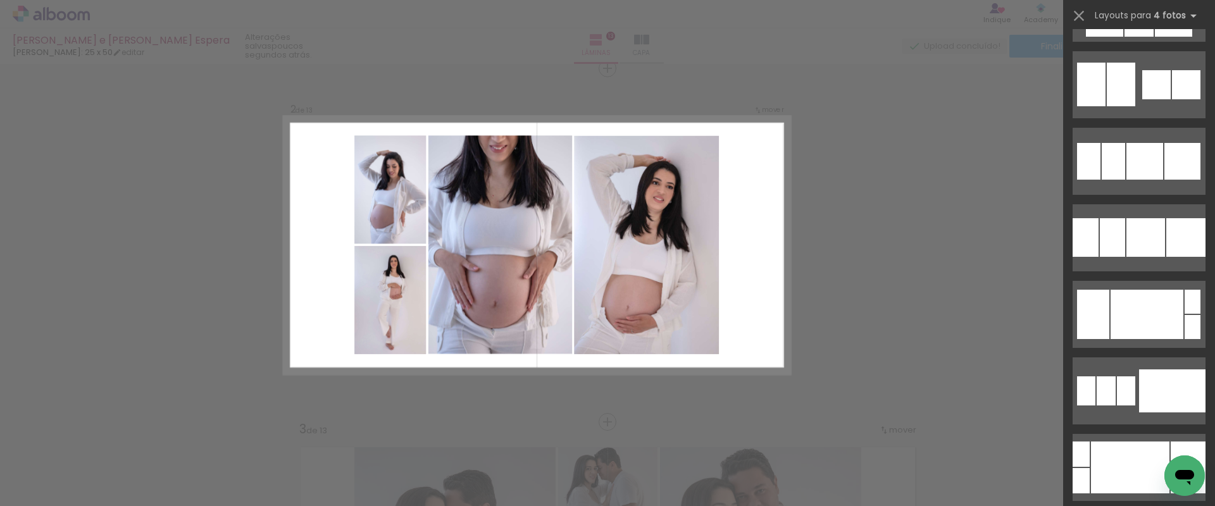
scroll to position [3735, 0]
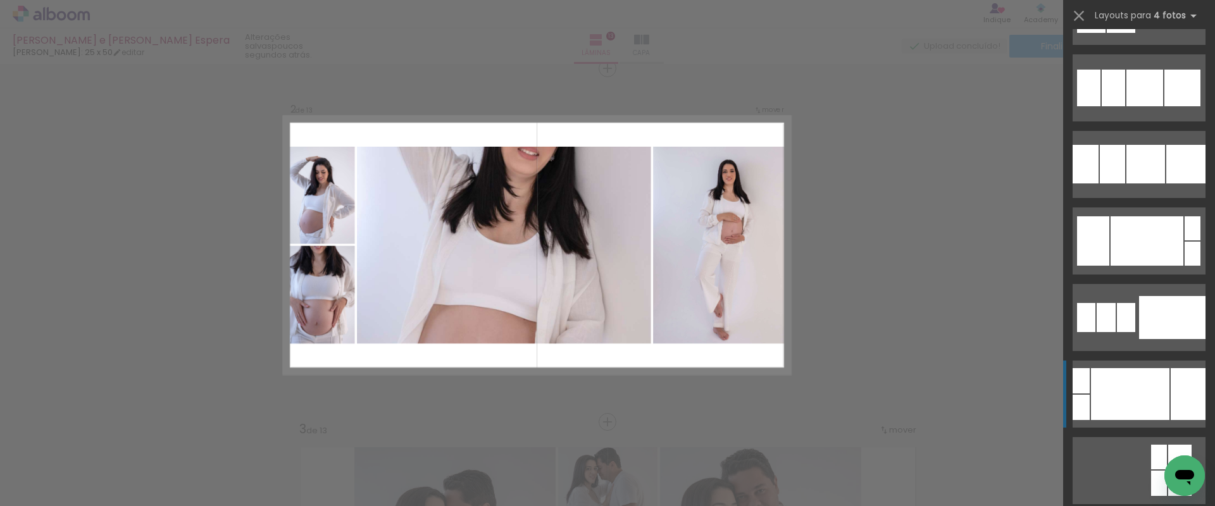
click at [1177, 183] on div at bounding box center [1185, 164] width 39 height 39
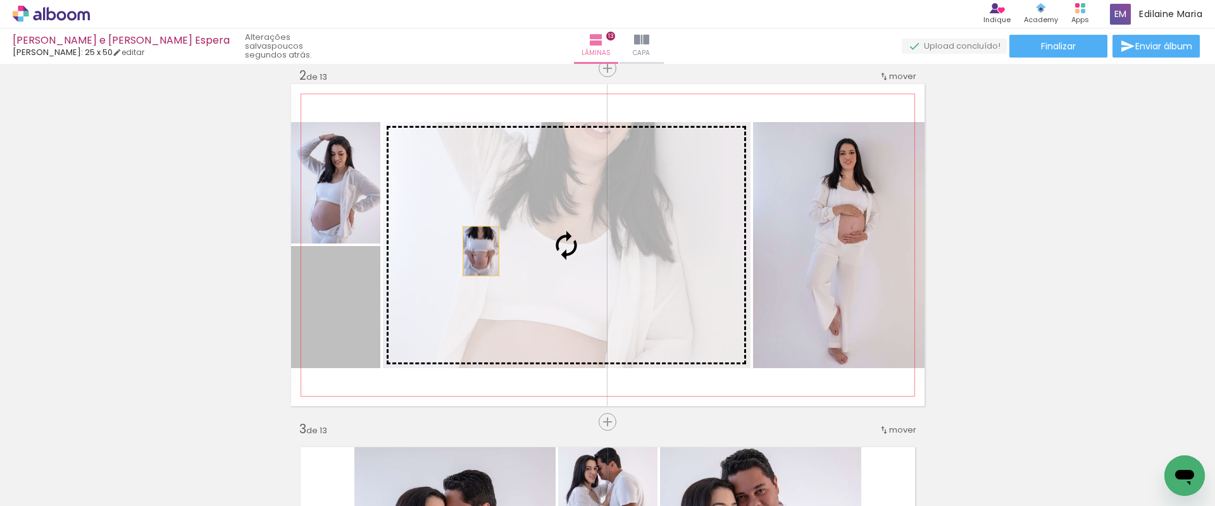
drag, startPoint x: 323, startPoint y: 333, endPoint x: 517, endPoint y: 234, distance: 217.6
click at [0, 0] on slot at bounding box center [0, 0] width 0 height 0
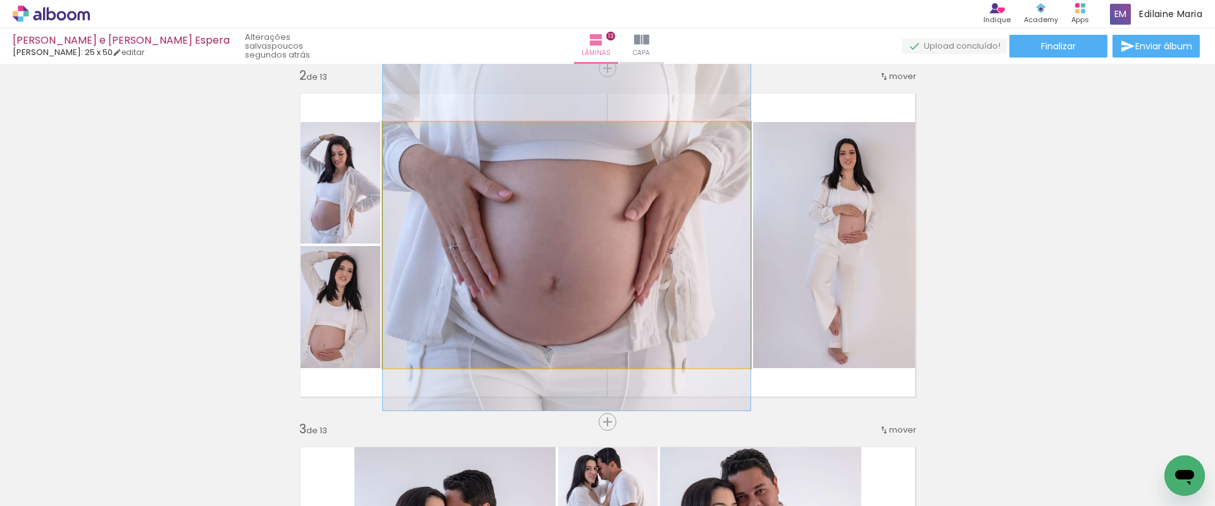
drag, startPoint x: 718, startPoint y: 299, endPoint x: 714, endPoint y: 189, distance: 110.1
drag, startPoint x: 681, startPoint y: 209, endPoint x: 706, endPoint y: 213, distance: 25.5
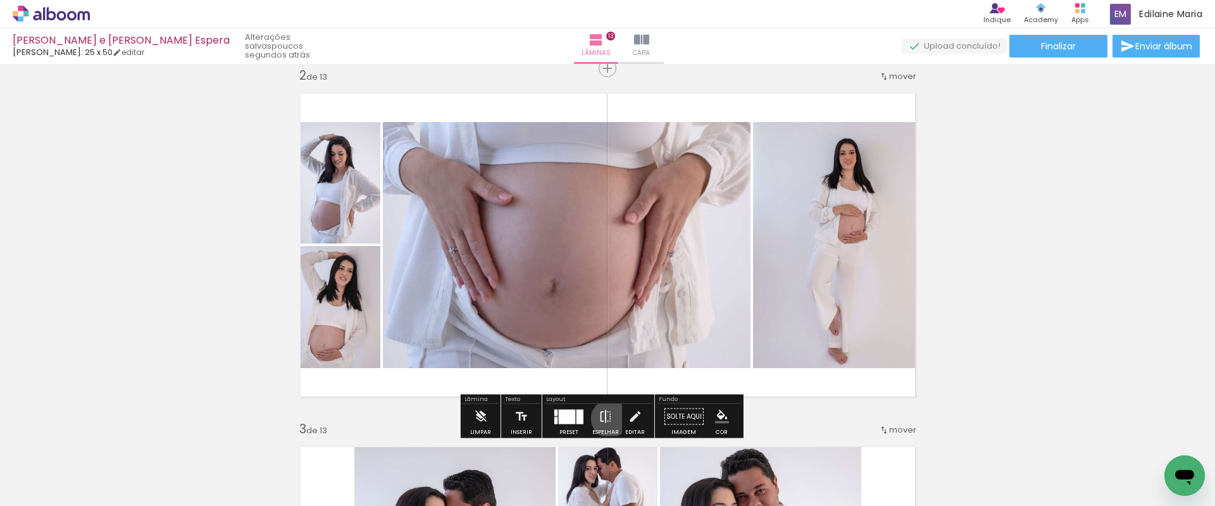
click at [607, 419] on iron-icon at bounding box center [605, 416] width 14 height 25
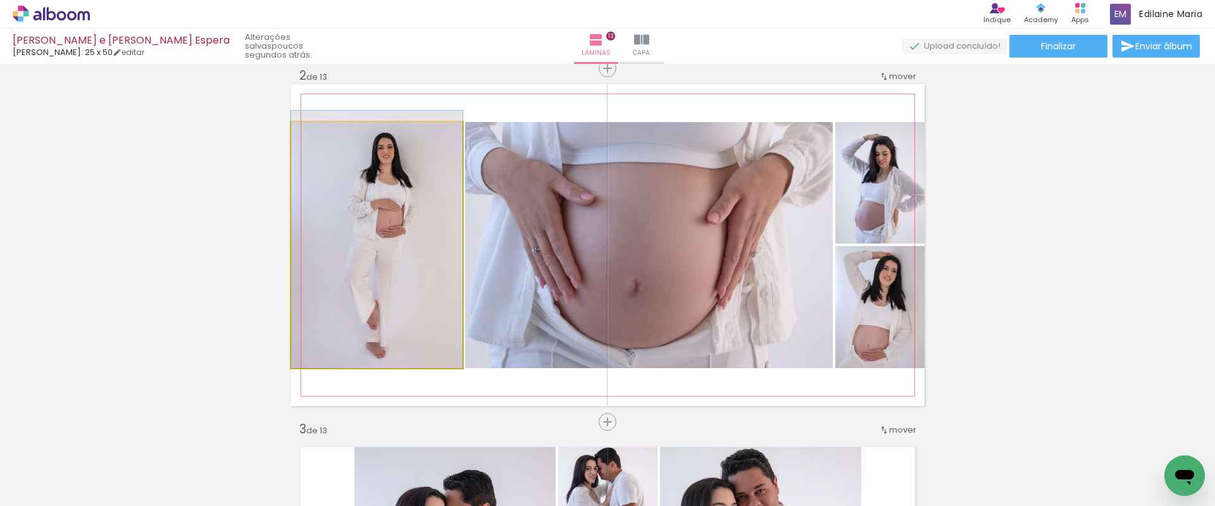
drag, startPoint x: 403, startPoint y: 257, endPoint x: 354, endPoint y: 248, distance: 49.6
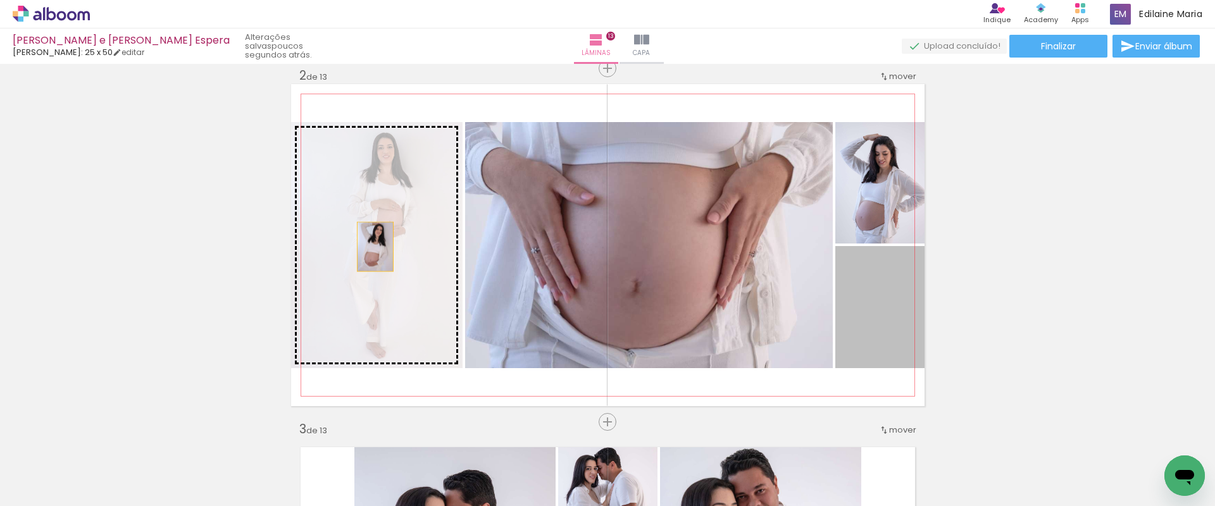
drag, startPoint x: 873, startPoint y: 331, endPoint x: 348, endPoint y: 248, distance: 531.7
click at [0, 0] on slot at bounding box center [0, 0] width 0 height 0
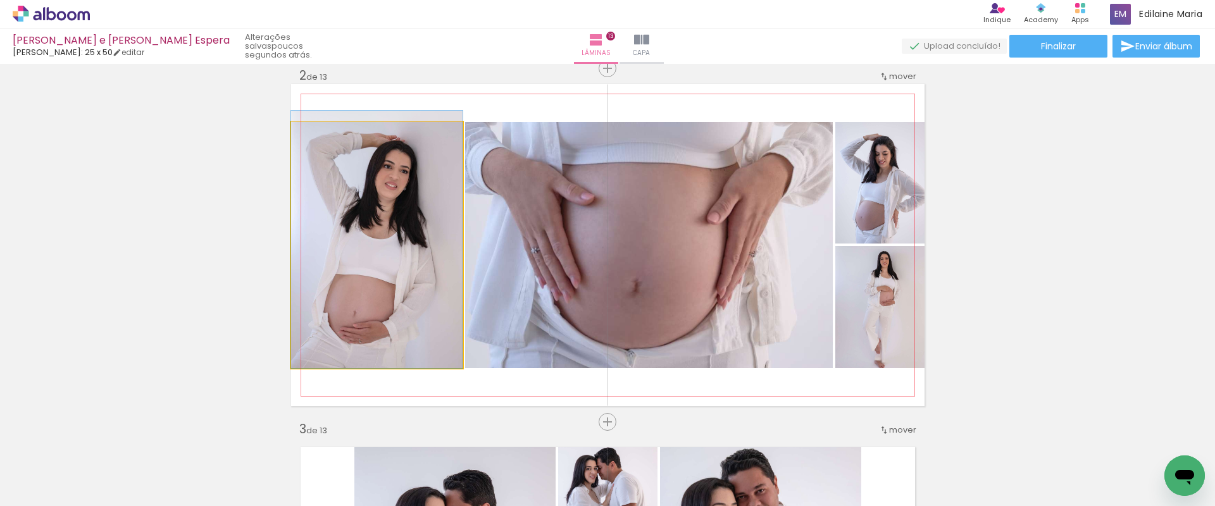
drag, startPoint x: 371, startPoint y: 302, endPoint x: 379, endPoint y: 293, distance: 12.1
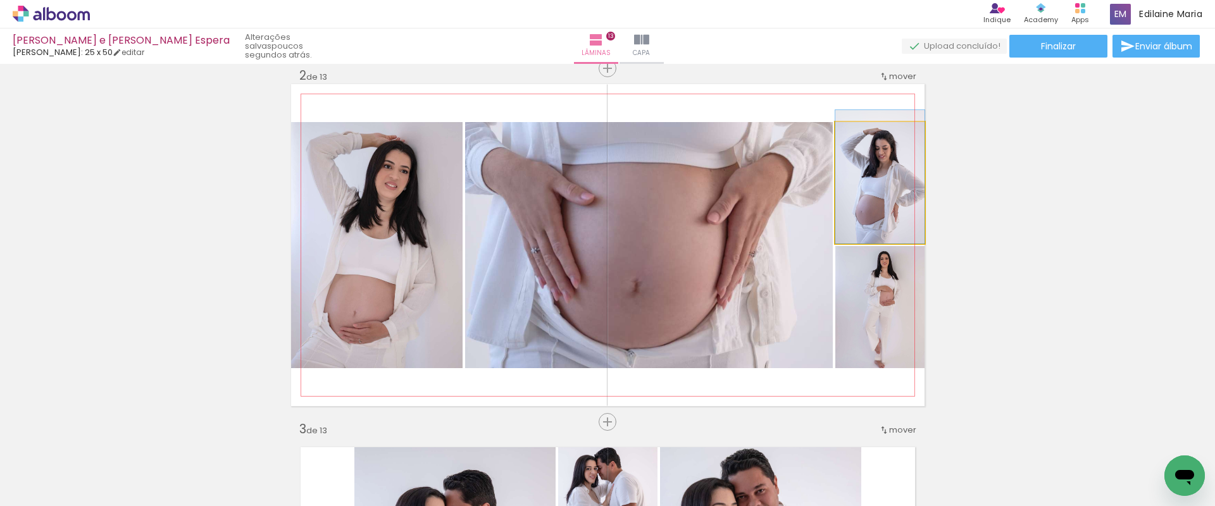
drag, startPoint x: 878, startPoint y: 220, endPoint x: 849, endPoint y: 213, distance: 29.9
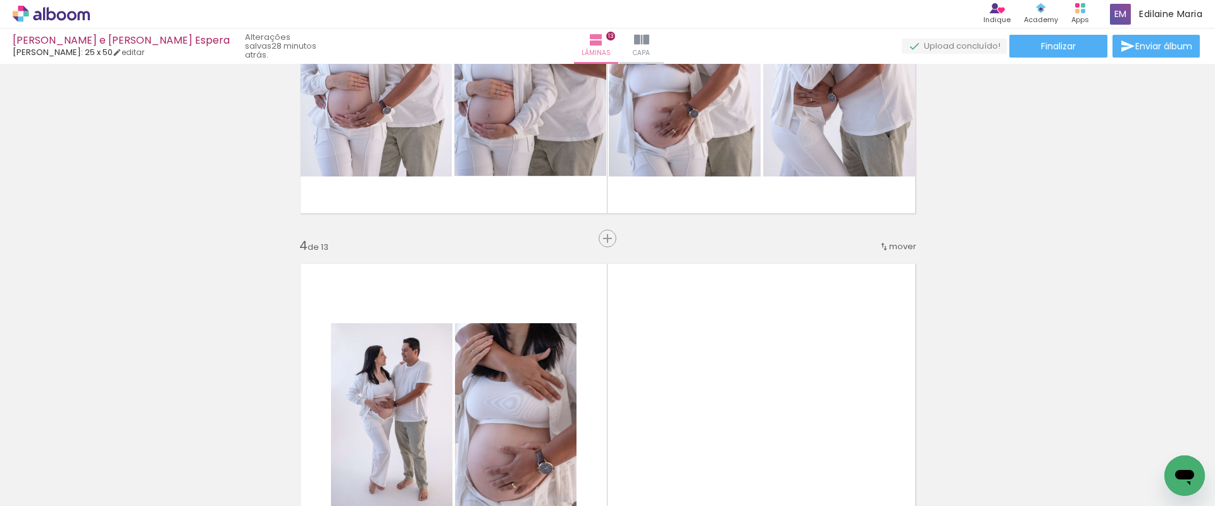
scroll to position [0, 1993]
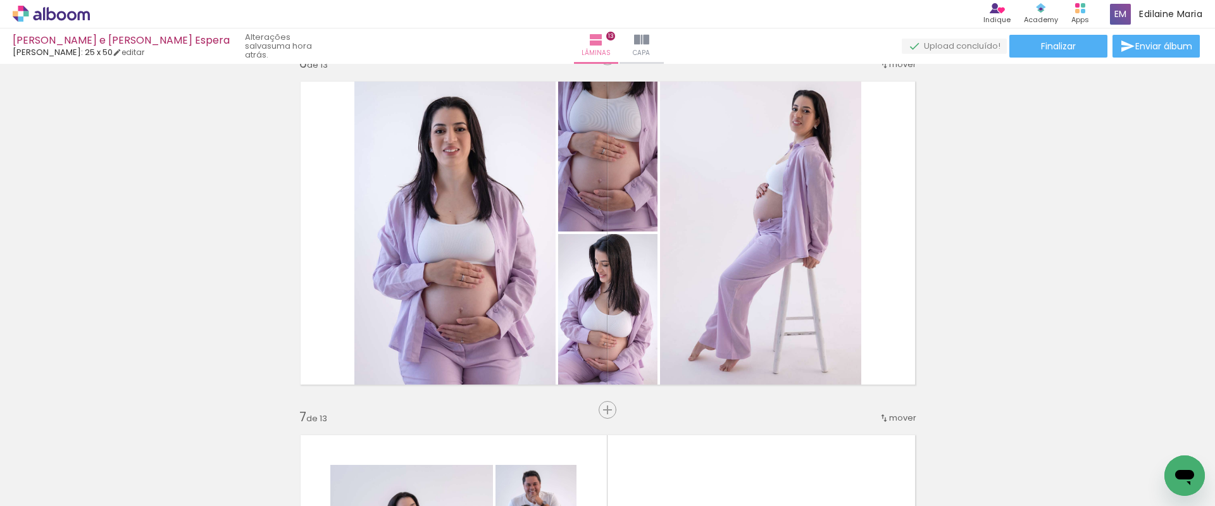
scroll to position [1812, 0]
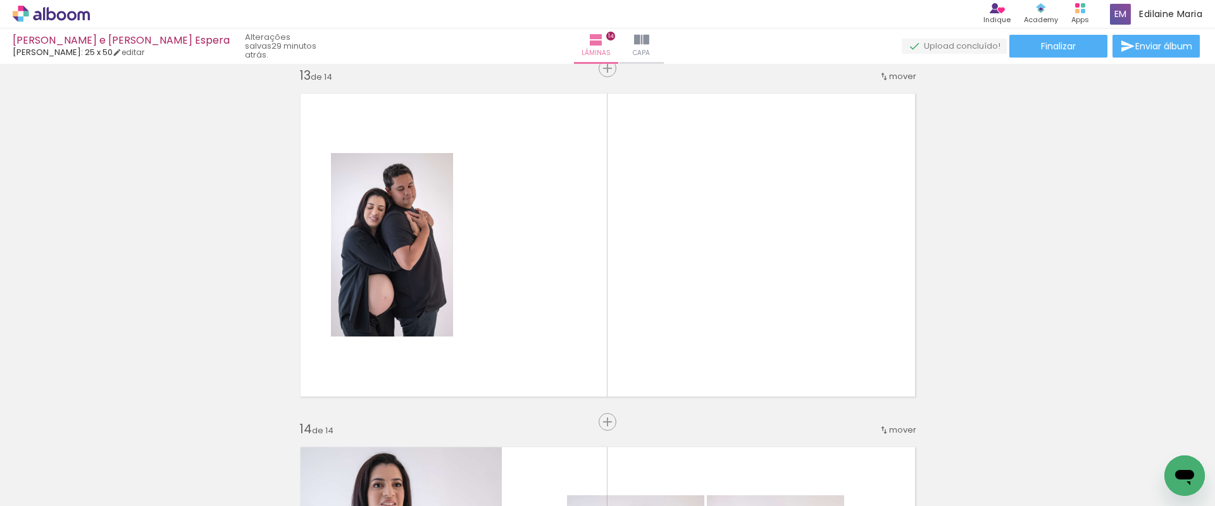
scroll to position [0, 1993]
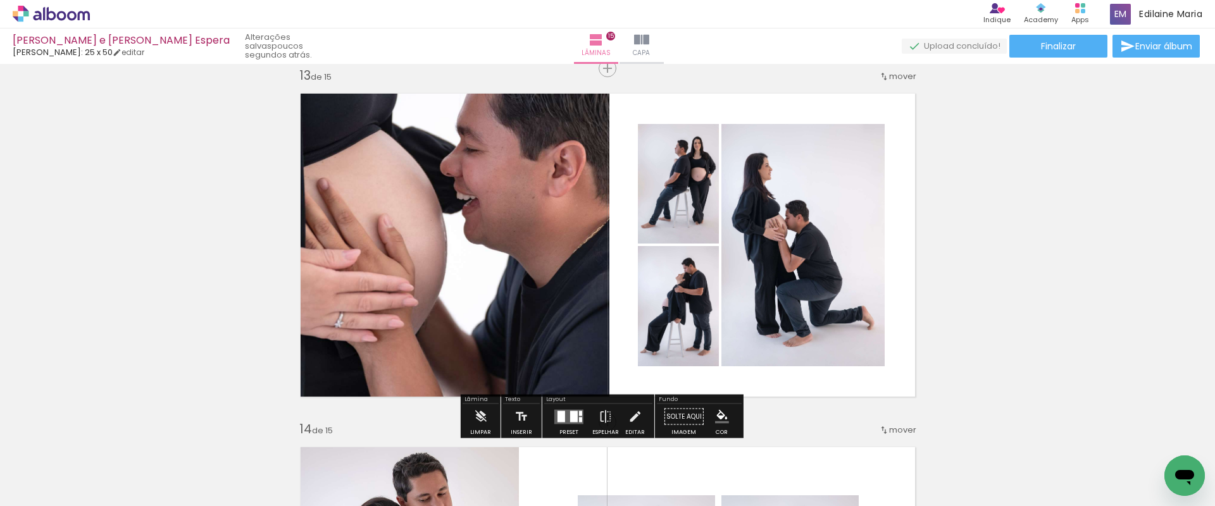
scroll to position [0, 1993]
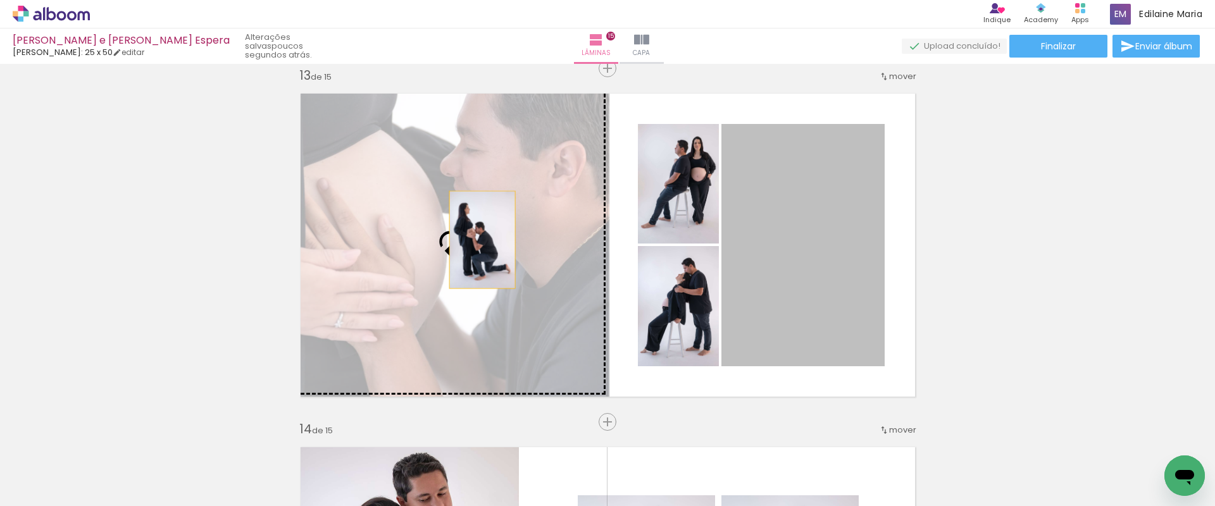
drag, startPoint x: 811, startPoint y: 264, endPoint x: 455, endPoint y: 238, distance: 357.1
click at [0, 0] on slot at bounding box center [0, 0] width 0 height 0
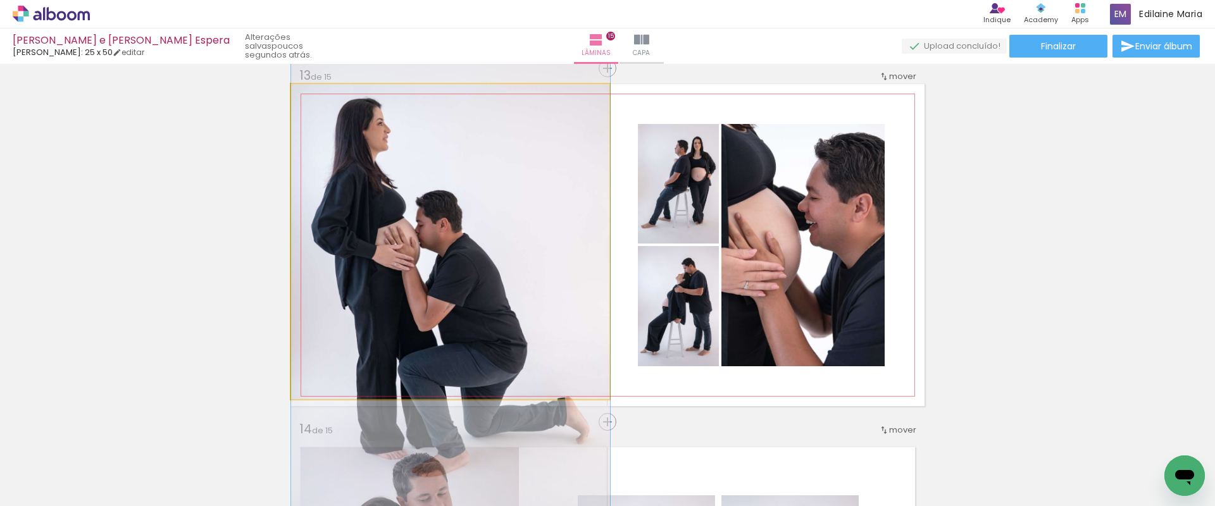
drag, startPoint x: 452, startPoint y: 206, endPoint x: 457, endPoint y: 242, distance: 37.0
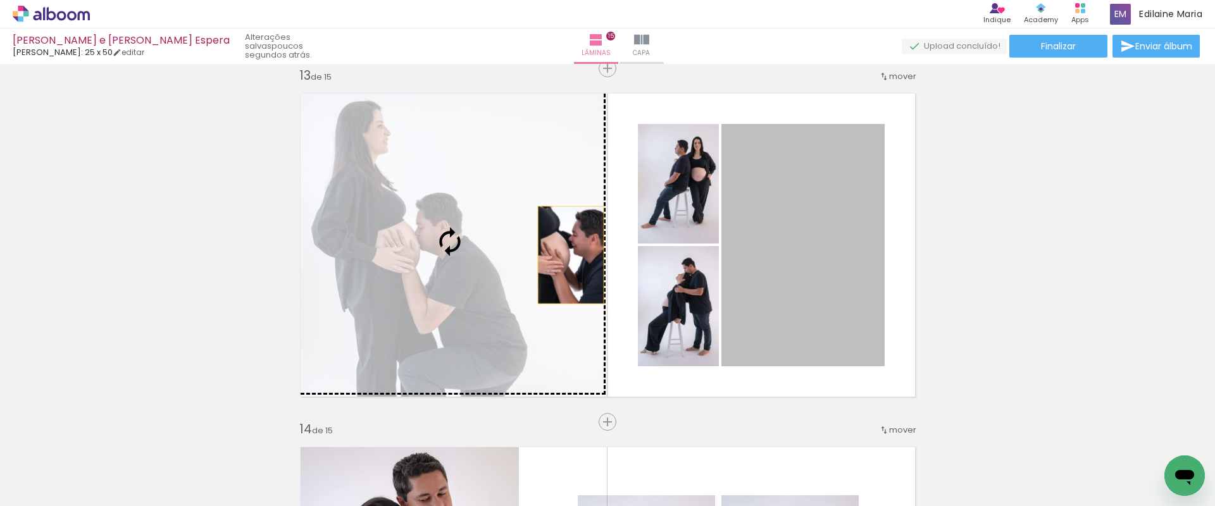
drag, startPoint x: 824, startPoint y: 270, endPoint x: 521, endPoint y: 254, distance: 304.1
click at [0, 0] on slot at bounding box center [0, 0] width 0 height 0
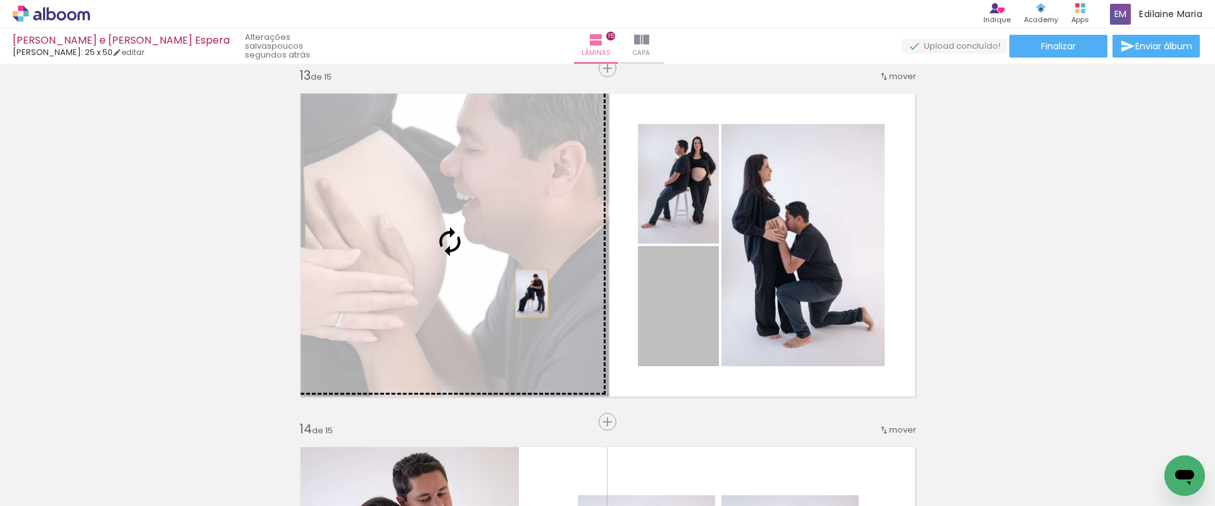
drag, startPoint x: 688, startPoint y: 321, endPoint x: 459, endPoint y: 289, distance: 231.3
click at [0, 0] on slot at bounding box center [0, 0] width 0 height 0
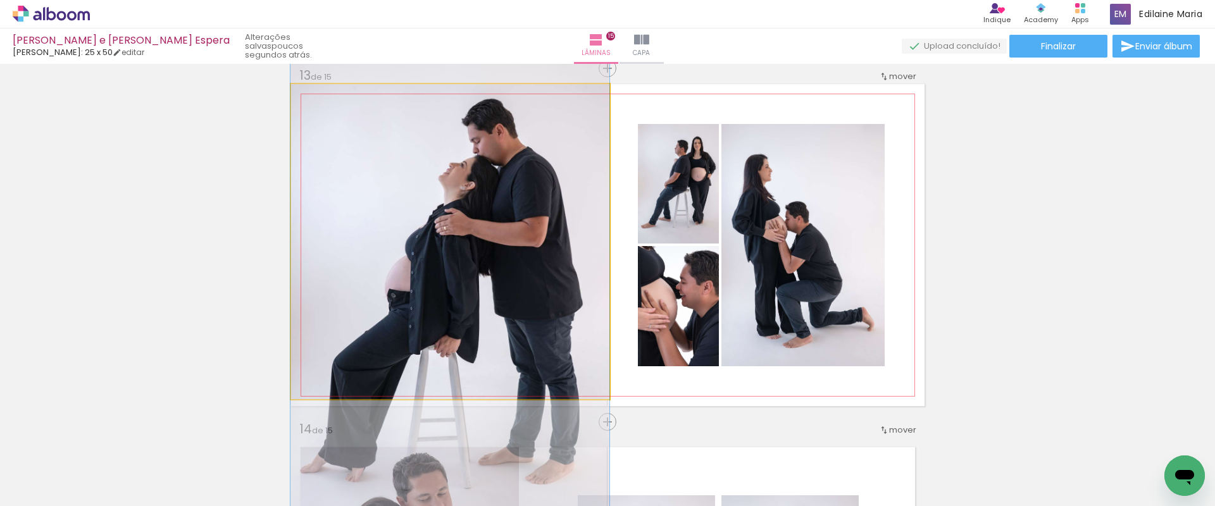
drag, startPoint x: 497, startPoint y: 212, endPoint x: 485, endPoint y: 259, distance: 48.9
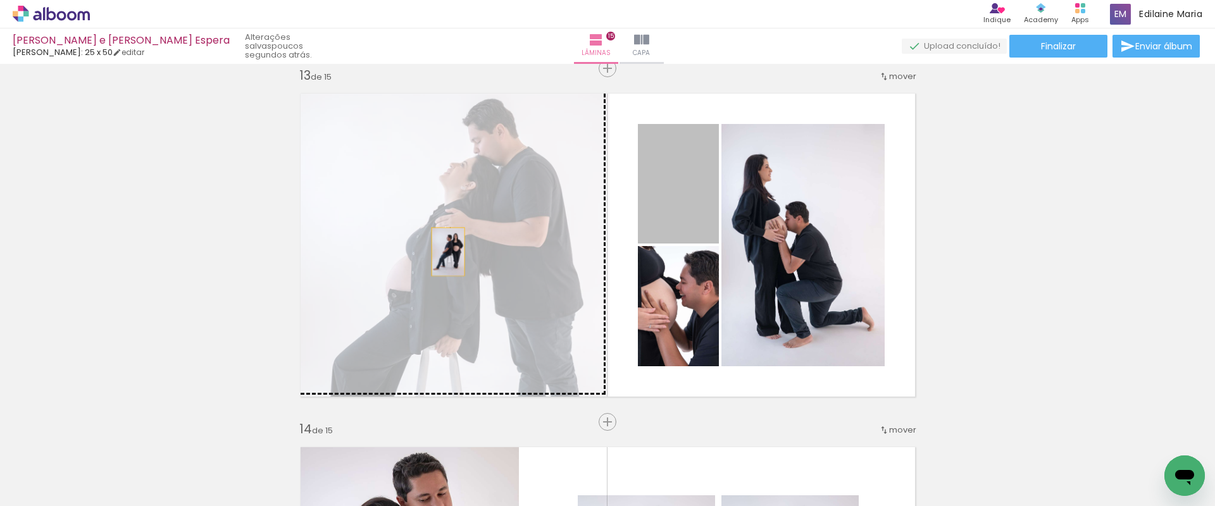
drag, startPoint x: 702, startPoint y: 192, endPoint x: 437, endPoint y: 252, distance: 272.4
click at [0, 0] on slot at bounding box center [0, 0] width 0 height 0
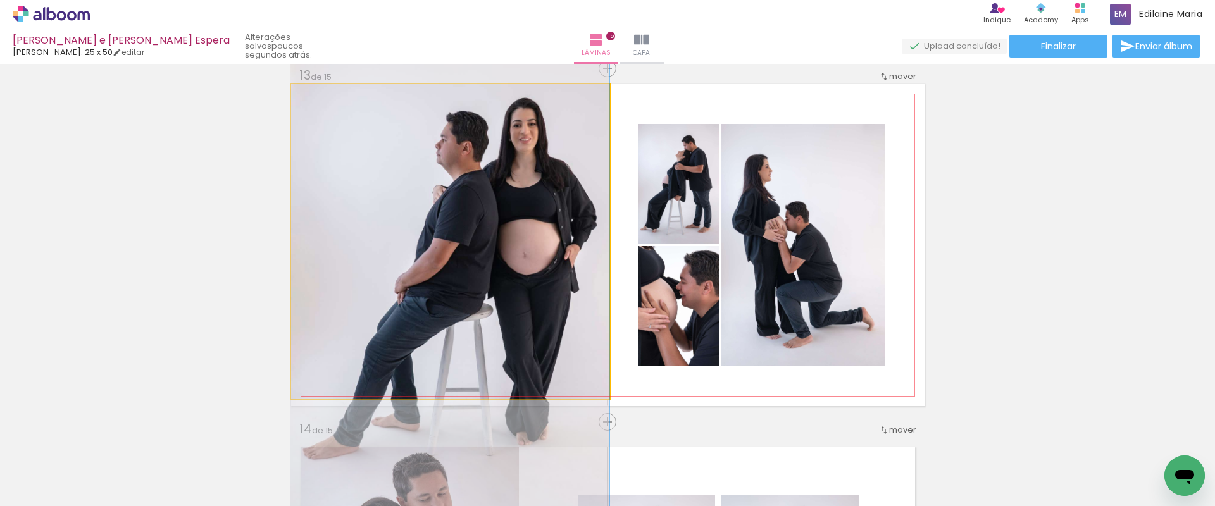
drag, startPoint x: 492, startPoint y: 199, endPoint x: 435, endPoint y: 240, distance: 70.7
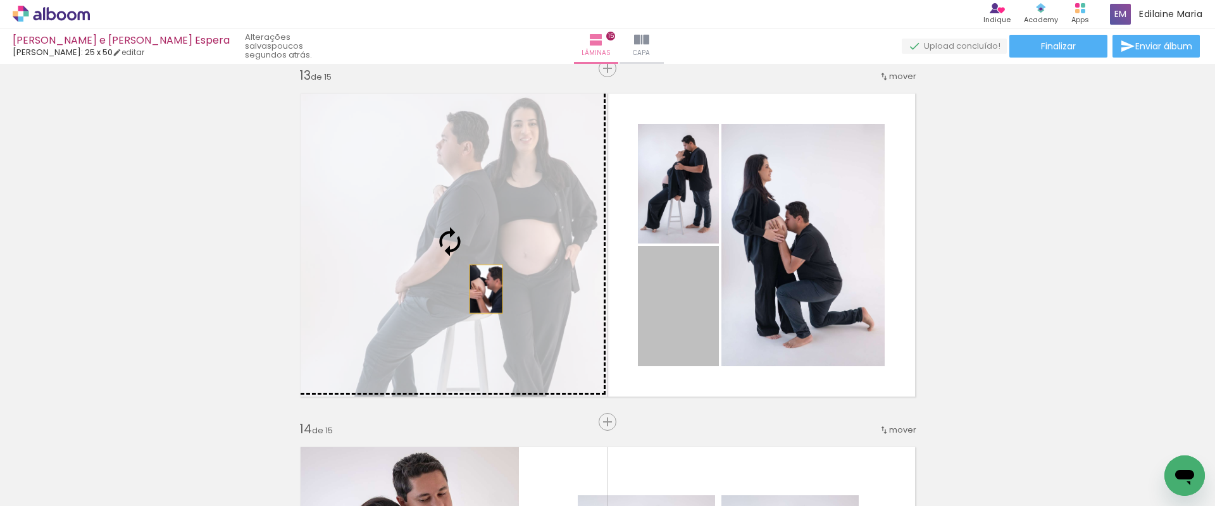
drag, startPoint x: 700, startPoint y: 339, endPoint x: 415, endPoint y: 281, distance: 290.6
click at [0, 0] on slot at bounding box center [0, 0] width 0 height 0
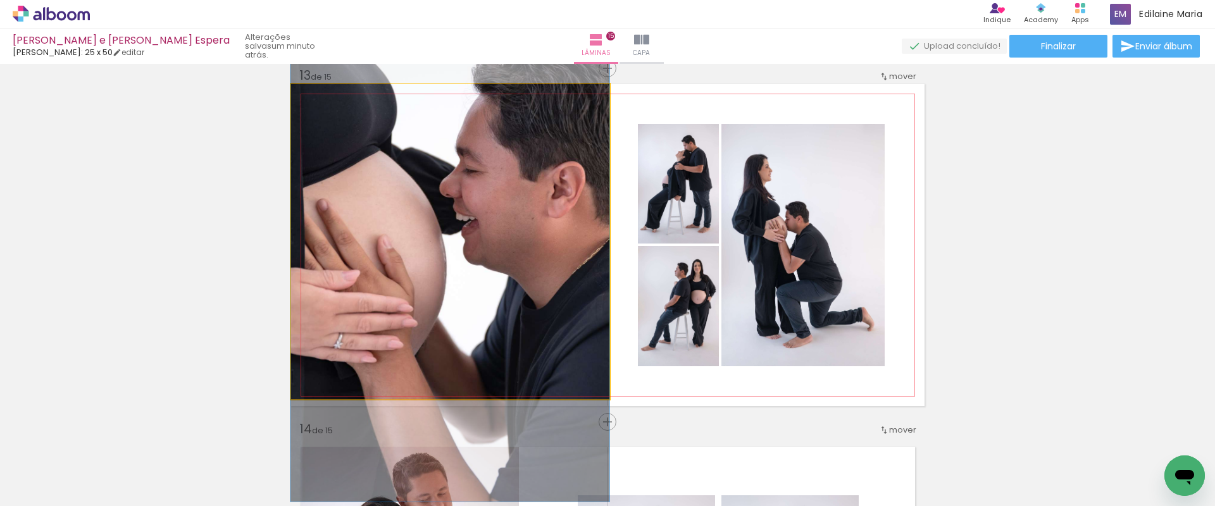
drag, startPoint x: 485, startPoint y: 230, endPoint x: 481, endPoint y: 246, distance: 16.9
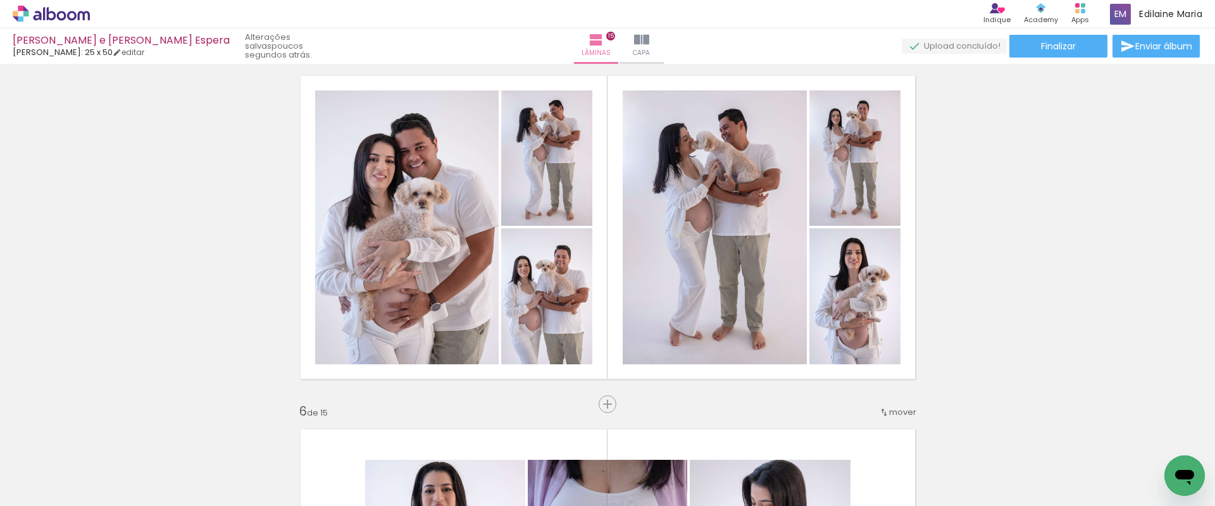
scroll to position [1440, 0]
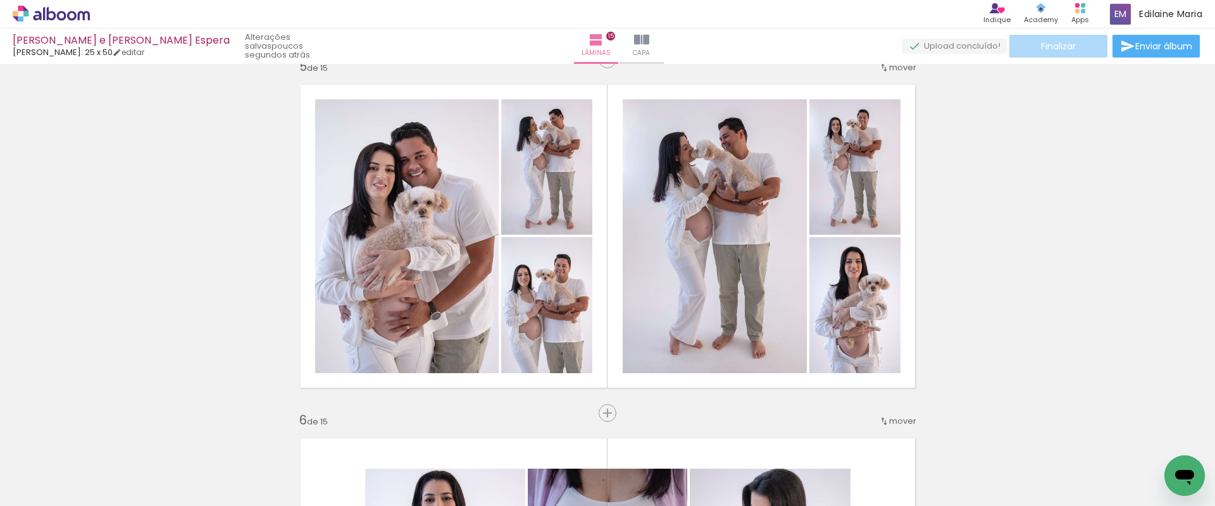
click at [1057, 43] on span "Finalizar" at bounding box center [1058, 46] width 35 height 9
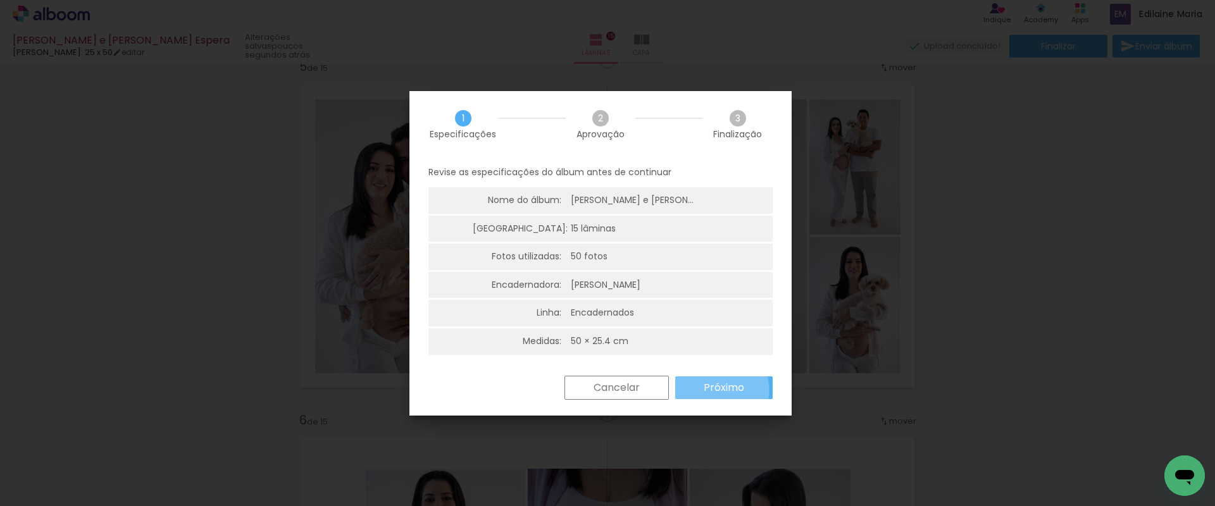
click at [0, 0] on slot "Próximo" at bounding box center [0, 0] width 0 height 0
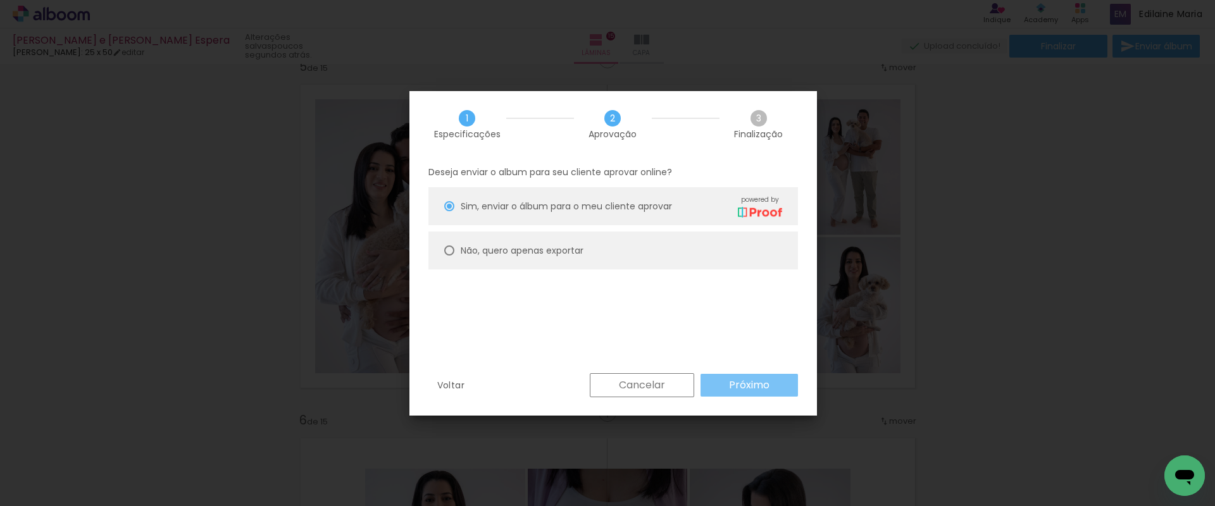
click at [0, 0] on slot "Próximo" at bounding box center [0, 0] width 0 height 0
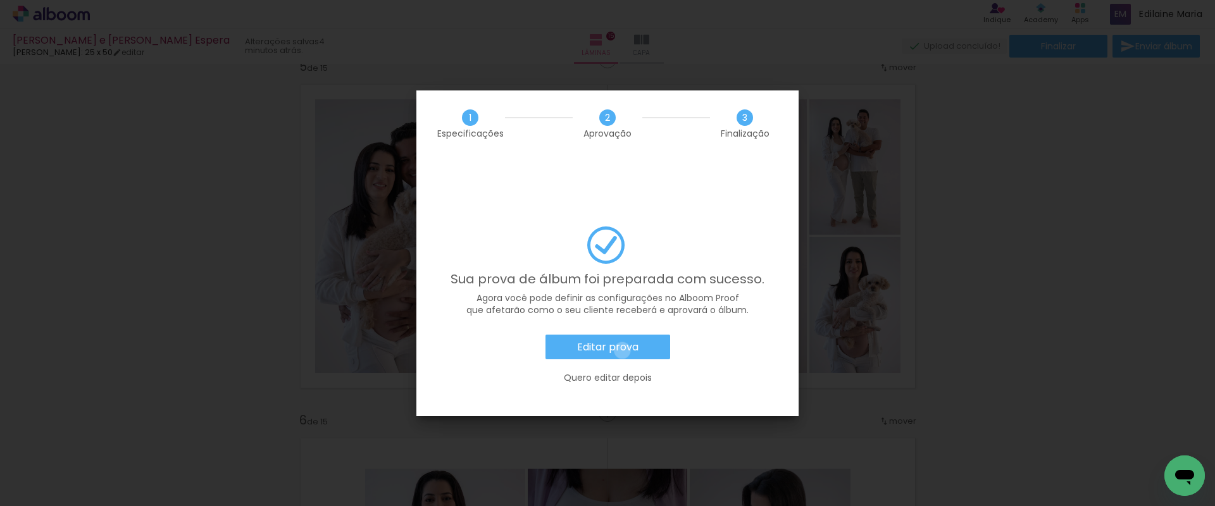
click at [0, 0] on slot "Editar prova" at bounding box center [0, 0] width 0 height 0
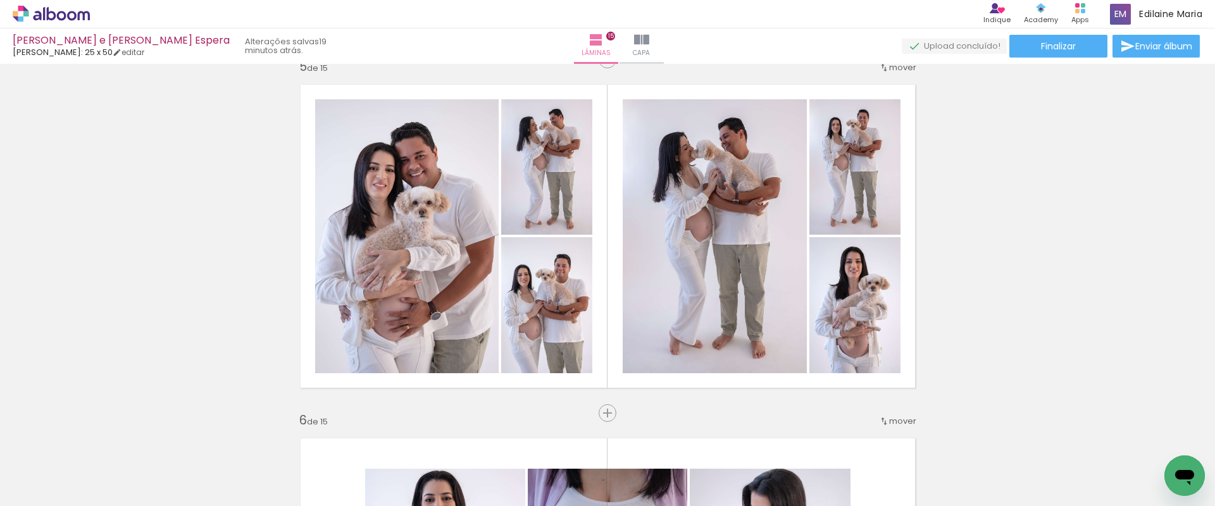
scroll to position [0, 1993]
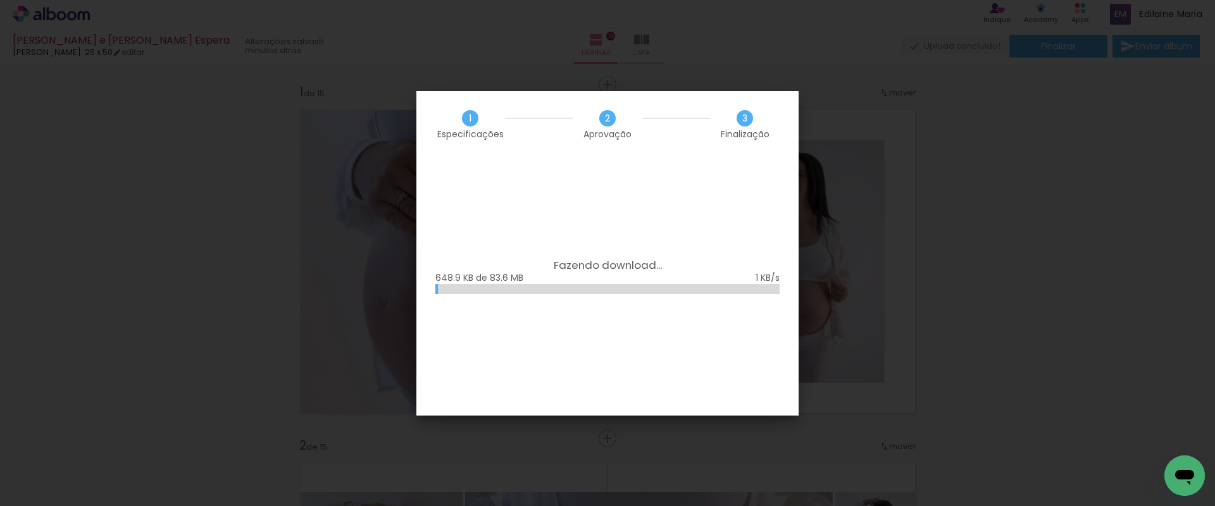
scroll to position [0, 1993]
